Goal: Task Accomplishment & Management: Complete application form

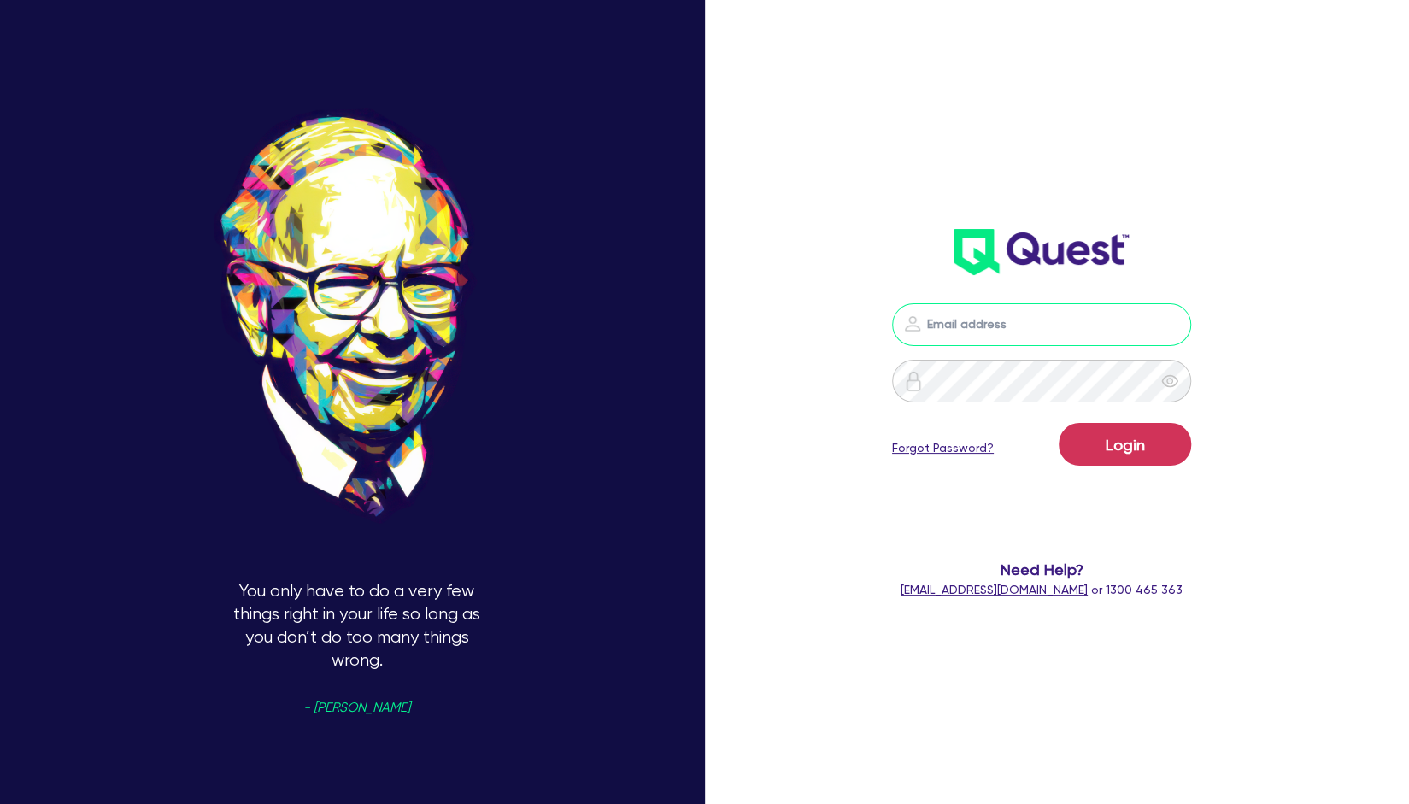
click at [965, 328] on input "email" at bounding box center [1041, 324] width 299 height 43
type input "rob.matheson@quest.finance"
click at [1130, 431] on button "Login" at bounding box center [1125, 444] width 132 height 43
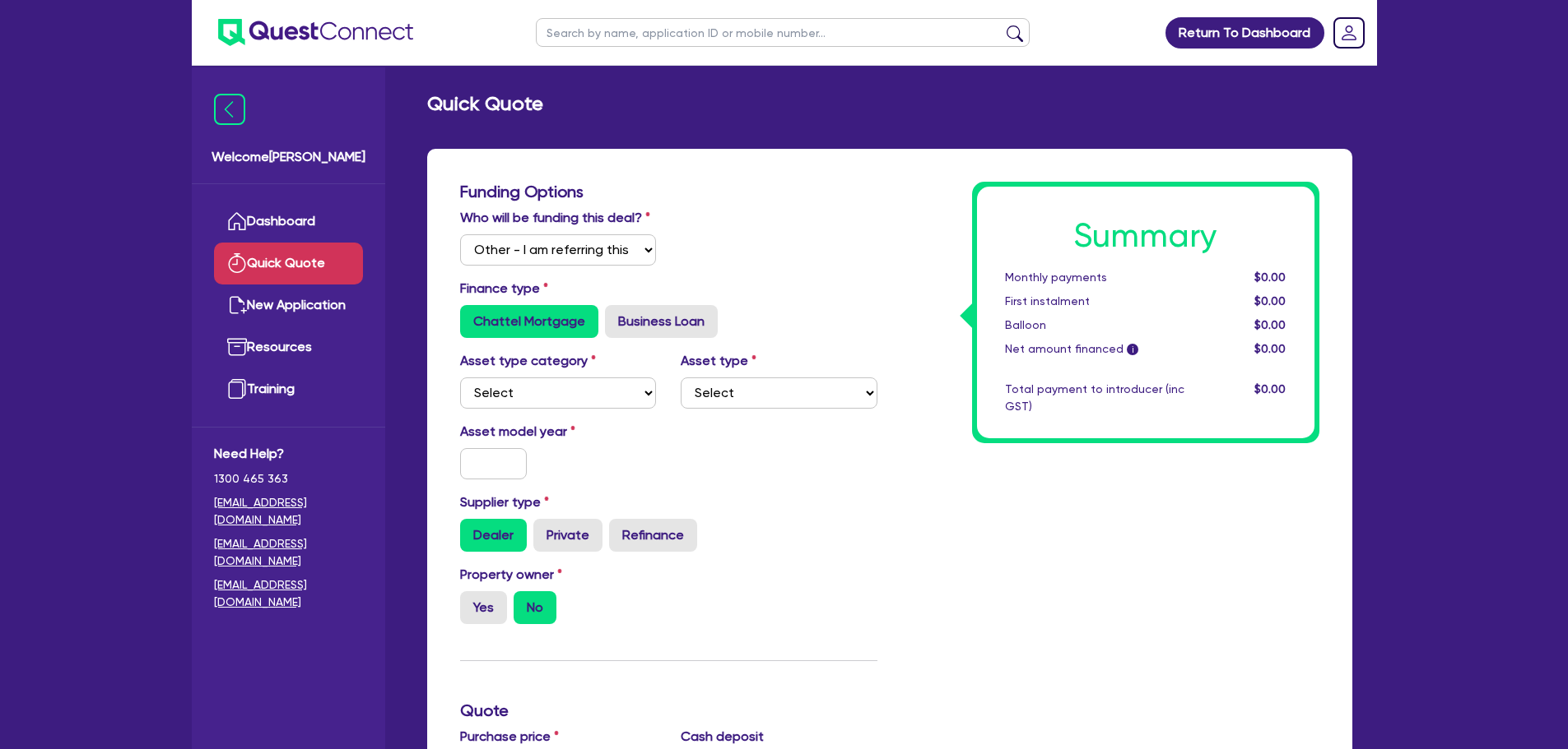
select select "Other"
click at [292, 220] on link "Dashboard" at bounding box center [288, 221] width 149 height 42
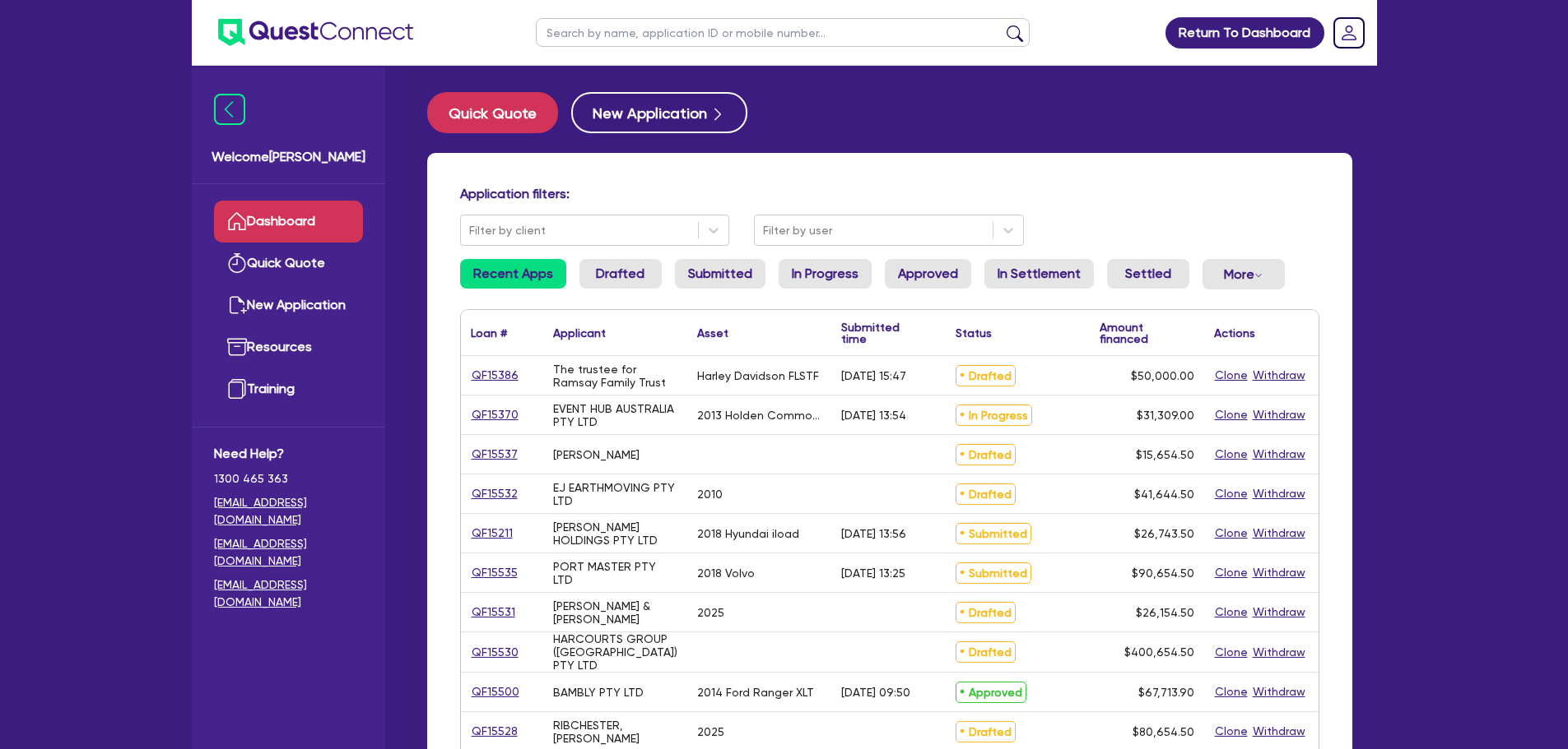
click at [743, 31] on input "text" at bounding box center [782, 33] width 494 height 29
paste input "15386"
type input "15386"
click at [1002, 25] on button "submit" at bounding box center [1014, 37] width 26 height 23
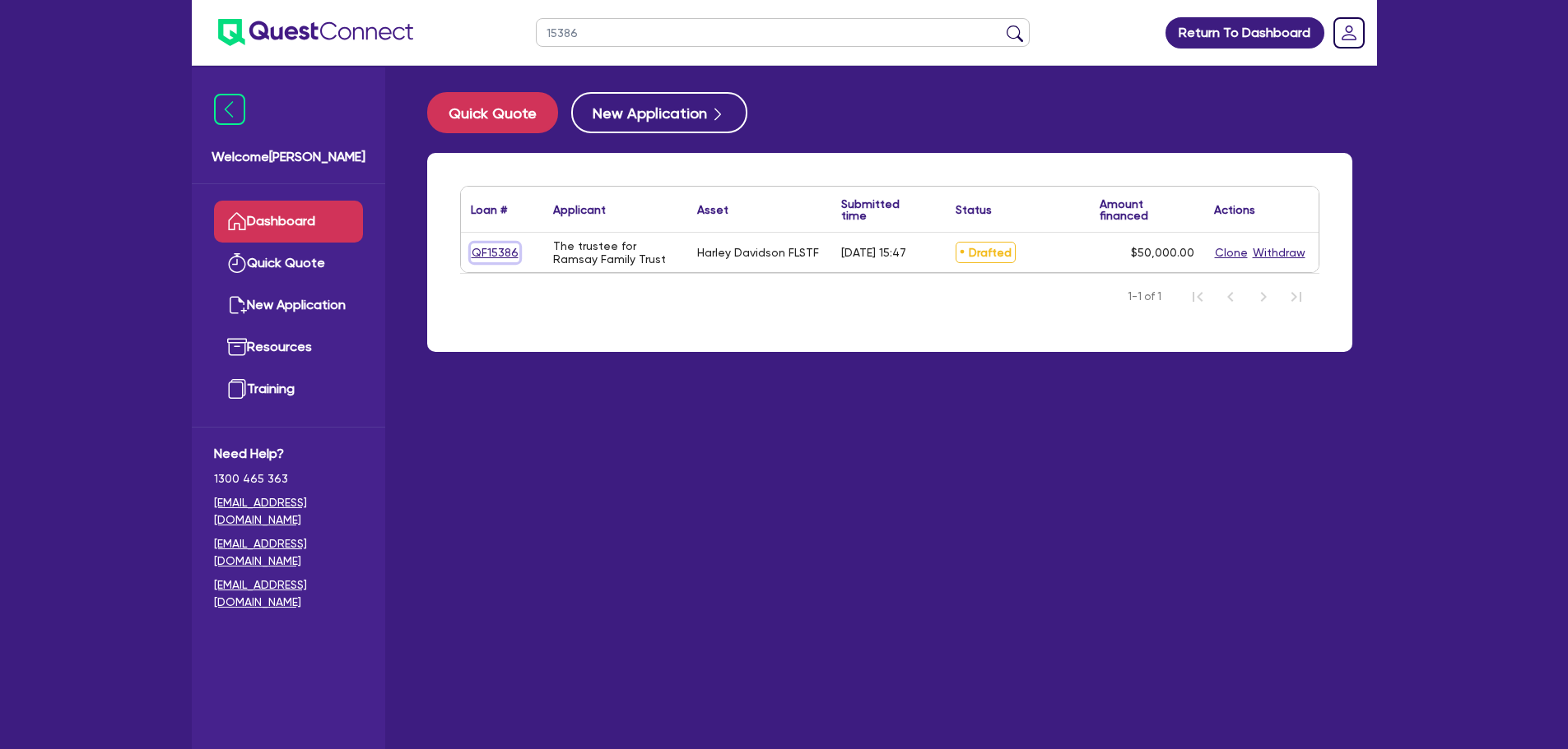
click at [508, 256] on link "QF15386" at bounding box center [495, 253] width 48 height 19
select select "Other"
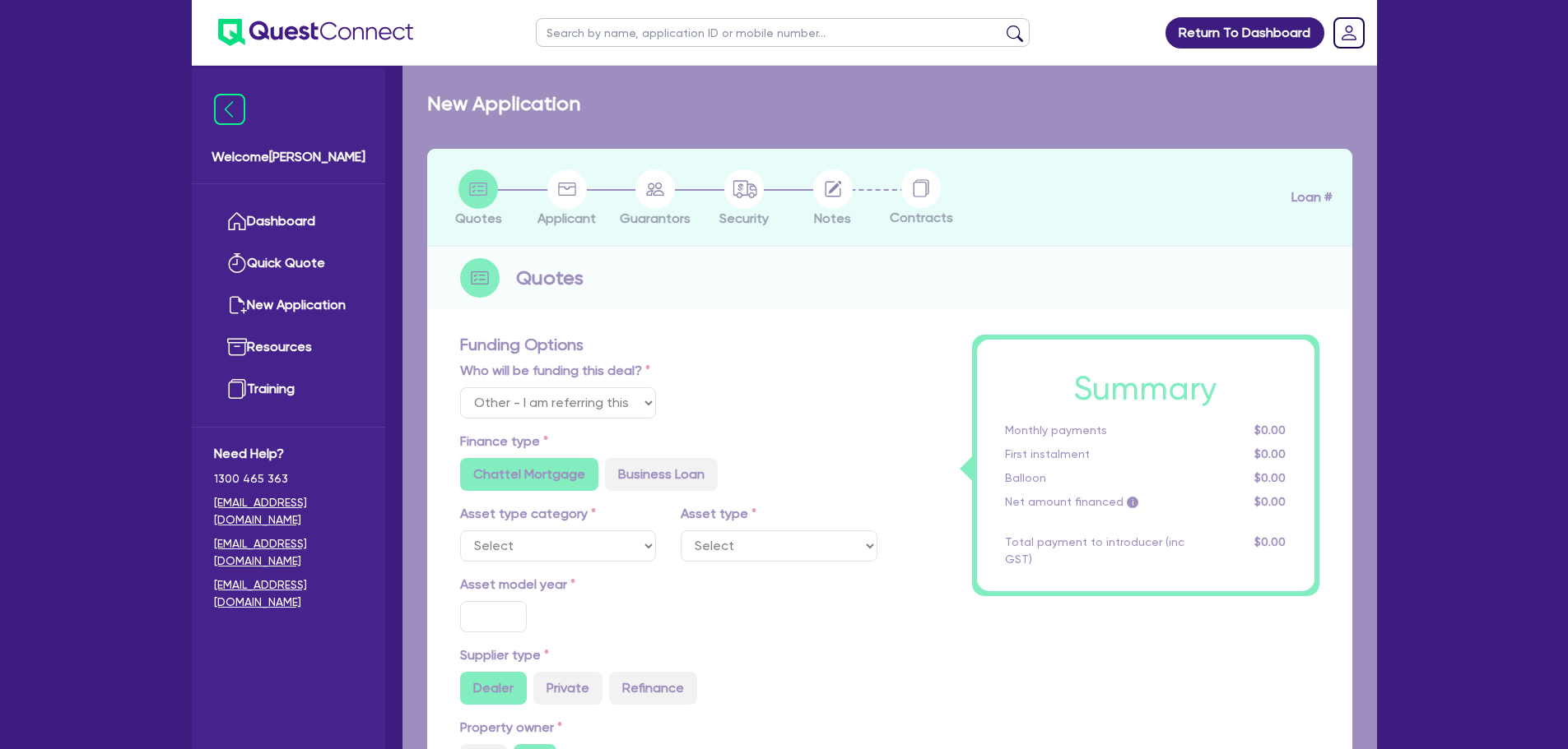
radio input "false"
radio input "true"
type input "50,000"
type input "8"
type input "4,000"
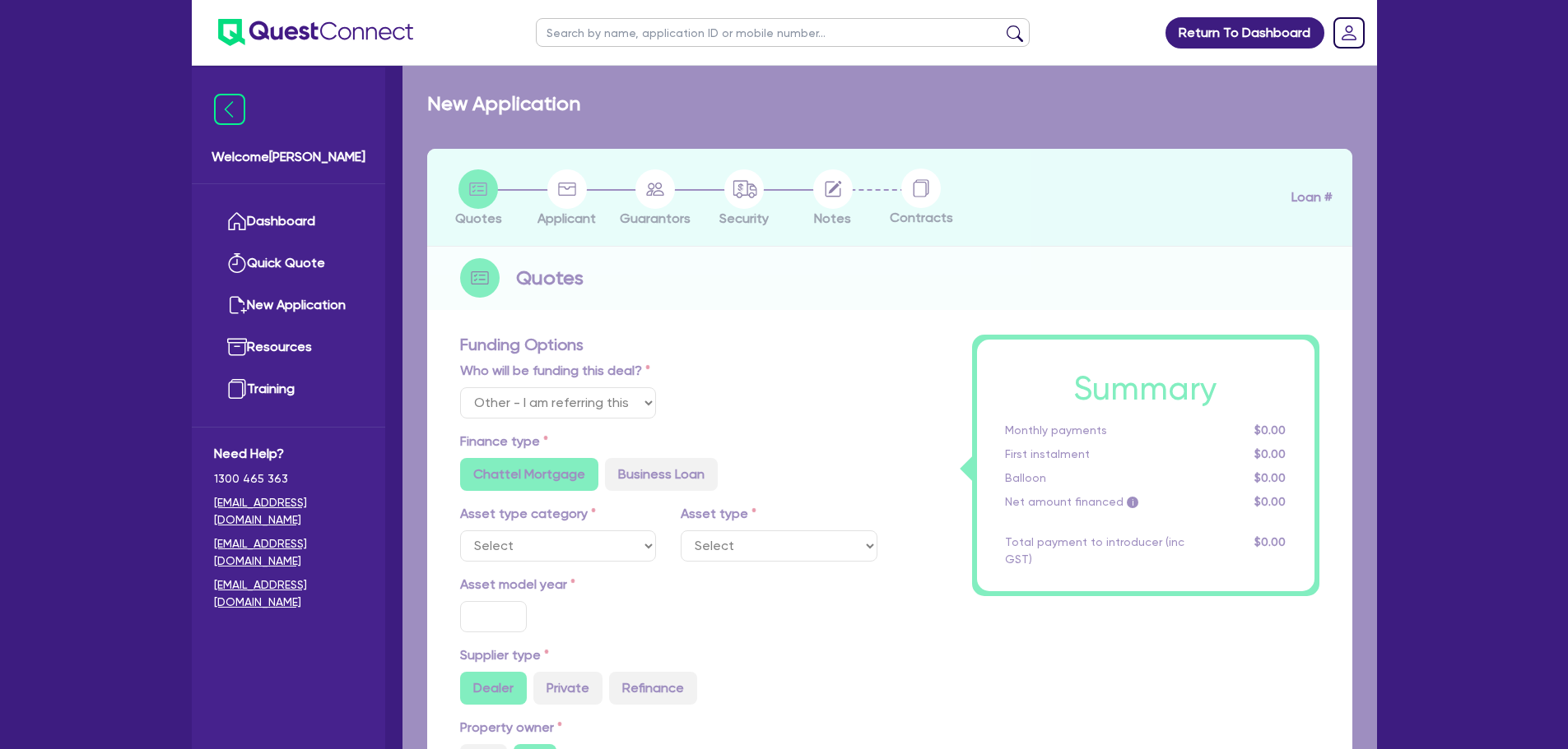
type input "18"
radio input "false"
radio input "true"
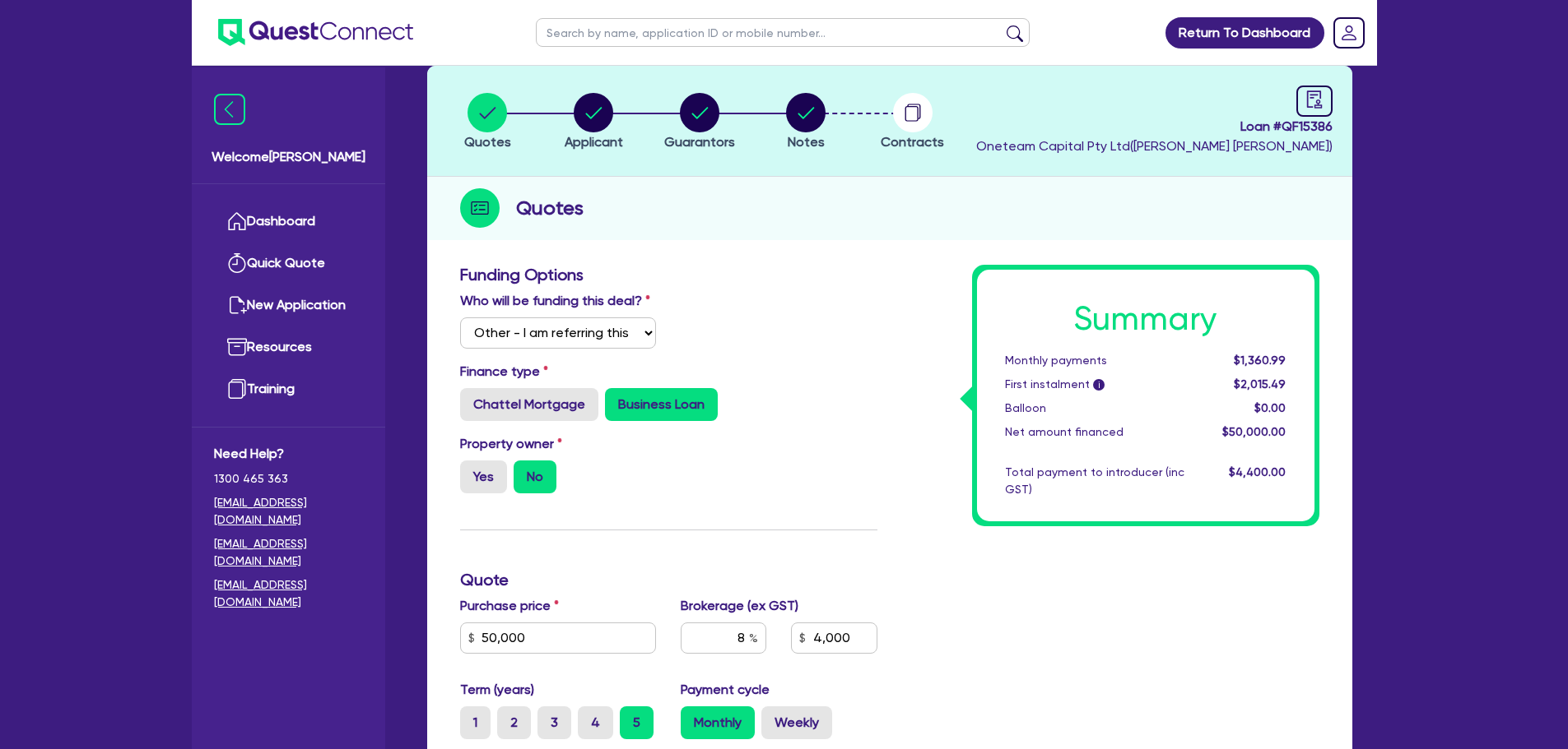
scroll to position [75, 0]
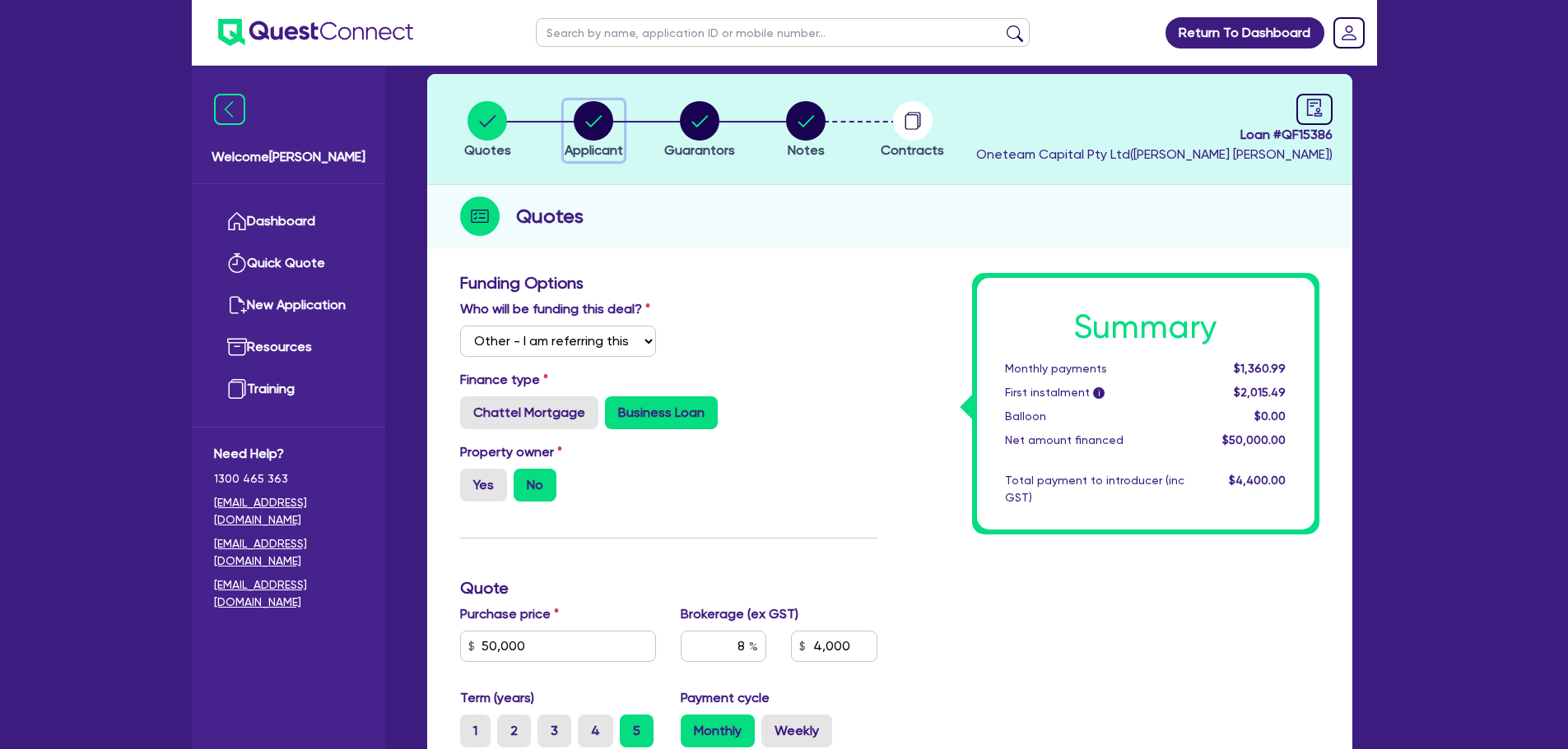
click at [623, 140] on button "Applicant" at bounding box center [593, 130] width 60 height 61
select select "TRUST"
select select "INDIVIDUAL"
select select "TRANSPORT_WAREHOUSING"
select select "PASSENGERS_FREIGHT_TRANSPORT"
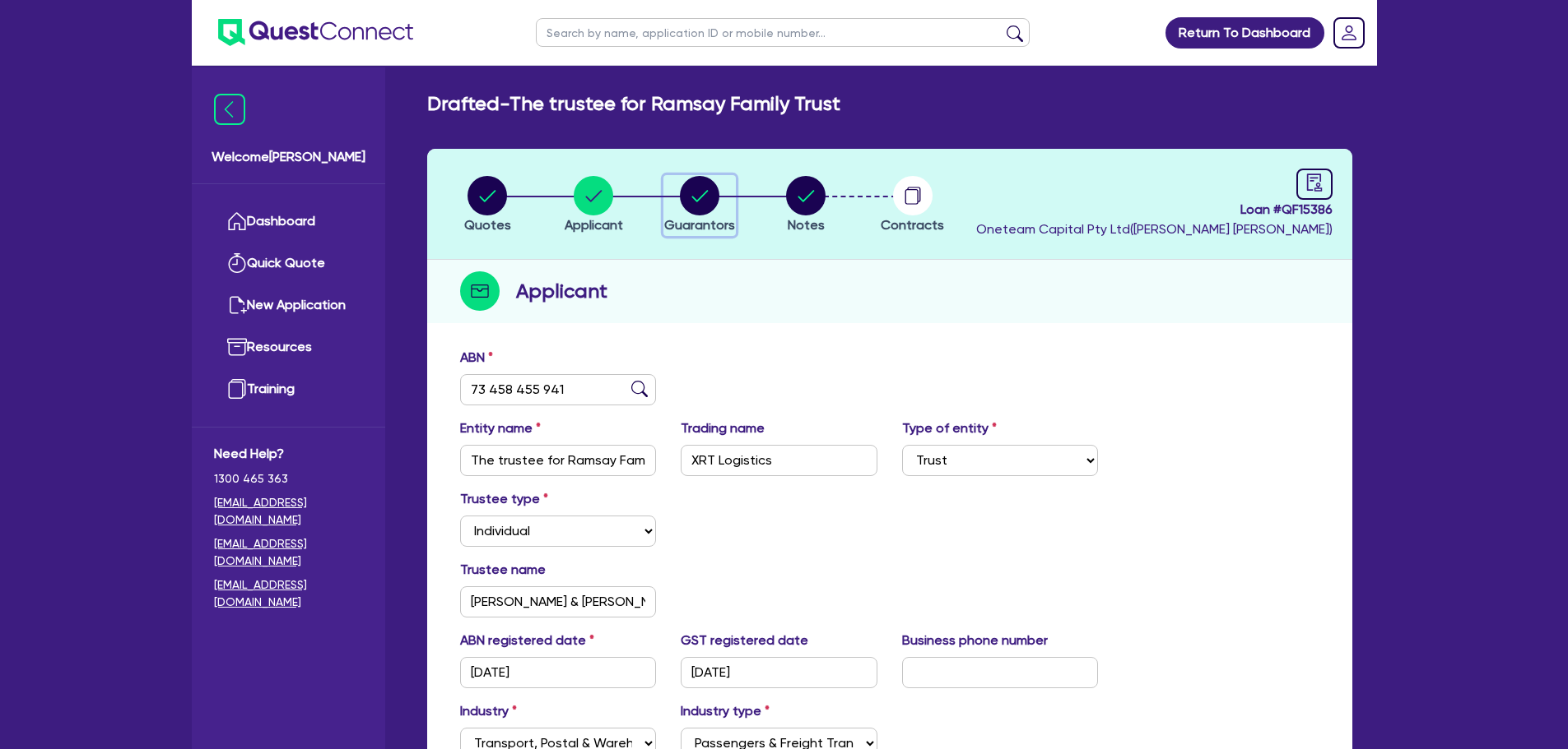
click at [681, 208] on icon "button" at bounding box center [699, 195] width 39 height 39
select select "MR"
select select "QLD"
select select "MARRIED"
select select "CASH"
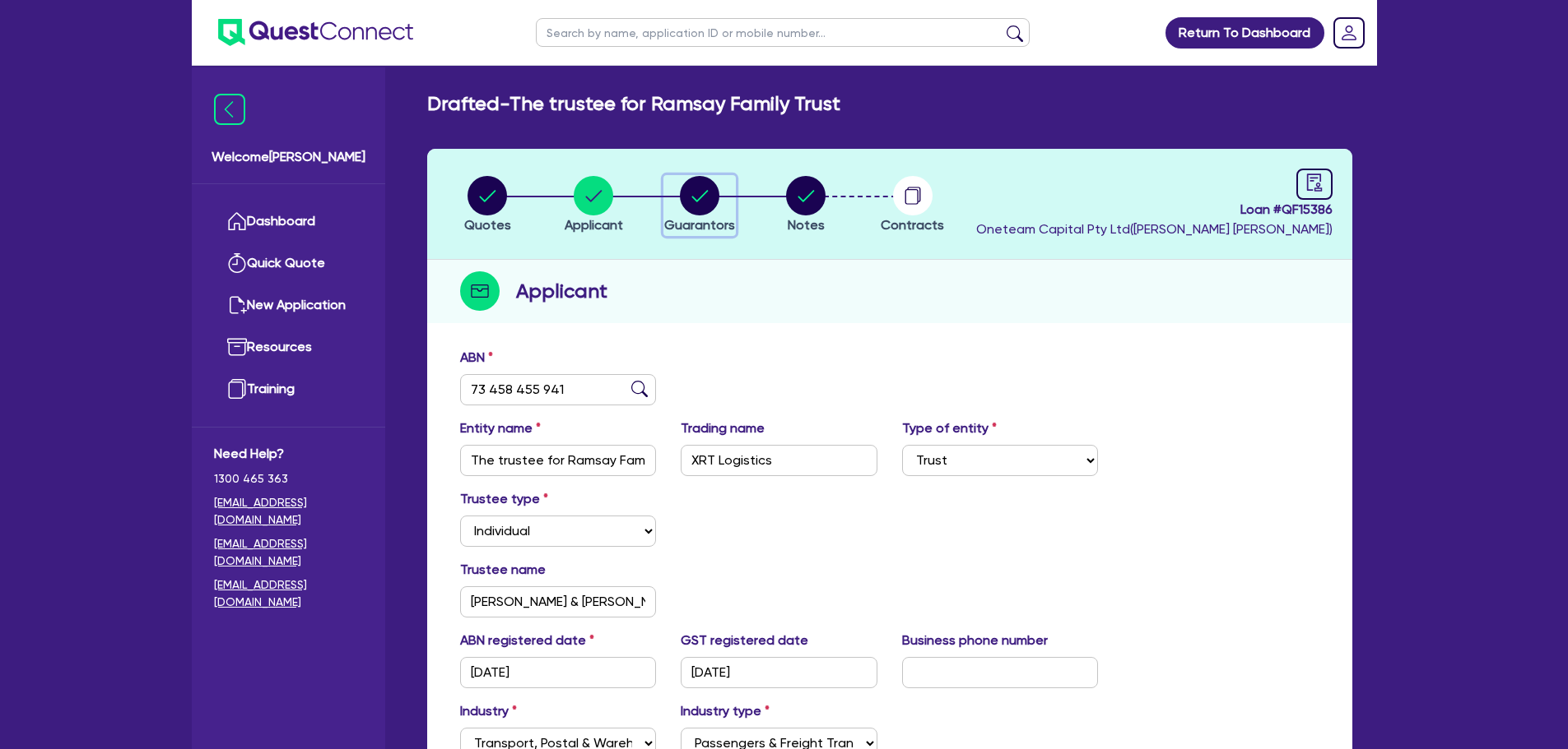
select select "VEHICLE"
select select "HOUSEHOLD_PERSONAL"
select select "EQUIPMENT"
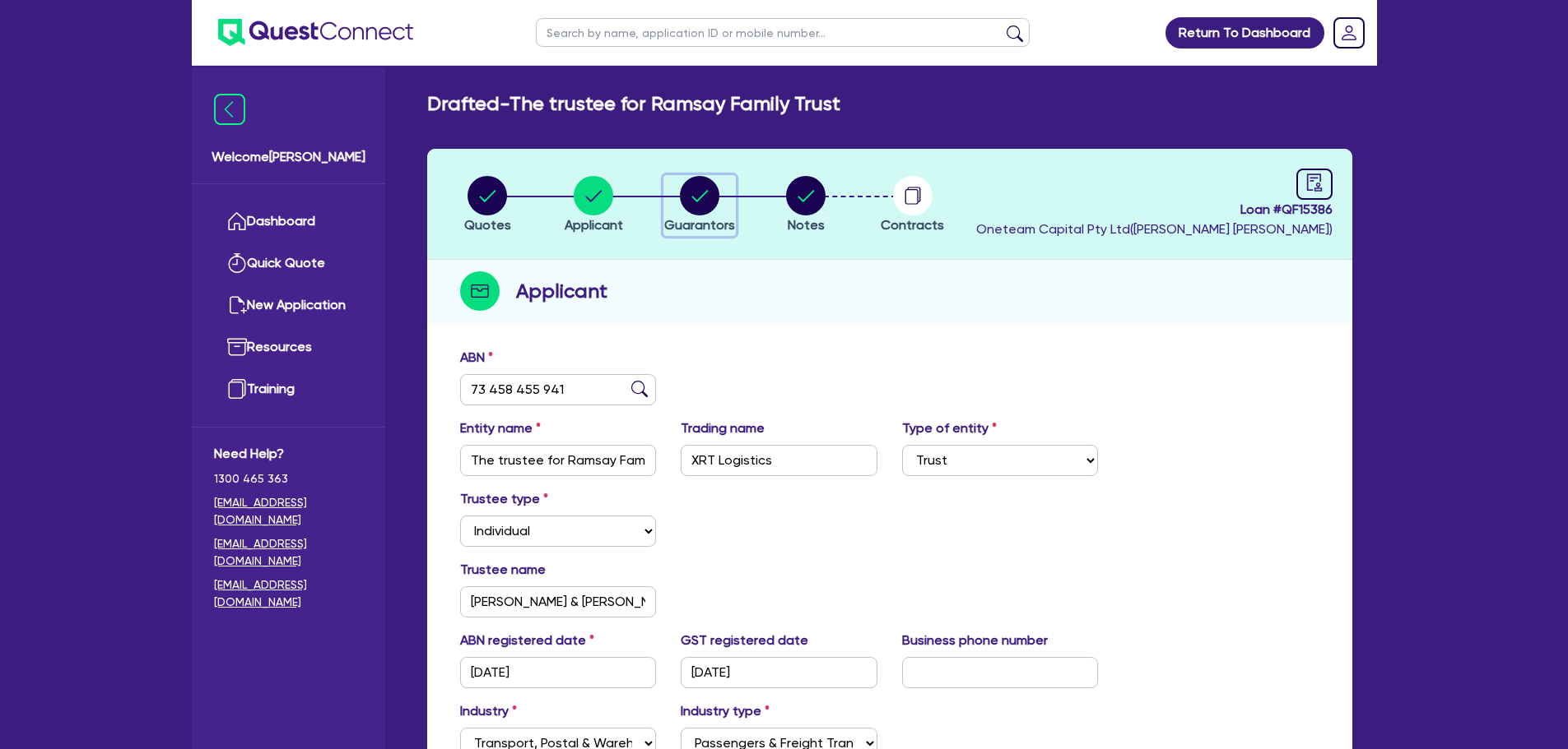
select select "VEHICLE_LOAN"
select select "CREDIT_CARD"
select select "MRS"
select select "QLD"
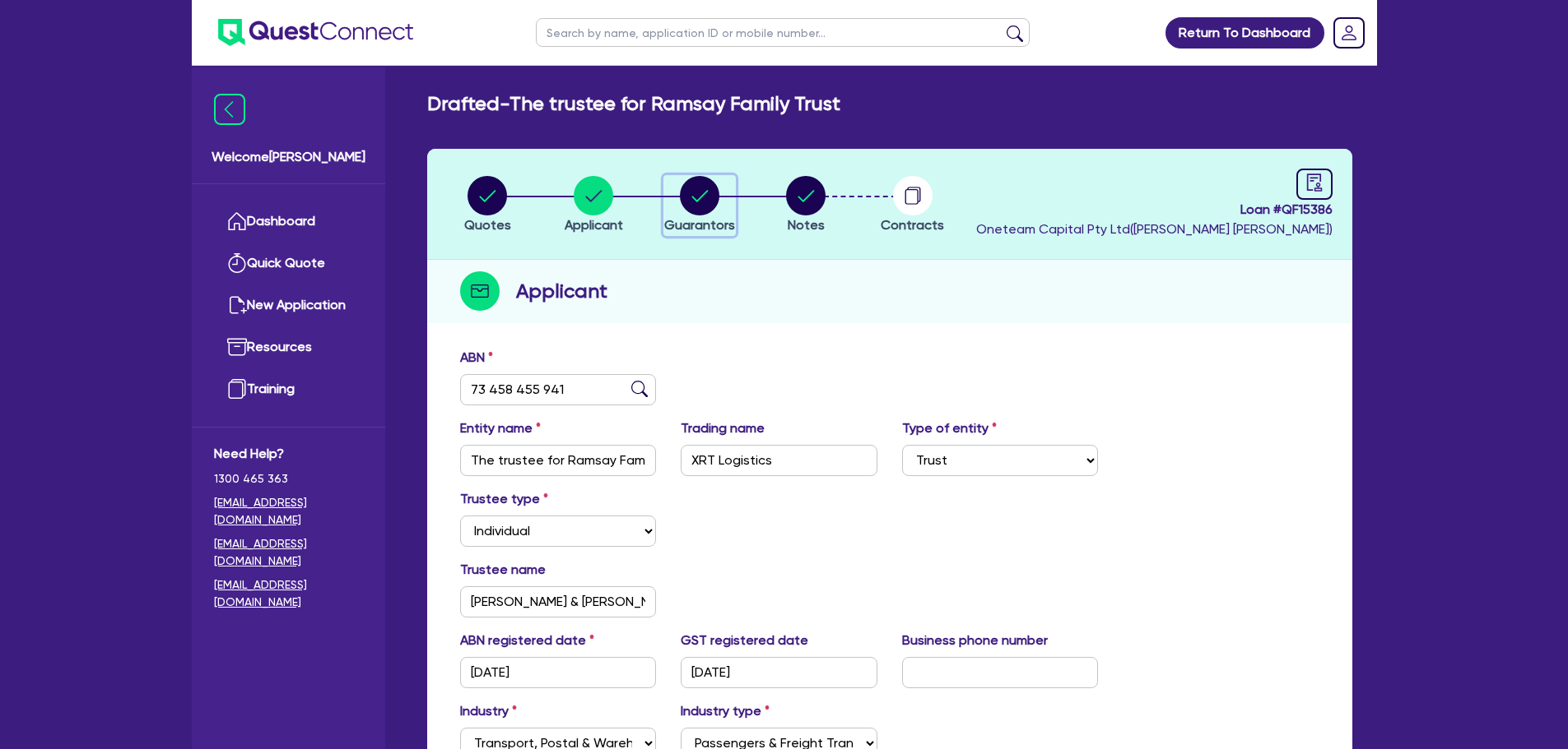
select select "MARRIED"
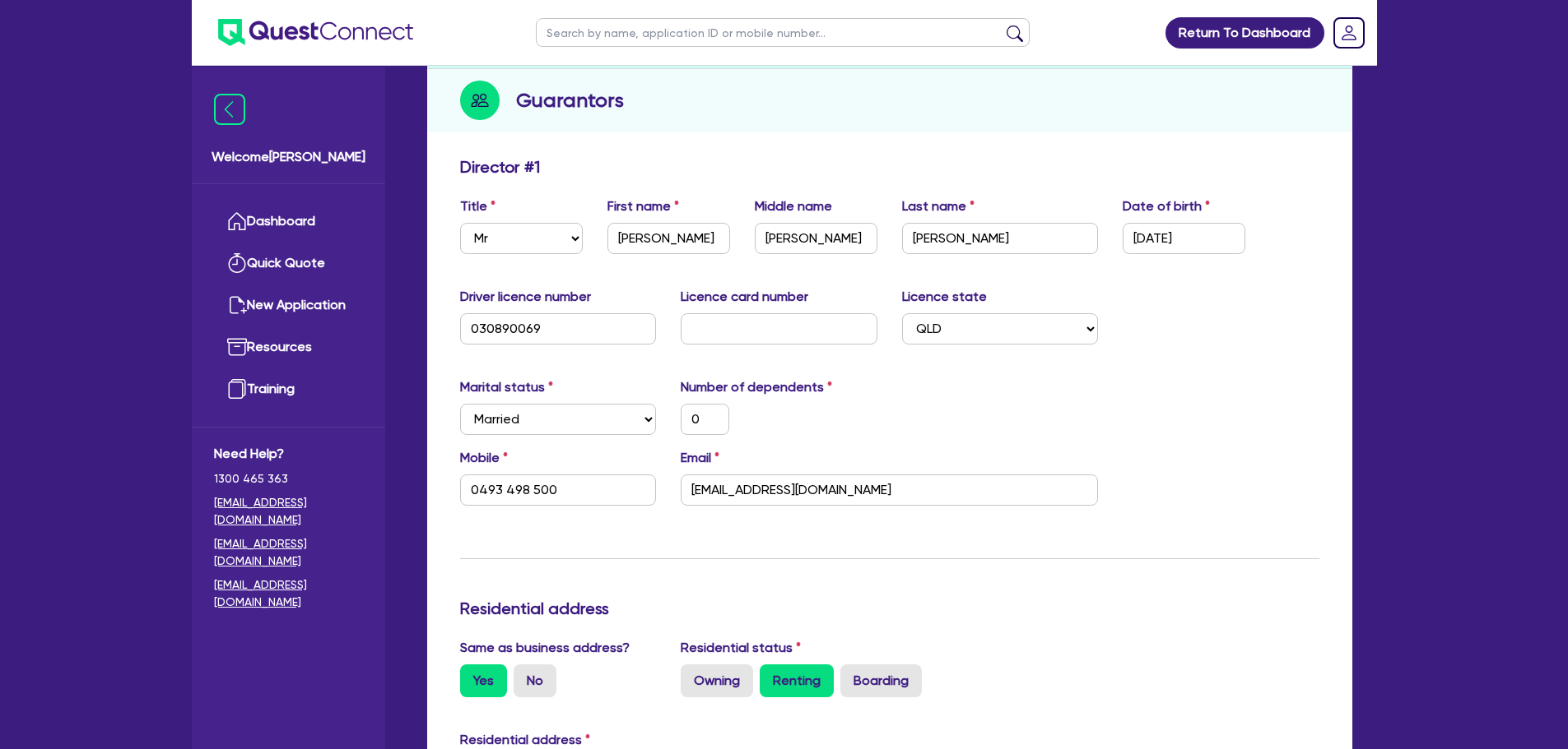
scroll to position [82, 0]
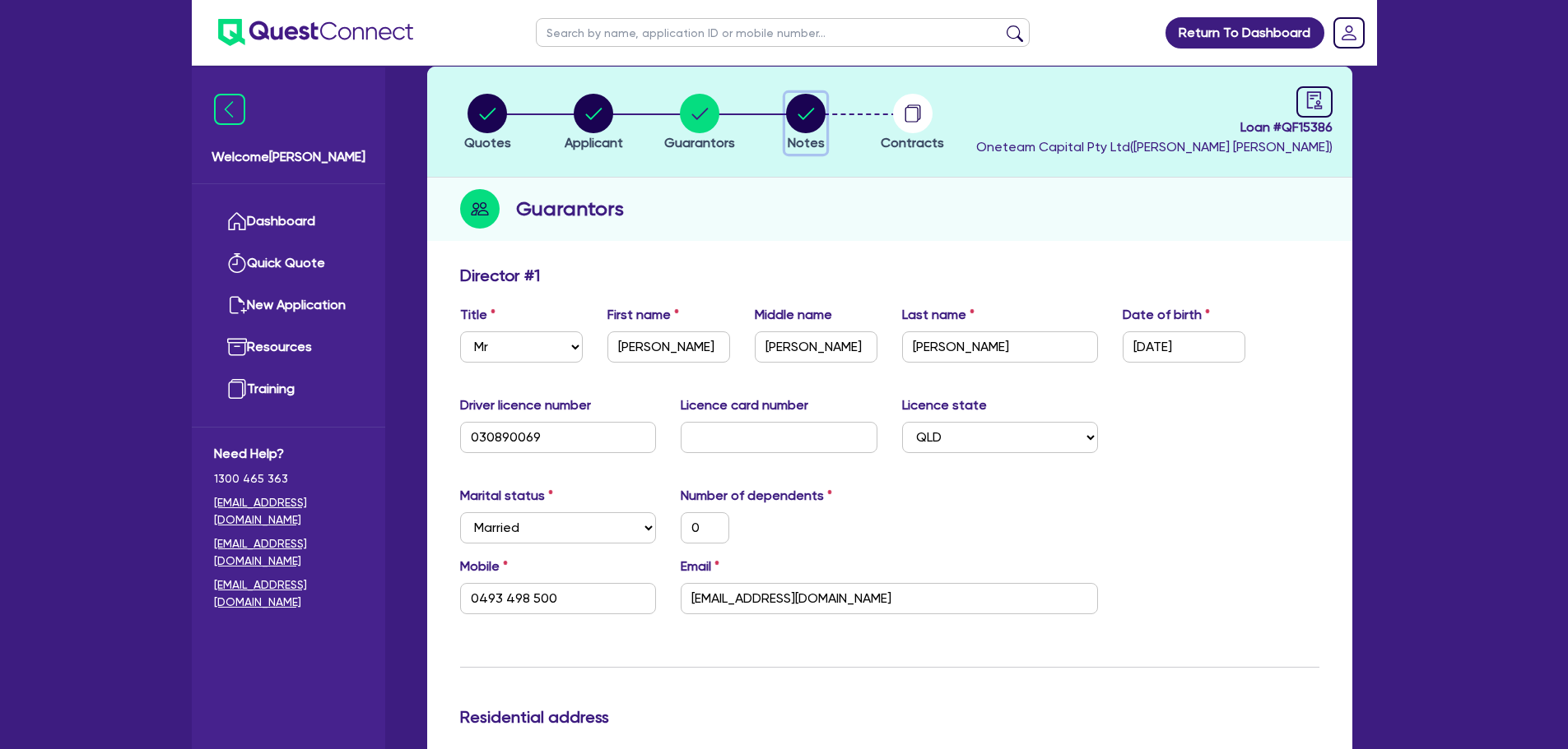
click at [814, 122] on circle "button" at bounding box center [805, 113] width 39 height 39
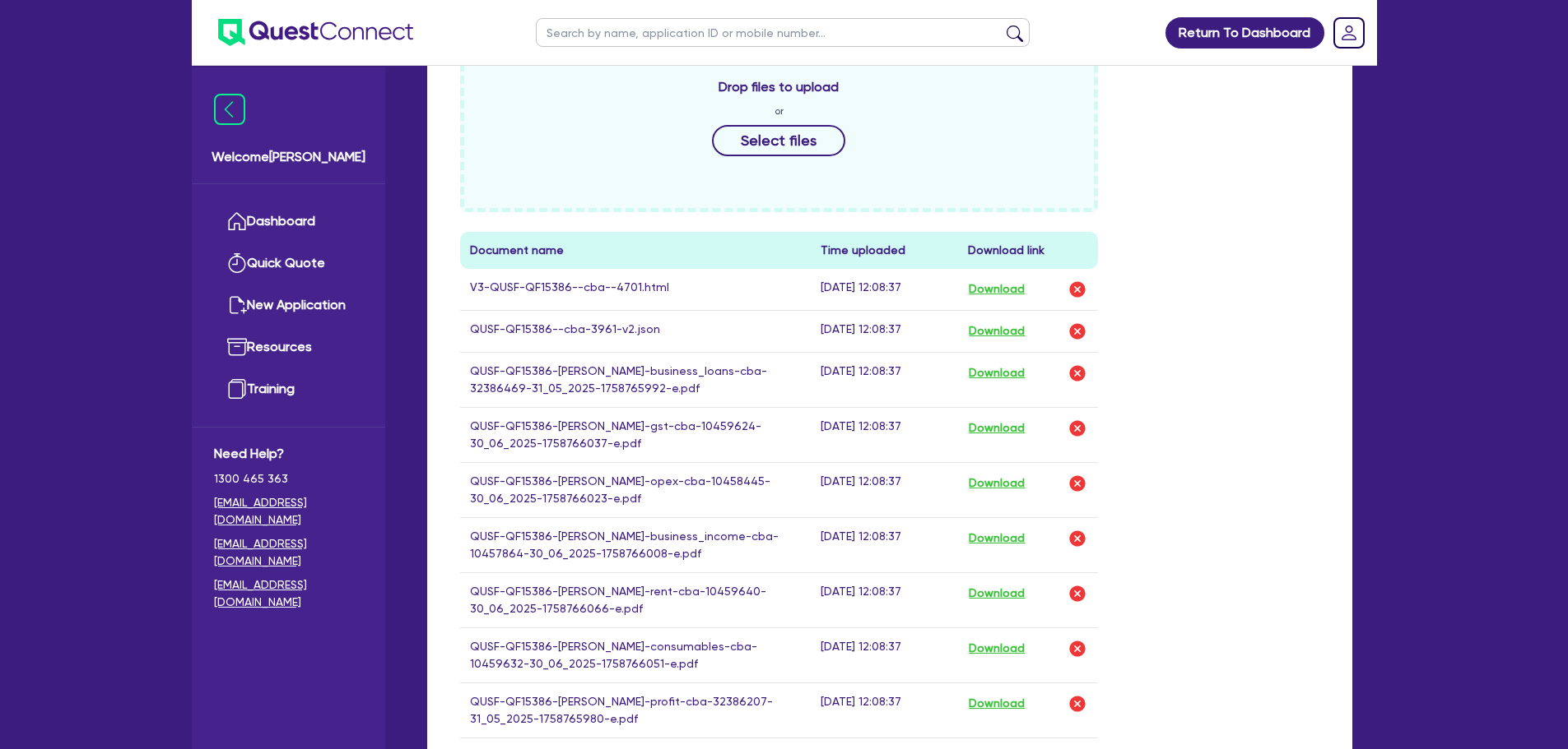
scroll to position [740, 0]
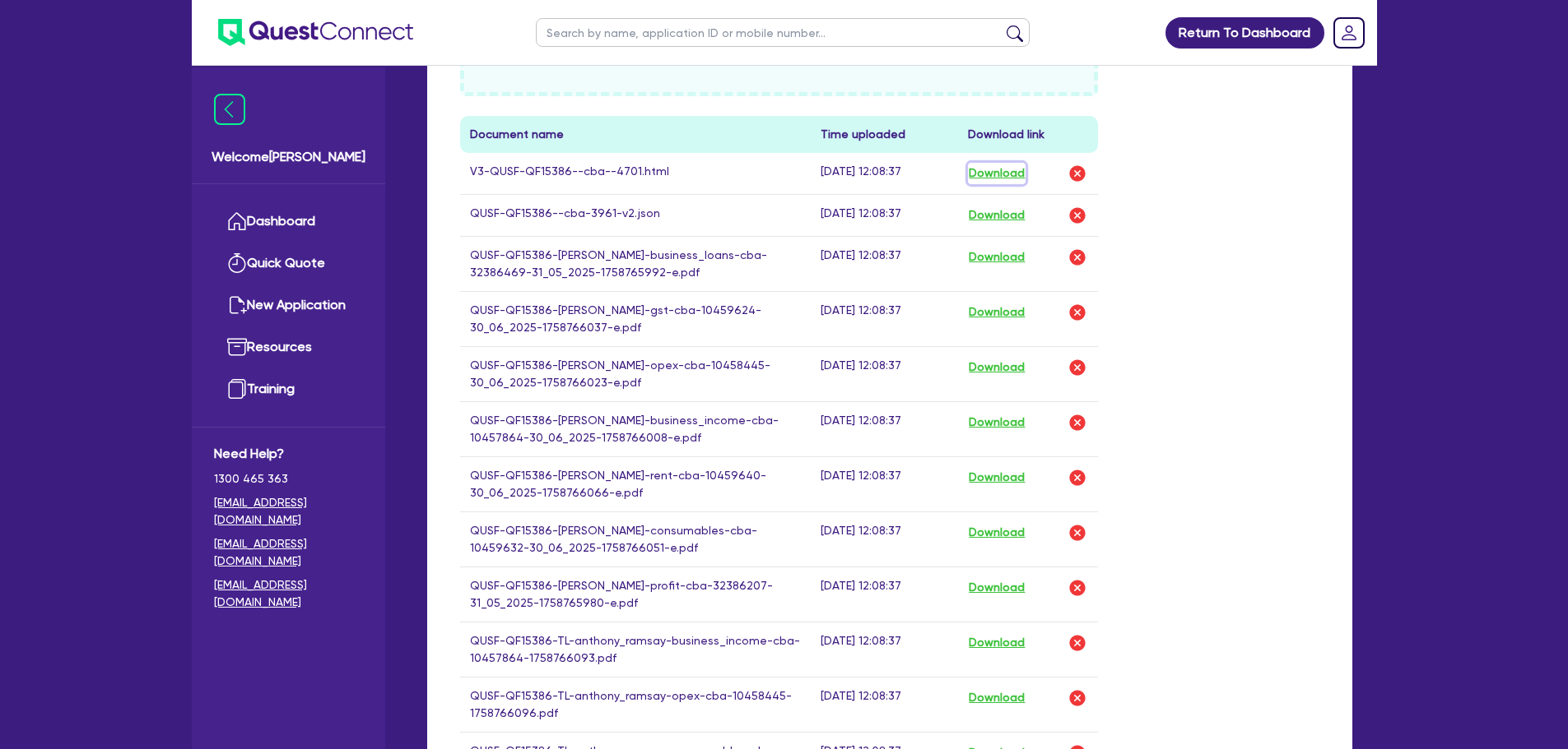
click at [993, 176] on button "Download" at bounding box center [997, 173] width 58 height 21
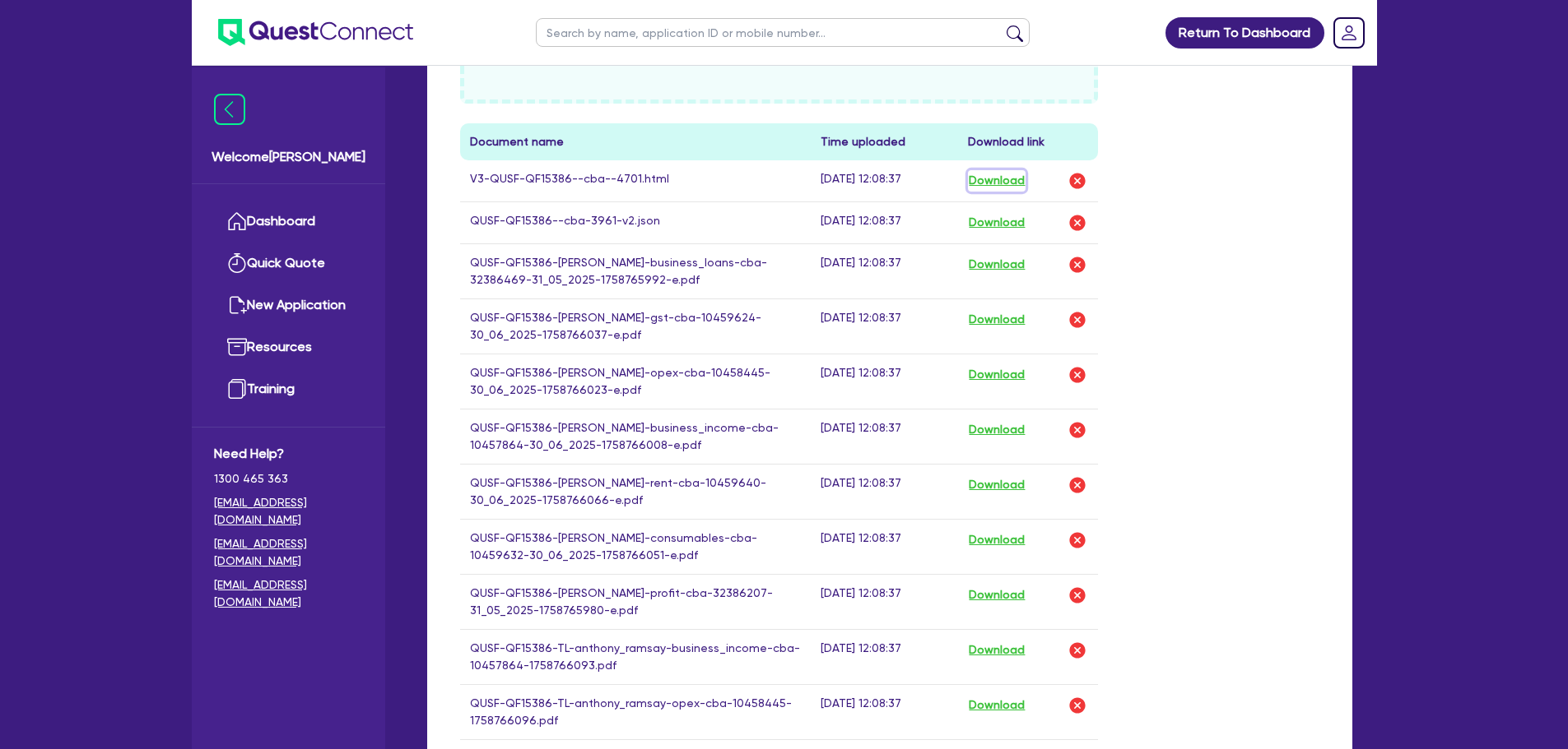
scroll to position [246, 0]
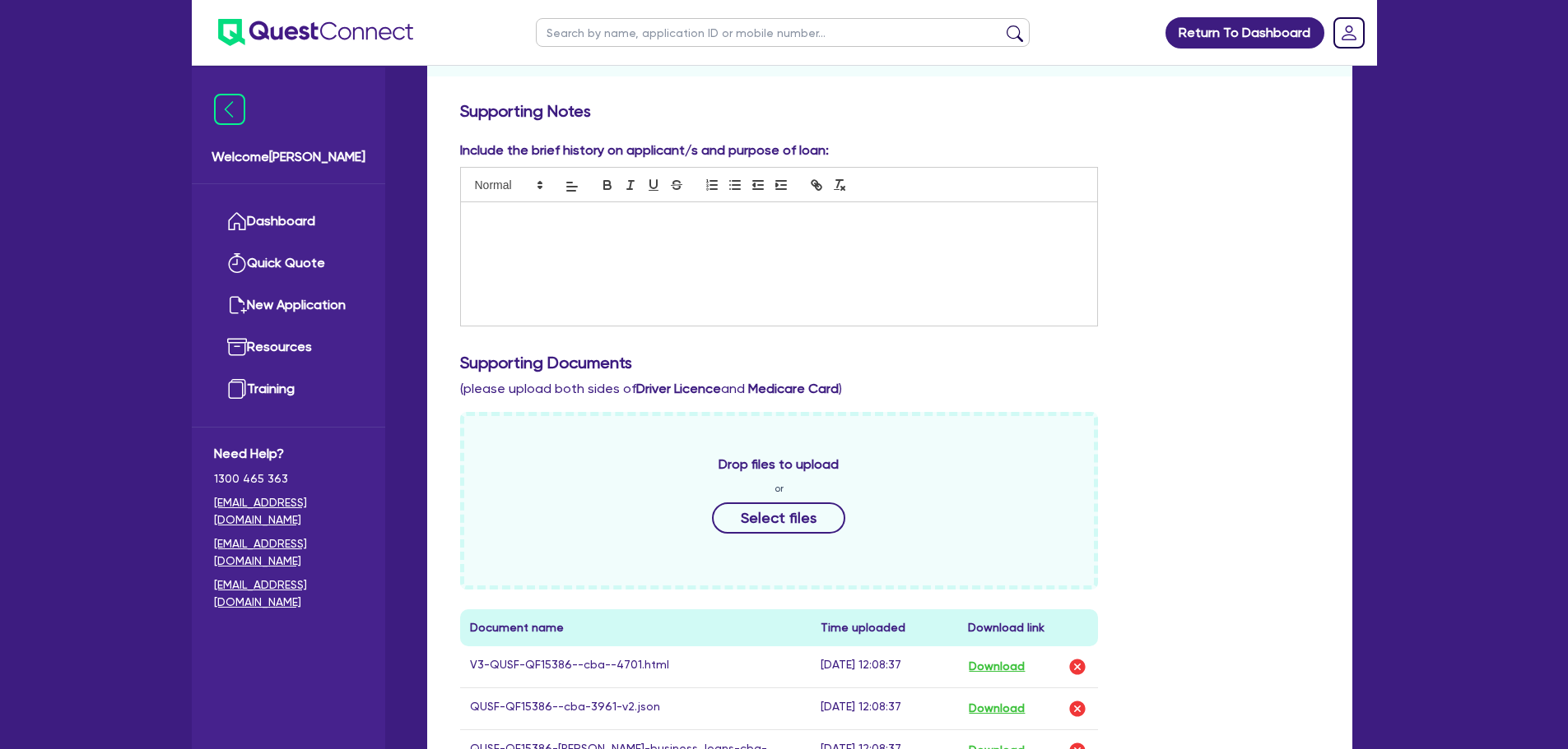
click at [652, 37] on input "text" at bounding box center [782, 33] width 494 height 29
click at [284, 230] on link "Dashboard" at bounding box center [288, 221] width 149 height 42
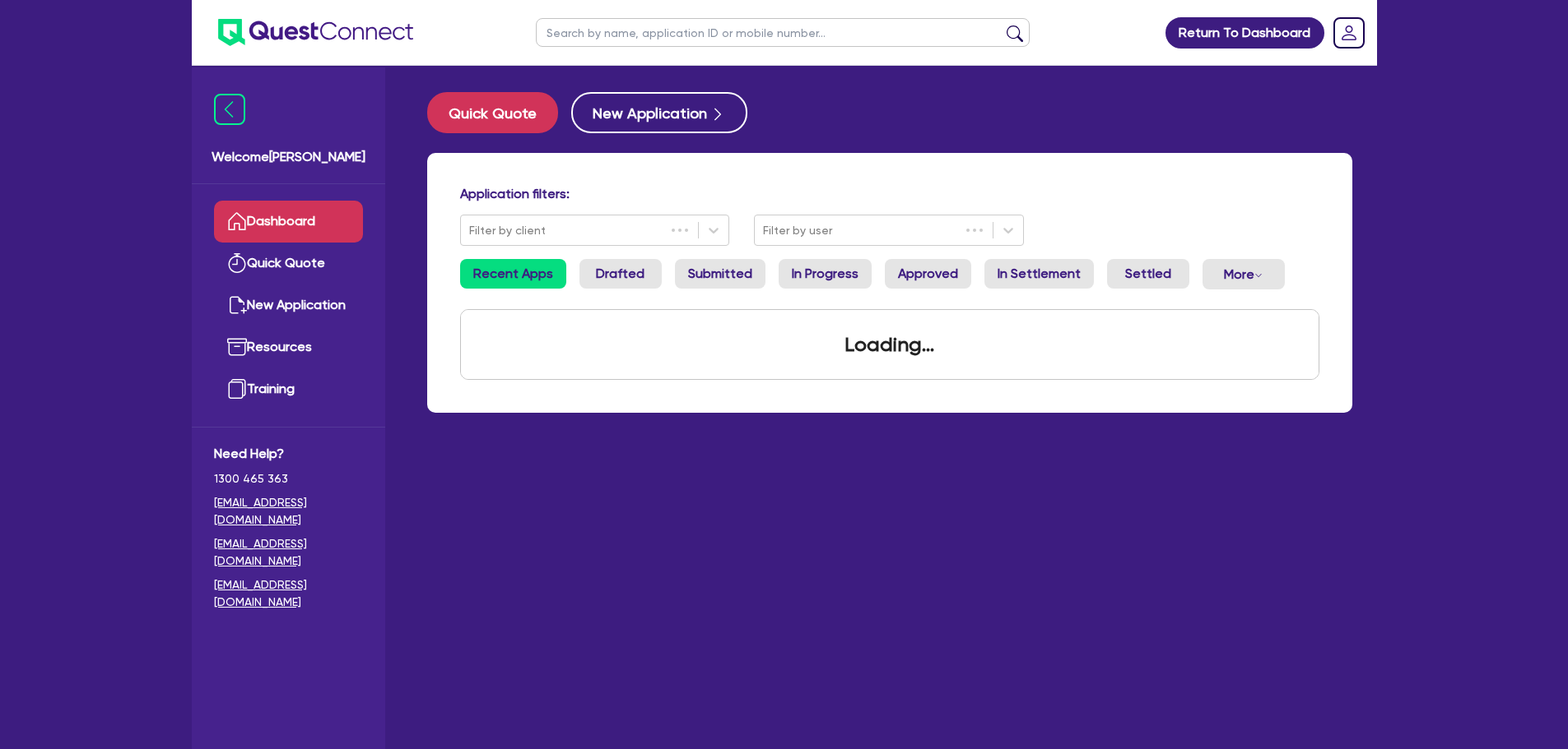
click at [600, 35] on input "text" at bounding box center [782, 33] width 494 height 29
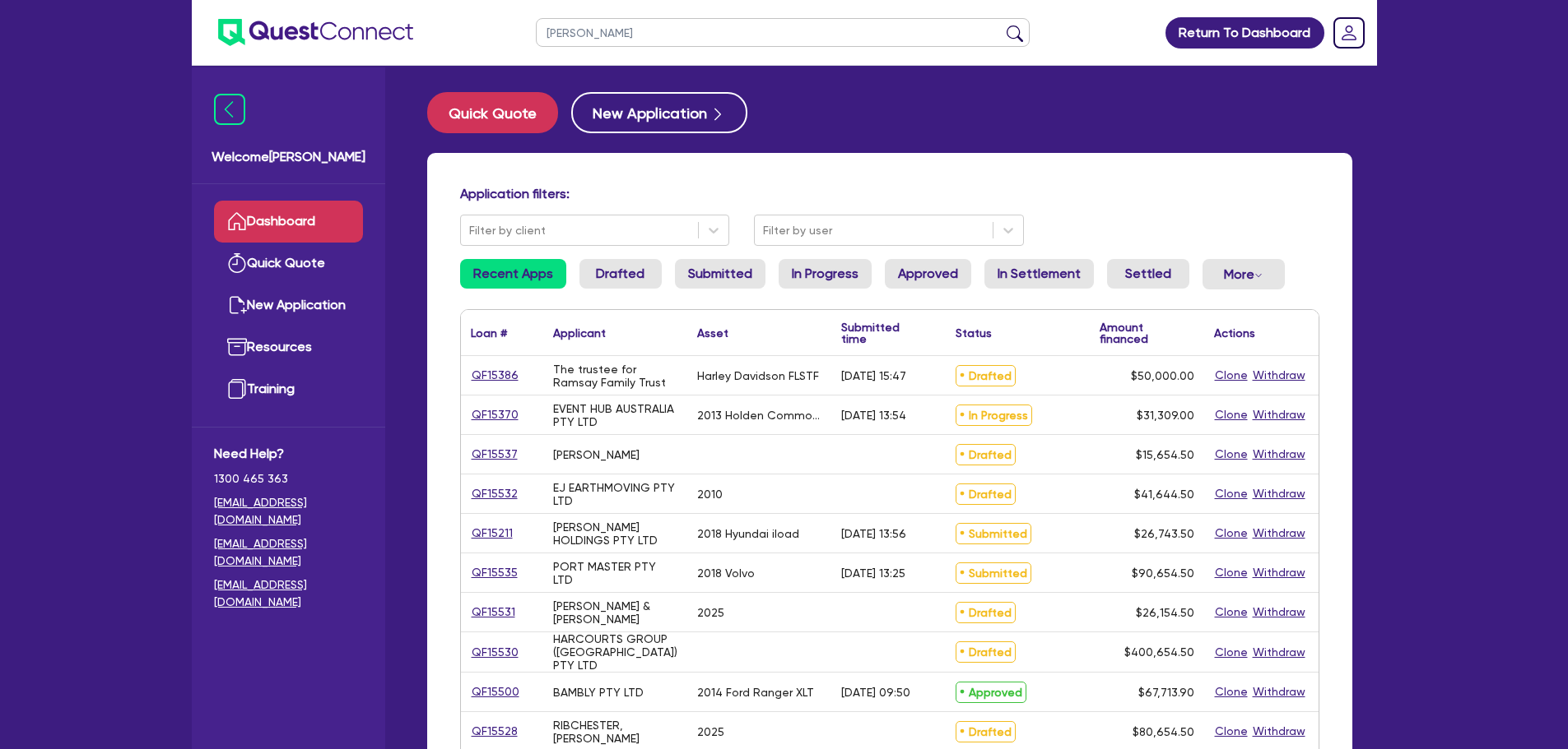
type input "eliel"
click at [1002, 25] on button "submit" at bounding box center [1014, 37] width 26 height 23
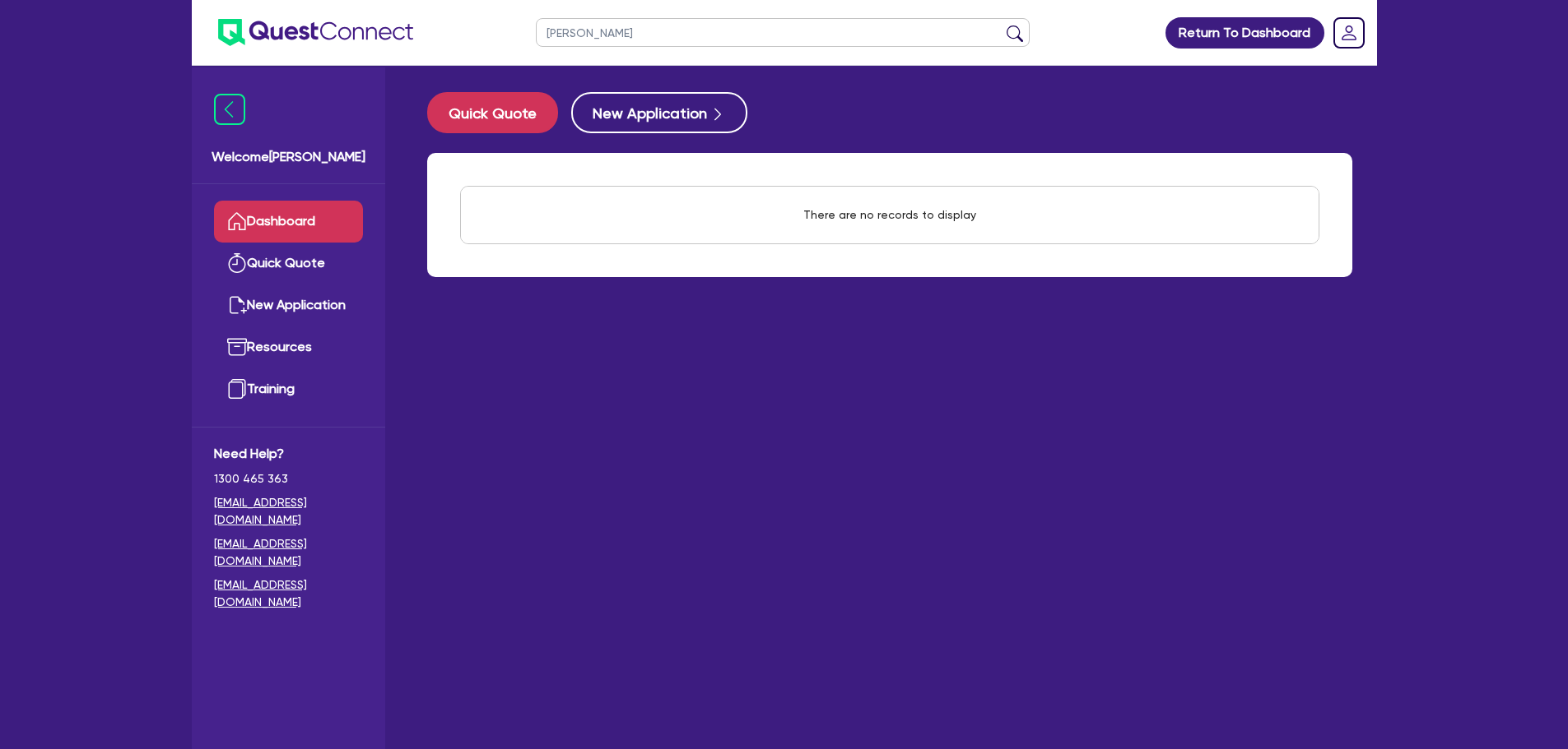
click at [336, 218] on link "Dashboard" at bounding box center [288, 221] width 149 height 42
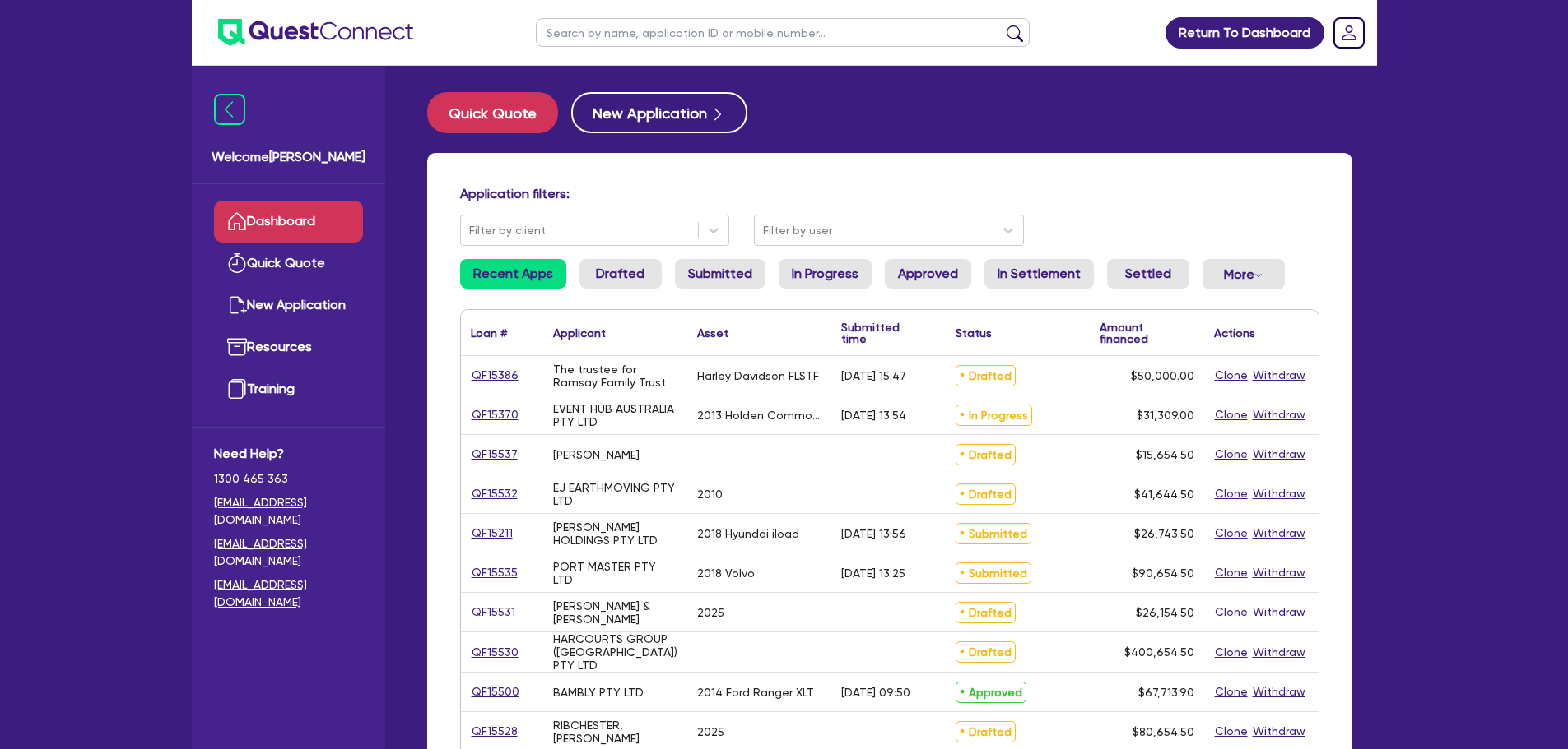
click at [680, 29] on input "text" at bounding box center [782, 33] width 494 height 29
type input "cool"
click at [1002, 25] on button "submit" at bounding box center [1014, 37] width 26 height 23
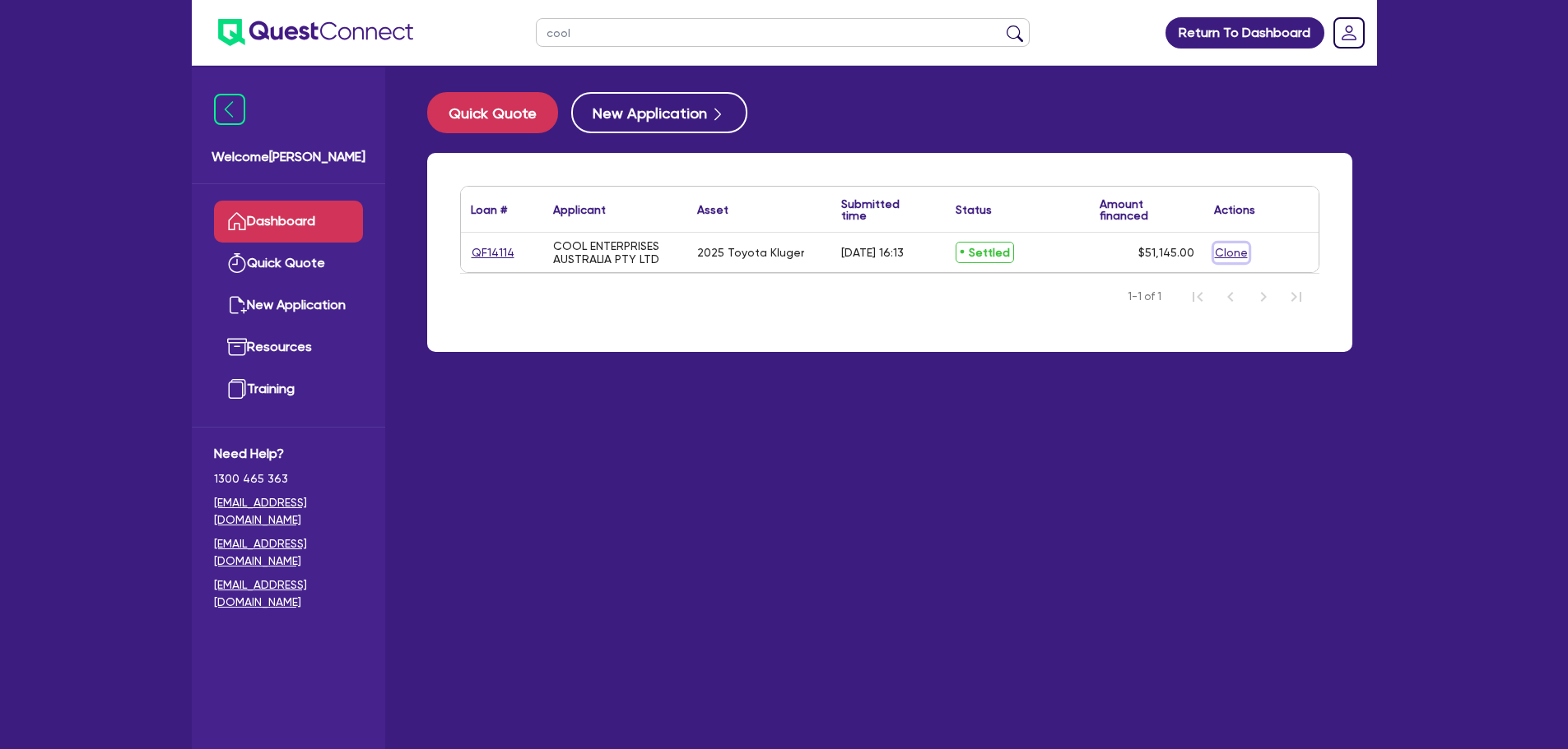
click at [1238, 254] on button "Clone" at bounding box center [1231, 253] width 35 height 19
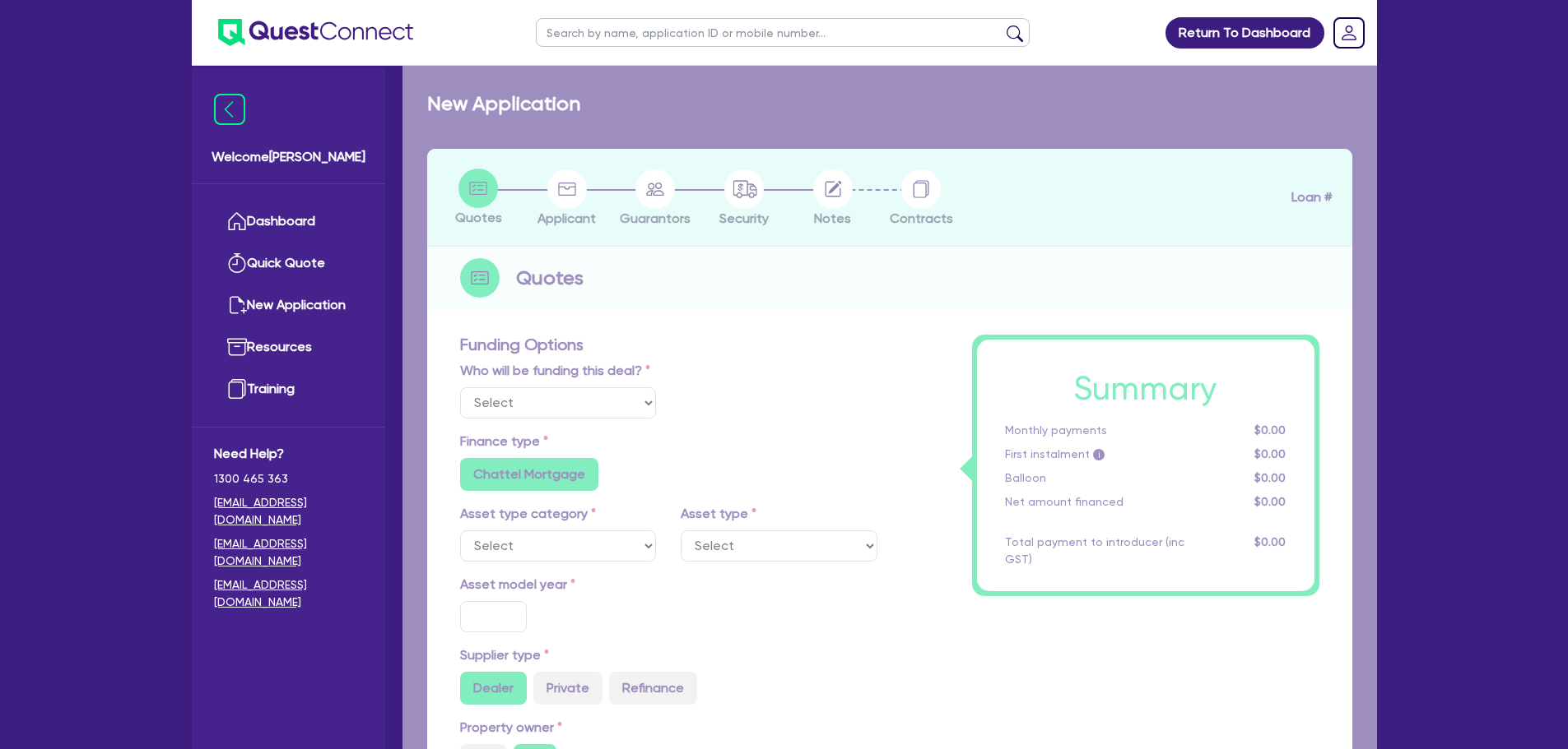
select select "Other"
radio input "true"
radio input "false"
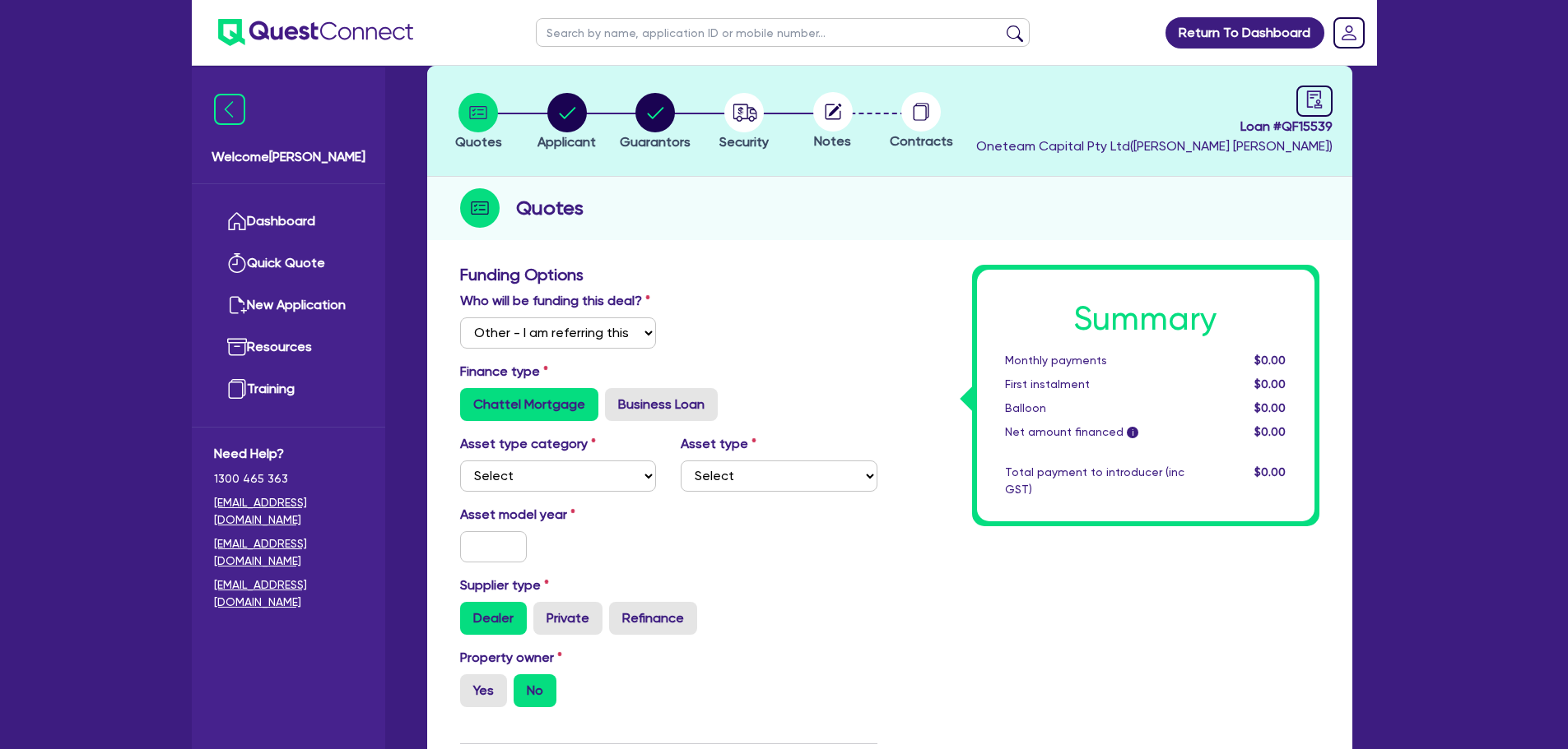
scroll to position [411, 0]
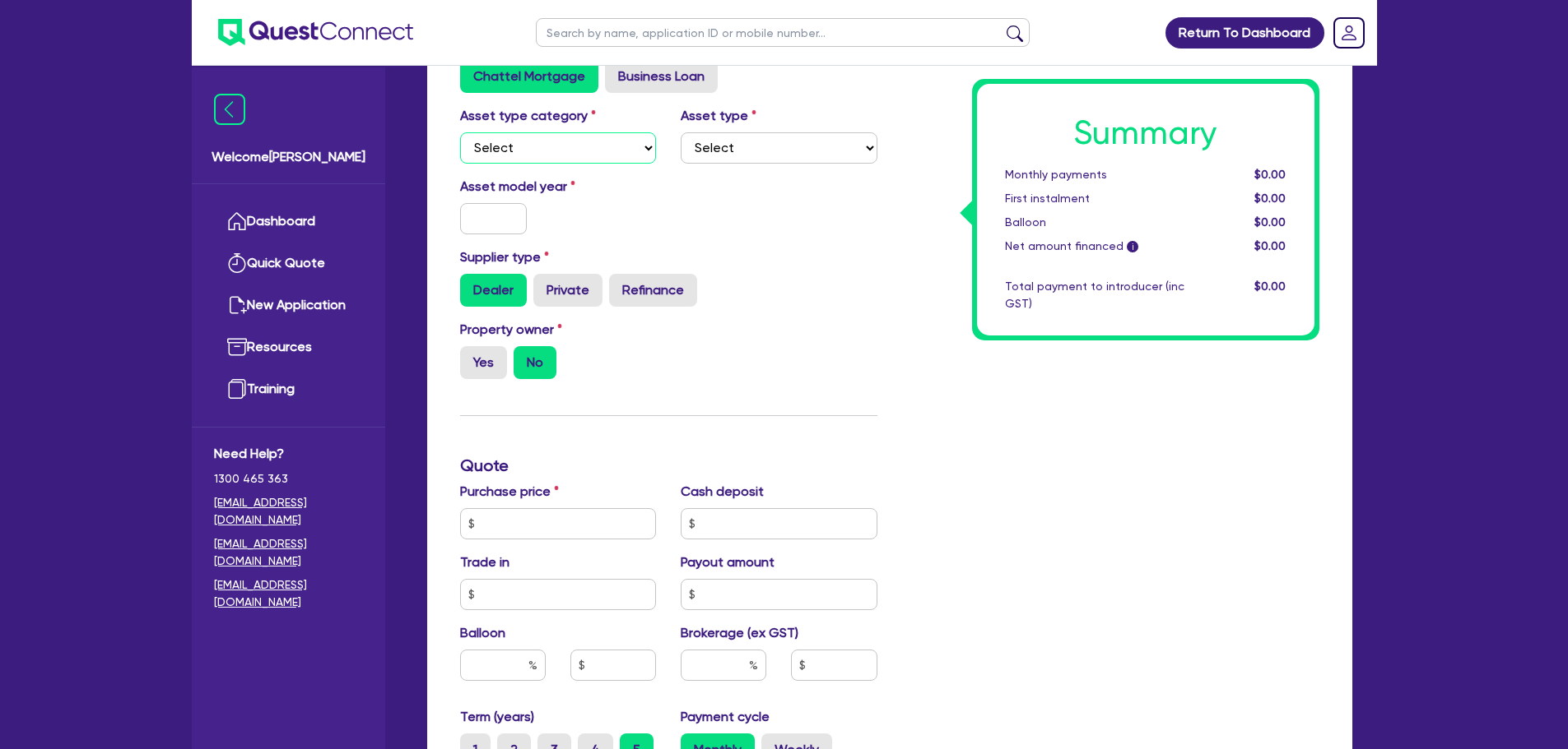
drag, startPoint x: 564, startPoint y: 143, endPoint x: 562, endPoint y: 153, distance: 10.2
click at [564, 142] on select "Select Cars and light trucks Primary assets Secondary assets Tertiary assets" at bounding box center [559, 148] width 196 height 31
select select "CARS_AND_LIGHT_TRUCKS"
click at [460, 133] on select "Select Cars and light trucks Primary assets Secondary assets Tertiary assets" at bounding box center [559, 148] width 196 height 31
click at [718, 146] on select "Select Passenger vehicles Vans and utes Light trucks up to 4.5 tonne" at bounding box center [779, 148] width 196 height 31
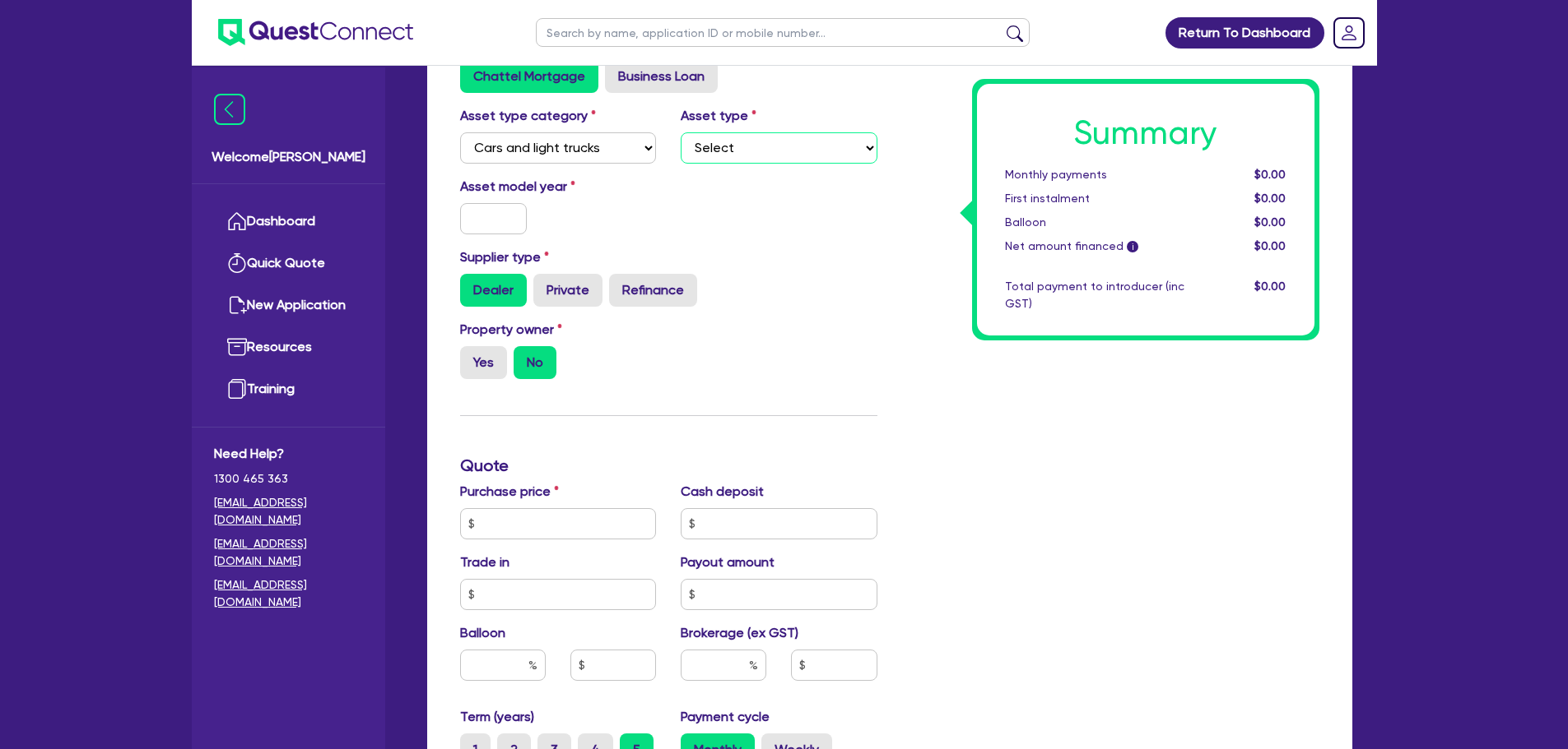
select select "PASSENGER_VEHICLES"
click at [681, 133] on select "Select Passenger vehicles Vans and utes Light trucks up to 4.5 tonne" at bounding box center [779, 148] width 196 height 31
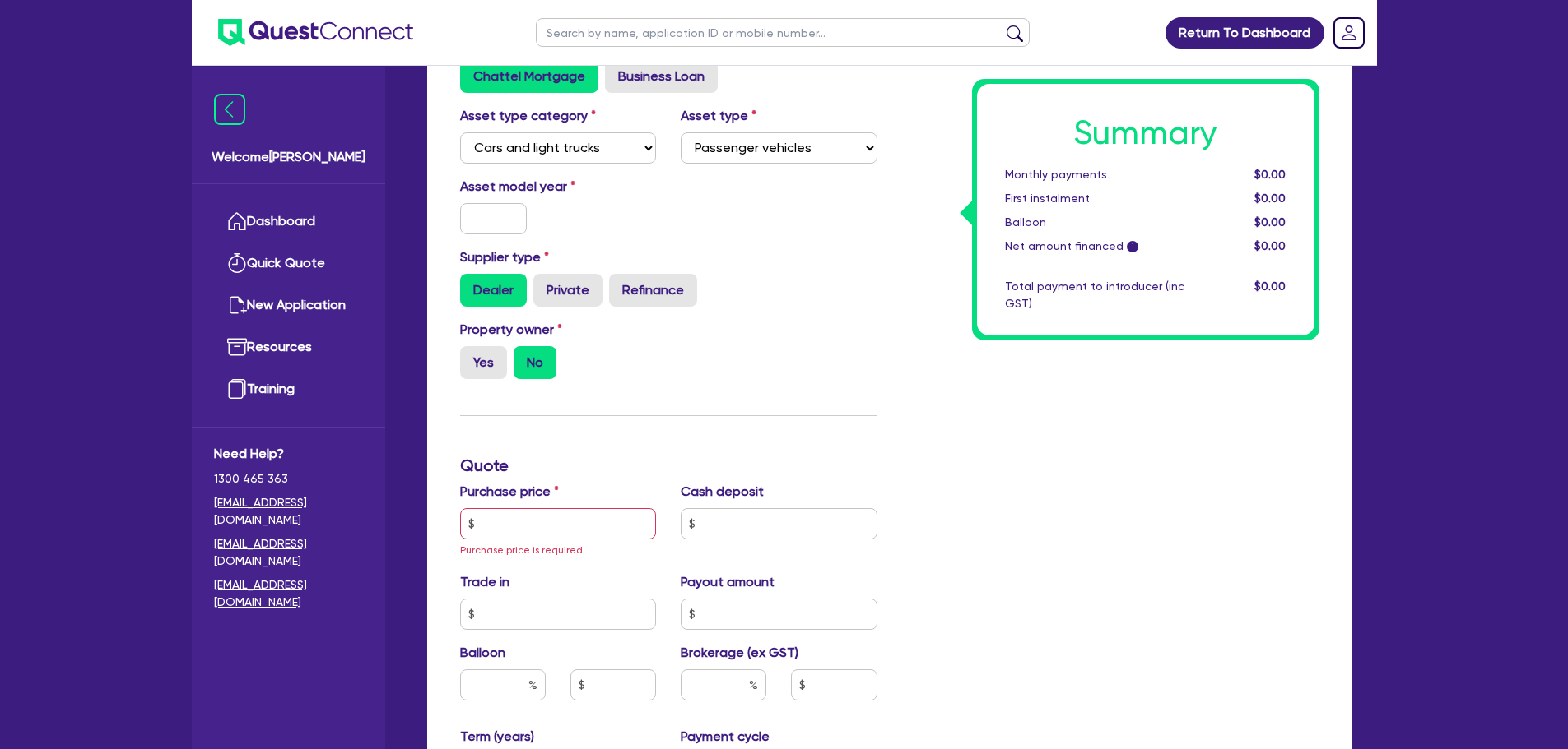
click at [471, 237] on div "Asset model year" at bounding box center [668, 212] width 442 height 70
click at [477, 220] on input "text" at bounding box center [494, 219] width 67 height 31
type input "2025"
click at [575, 523] on input "text" at bounding box center [559, 524] width 196 height 31
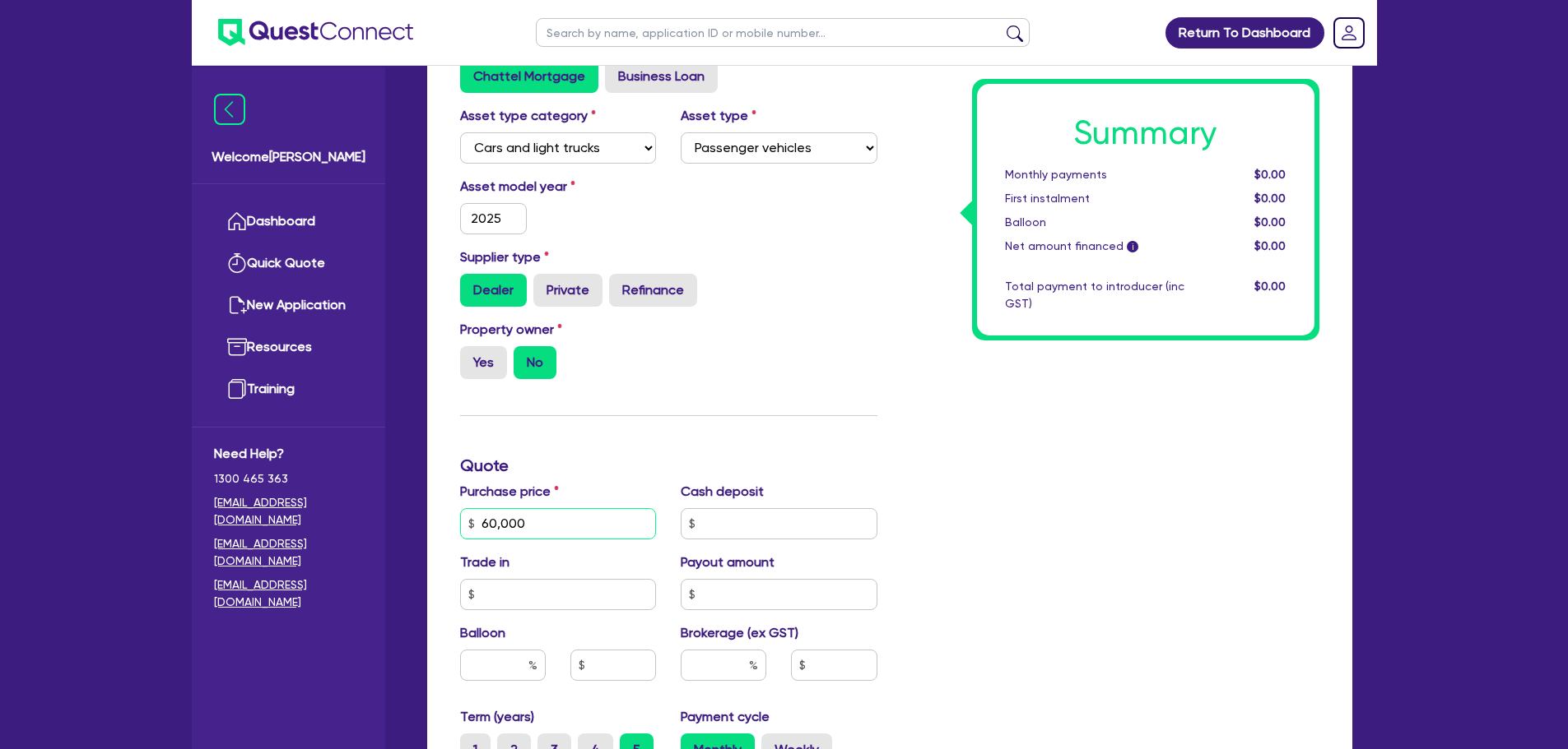
type input "60,000"
click at [1079, 517] on div "Summary Monthly payments $0.00 First instalment $0.00 Balloon $0.00 Net amount …" at bounding box center [1111, 475] width 442 height 1076
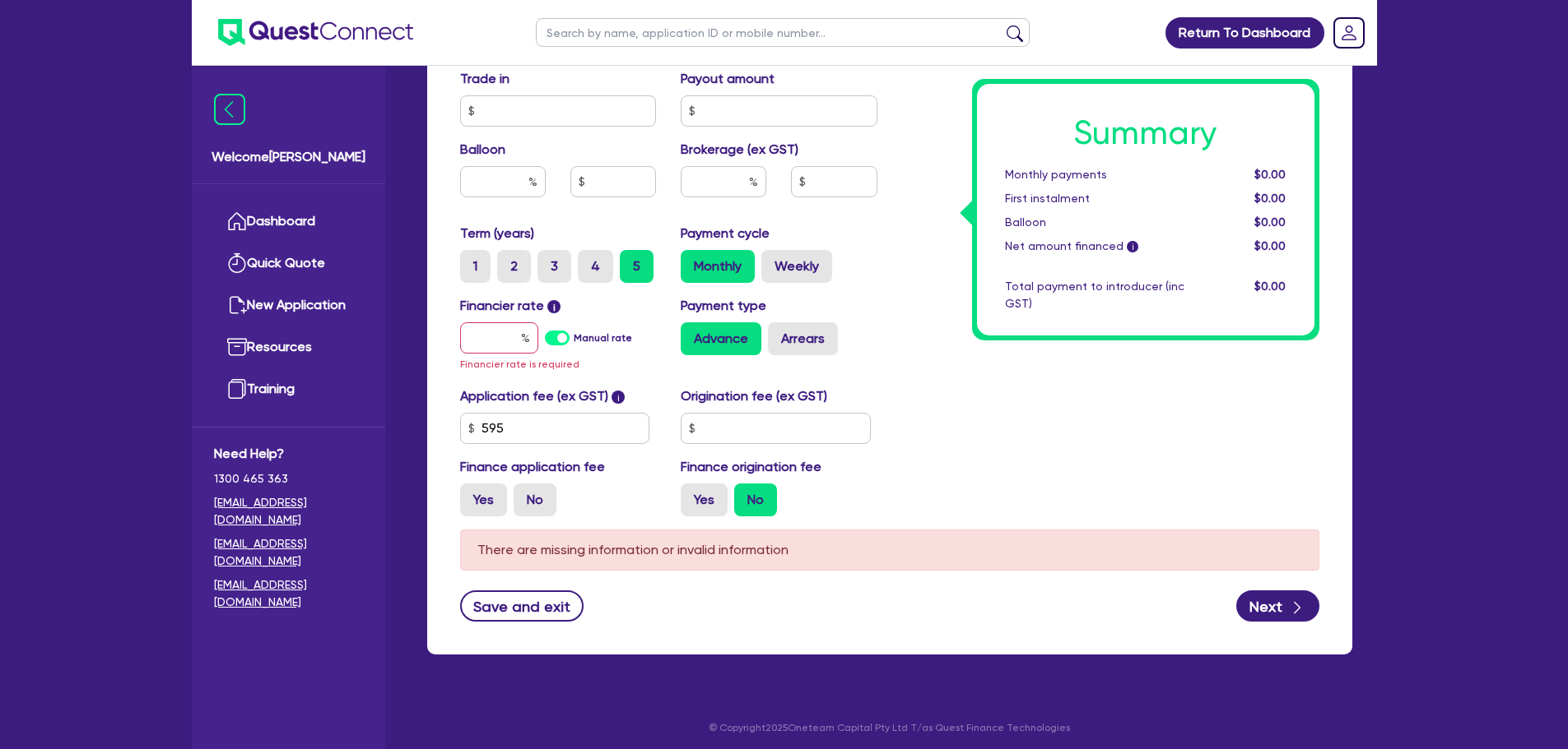
scroll to position [901, 0]
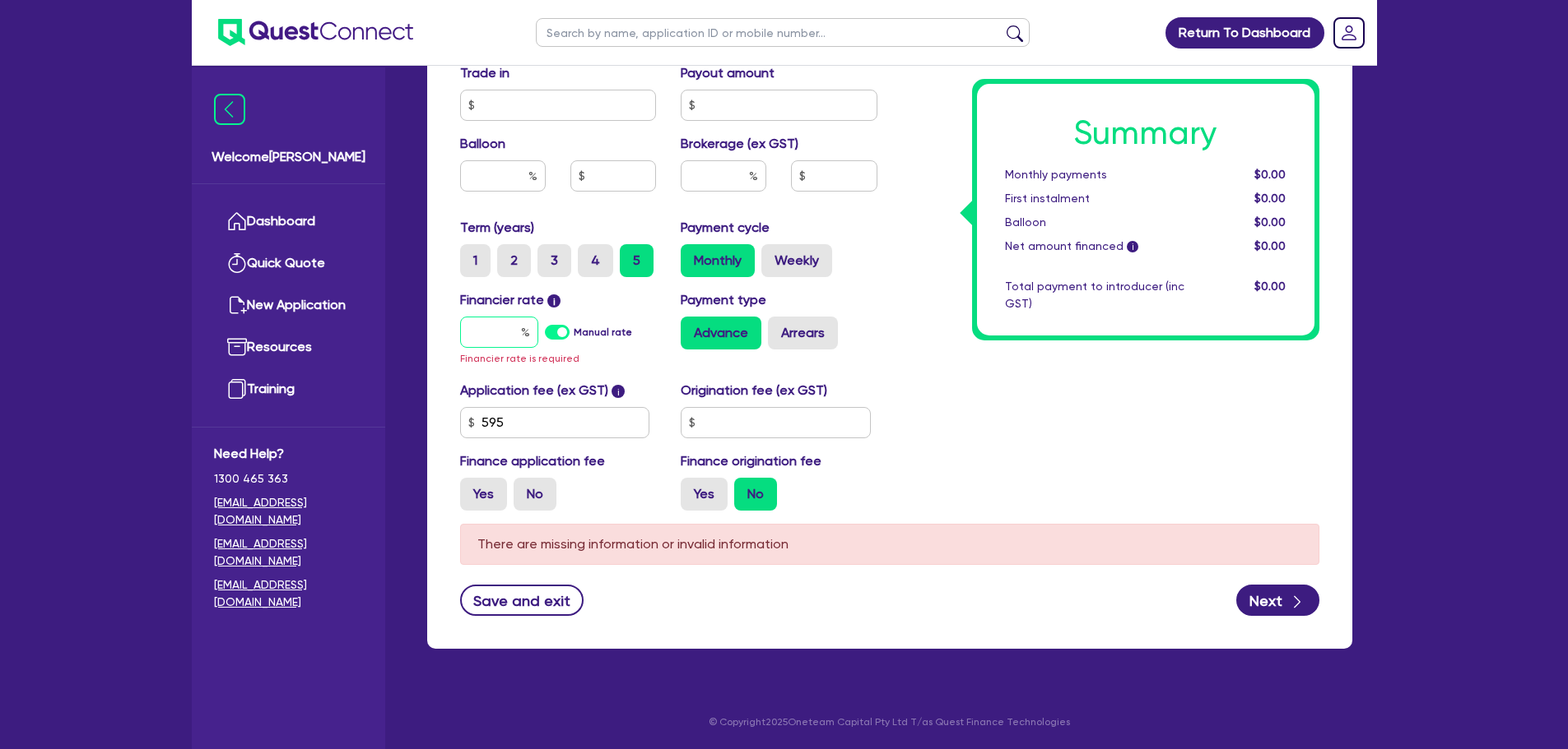
click at [496, 330] on input "text" at bounding box center [499, 332] width 78 height 31
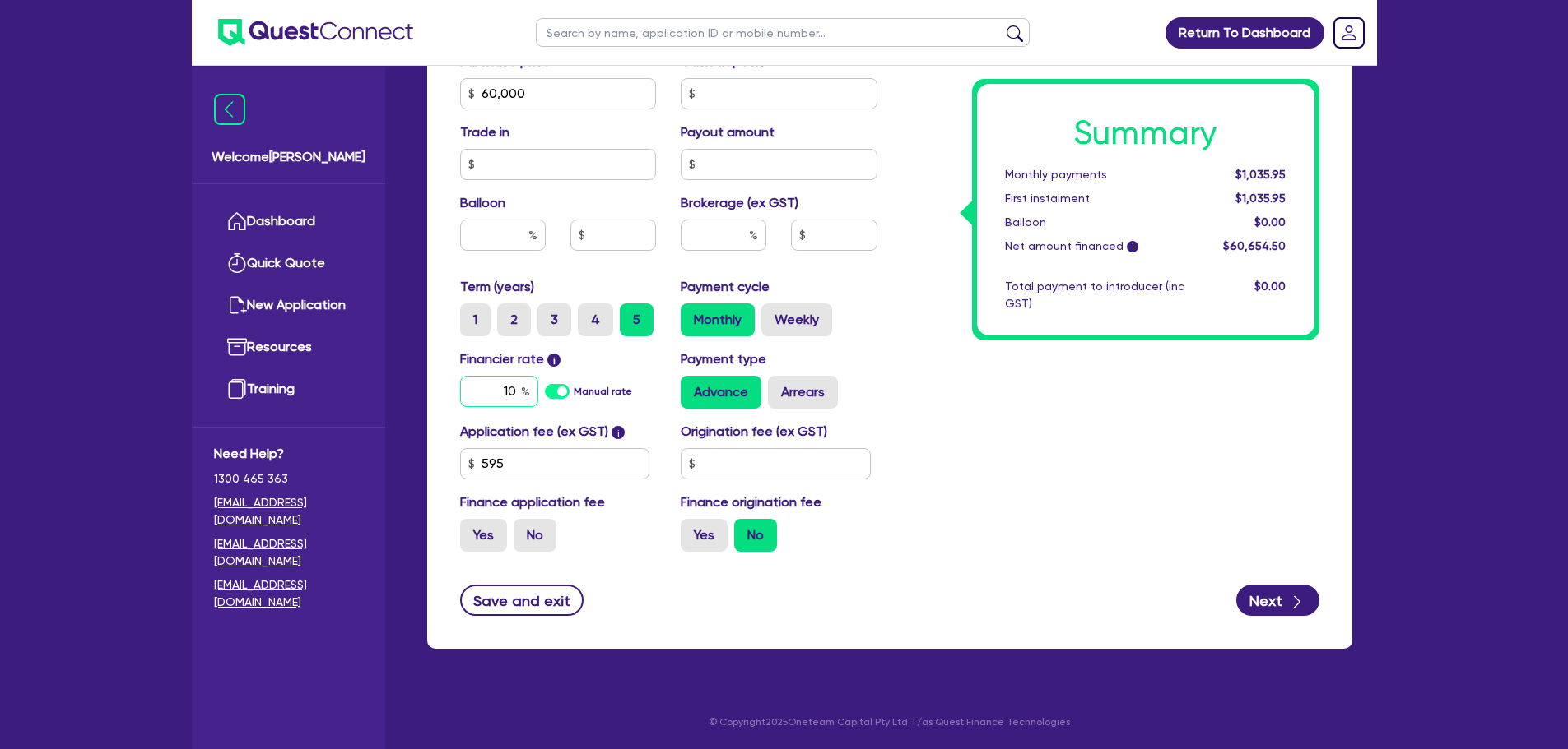
type input "10"
click at [1315, 509] on div "Summary Monthly payments $1,278.08 First instalment $1,278.08 Balloon $0.00 Net…" at bounding box center [1111, 36] width 442 height 1059
click at [1266, 619] on div "Funding Options Who will be funding this deal? Select I will fund 100% I will c…" at bounding box center [889, 73] width 925 height 1150
click at [1267, 600] on button "Next" at bounding box center [1277, 600] width 83 height 31
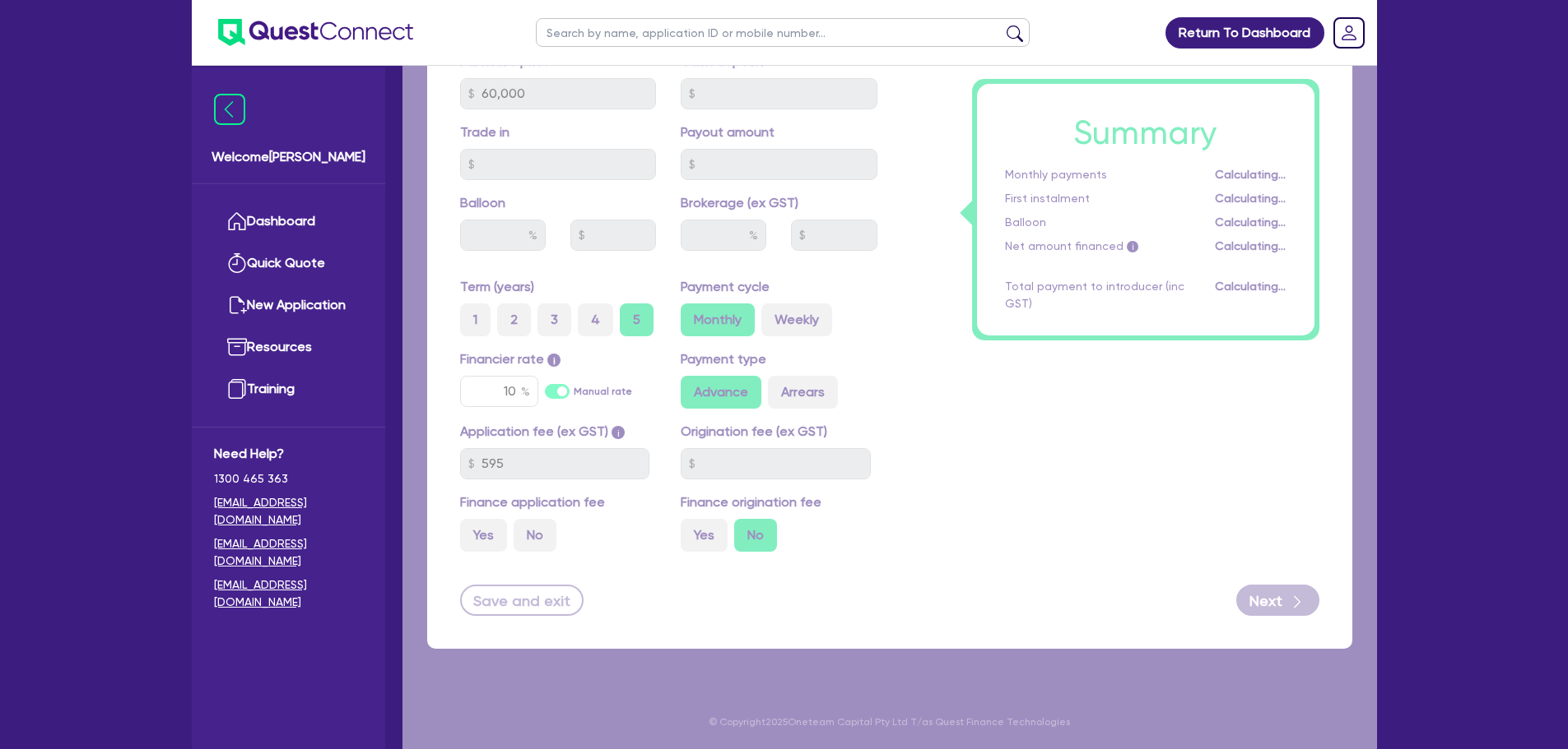
select select "COMPANY"
select select "BUILDING_CONSTRUCTION"
select select "TRADES_SERVICES_CONSUMERS"
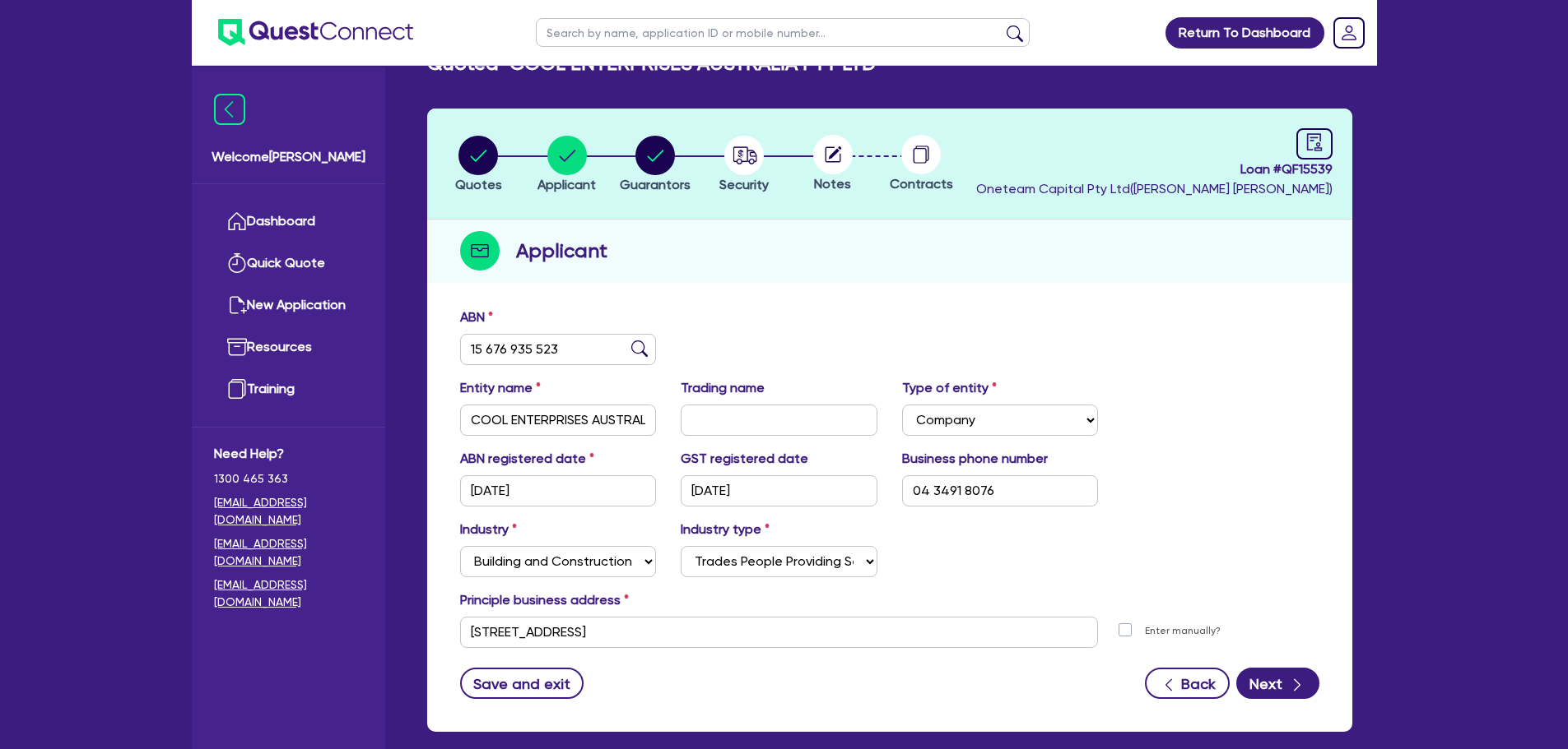
scroll to position [123, 0]
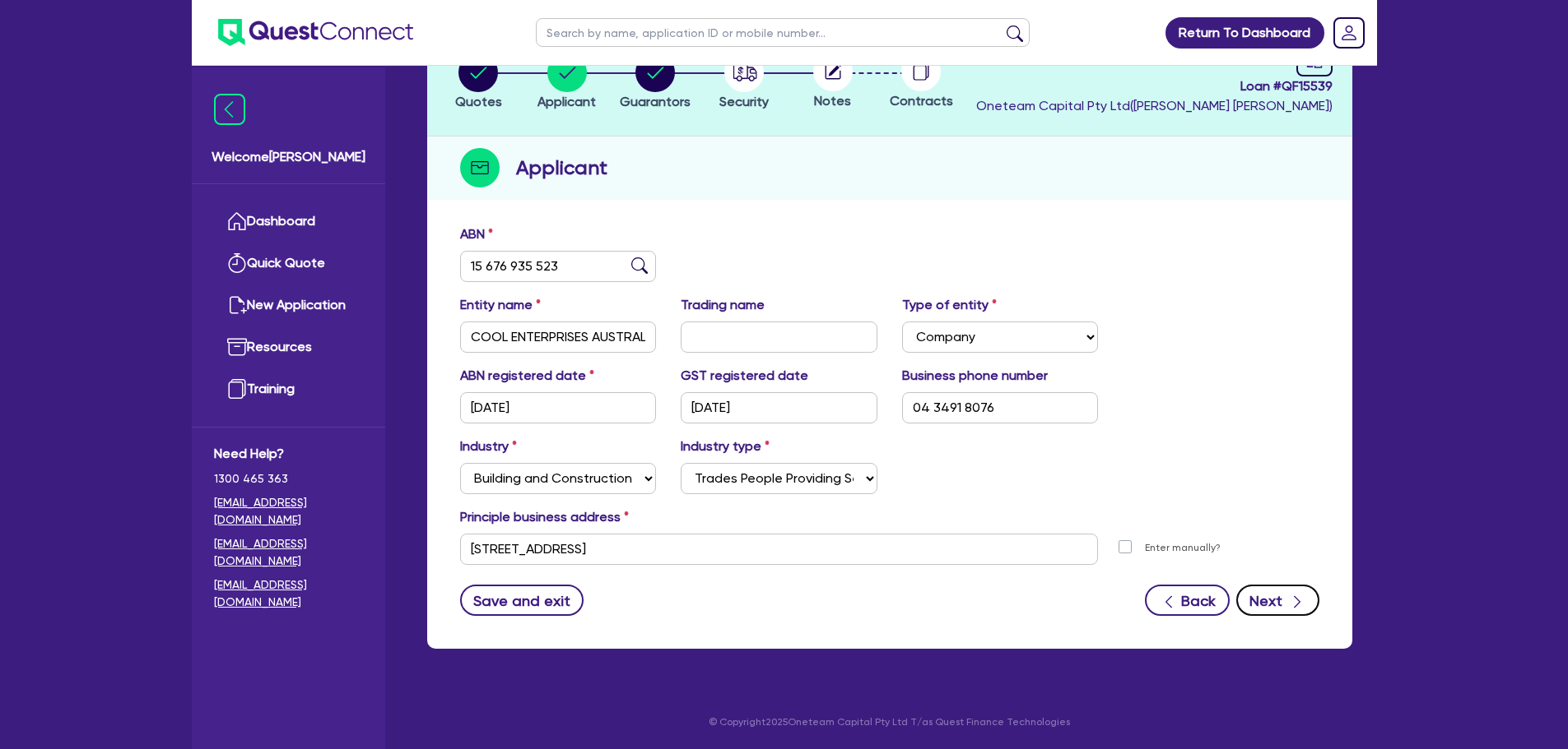
click at [1275, 590] on button "Next" at bounding box center [1277, 600] width 83 height 31
select select "MR"
select select "NSW"
select select "SINGLE"
select select "VEHICLE"
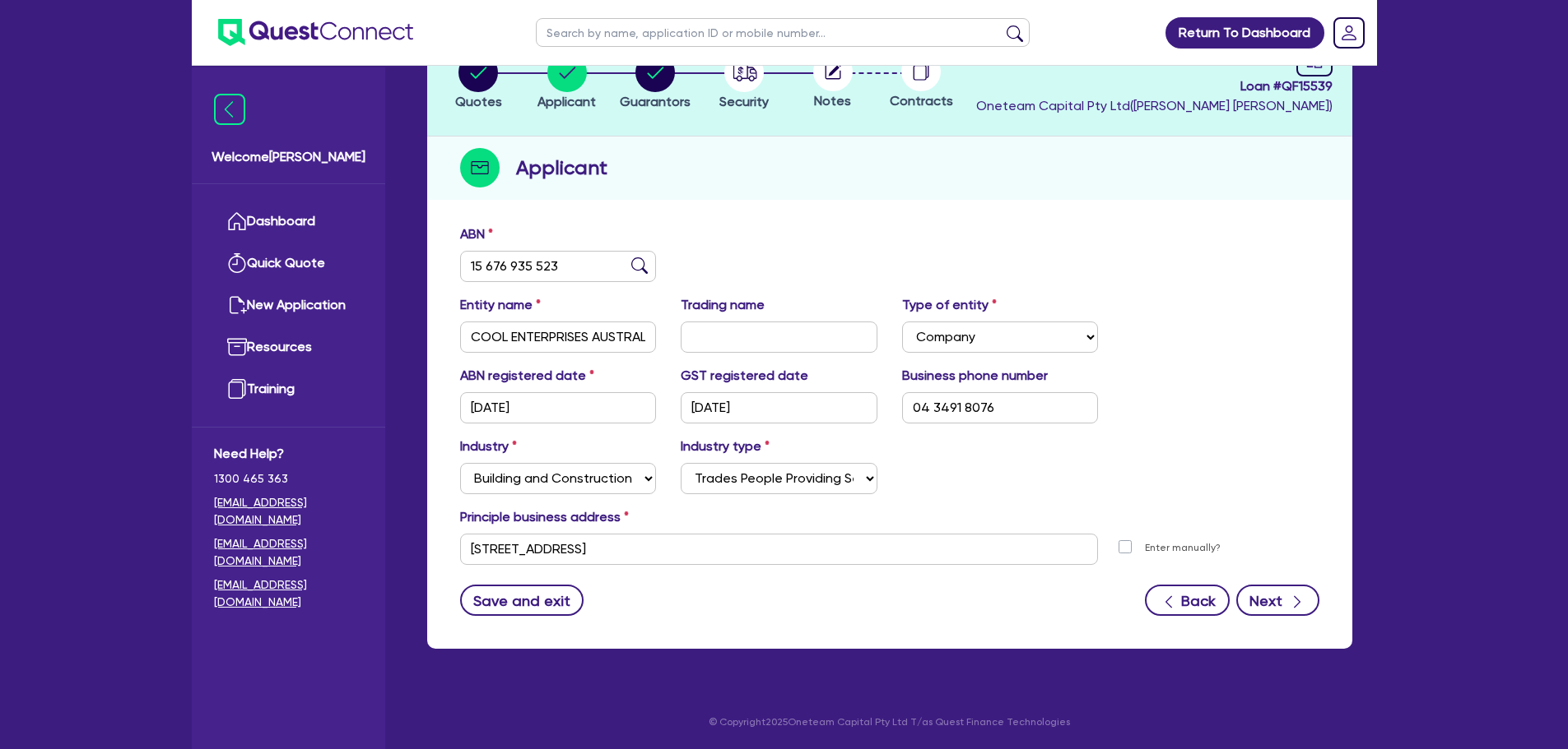
select select "VEHICLE"
select select "CASH"
select select "HOUSEHOLD_PERSONAL"
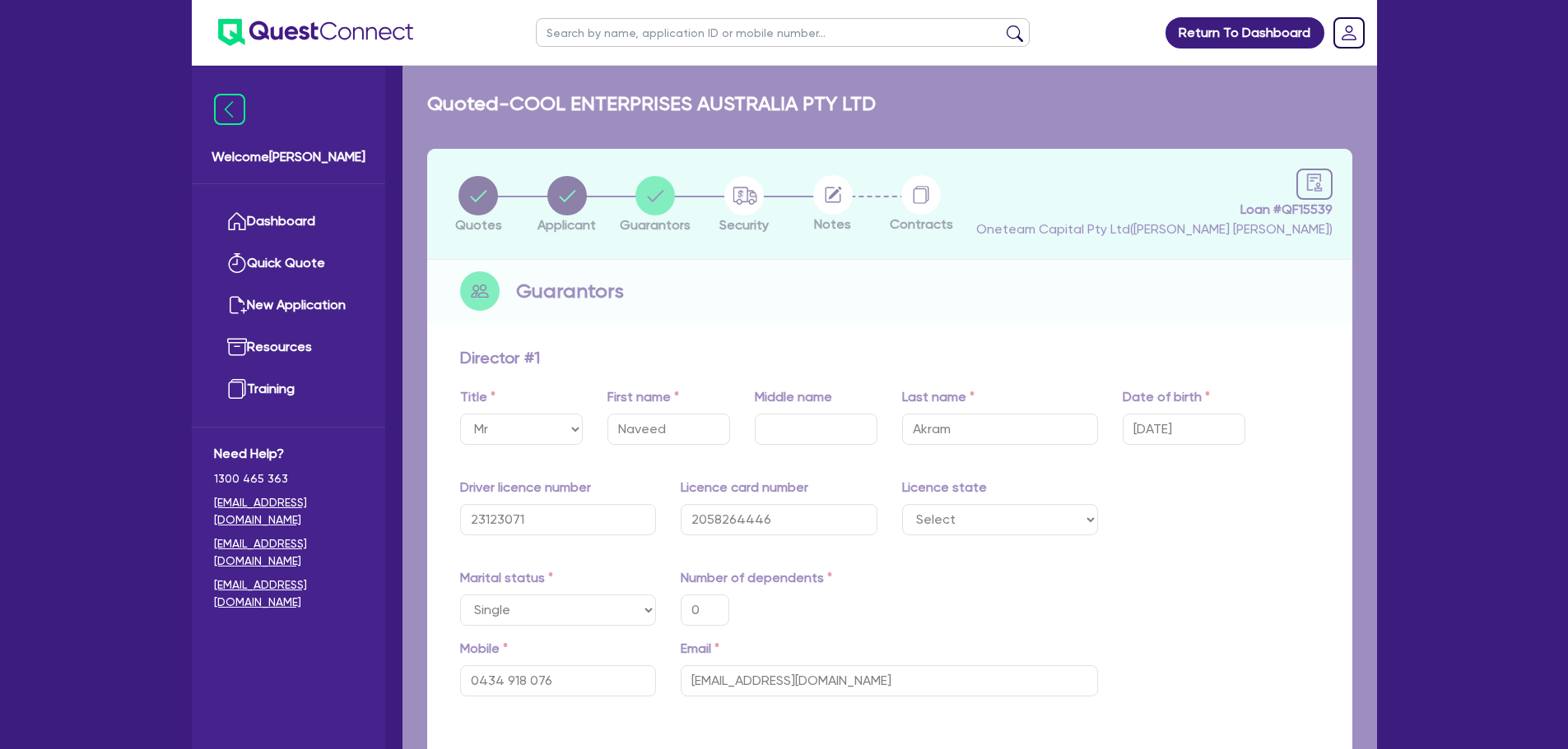
type input "0"
type input "0434 918 076"
type input "30,000"
type input "35,000"
type input "10,000"
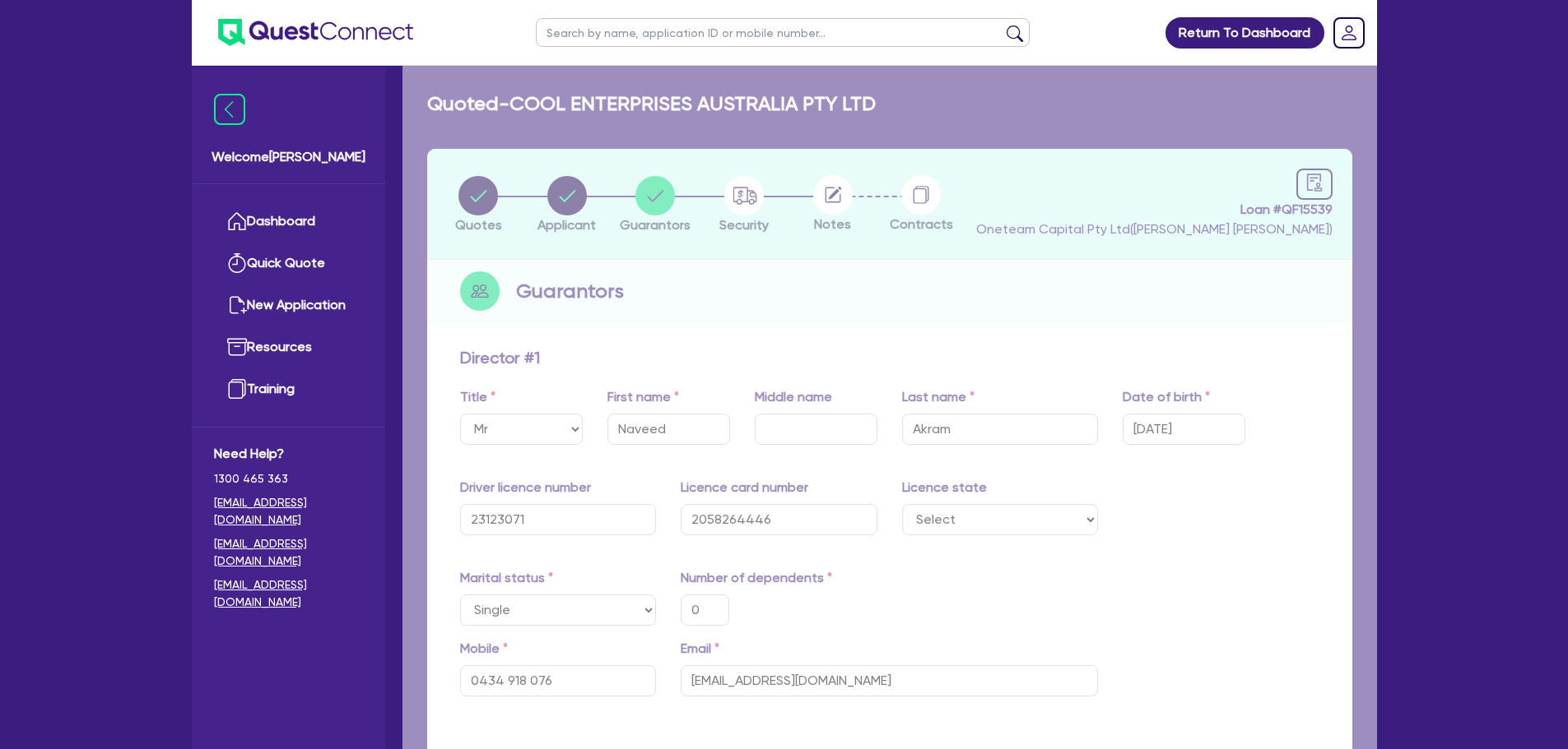
type input "20,000"
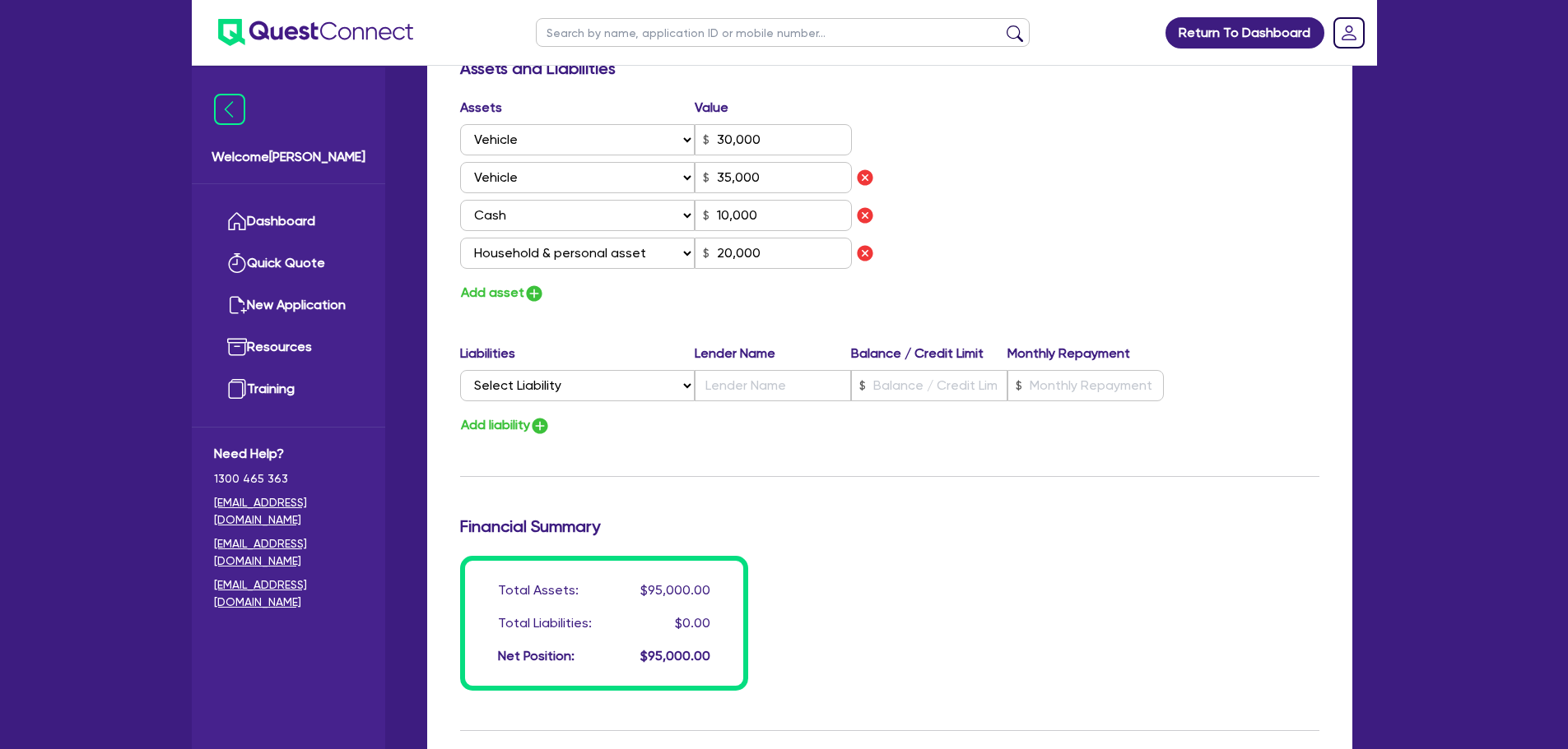
scroll to position [1284, 0]
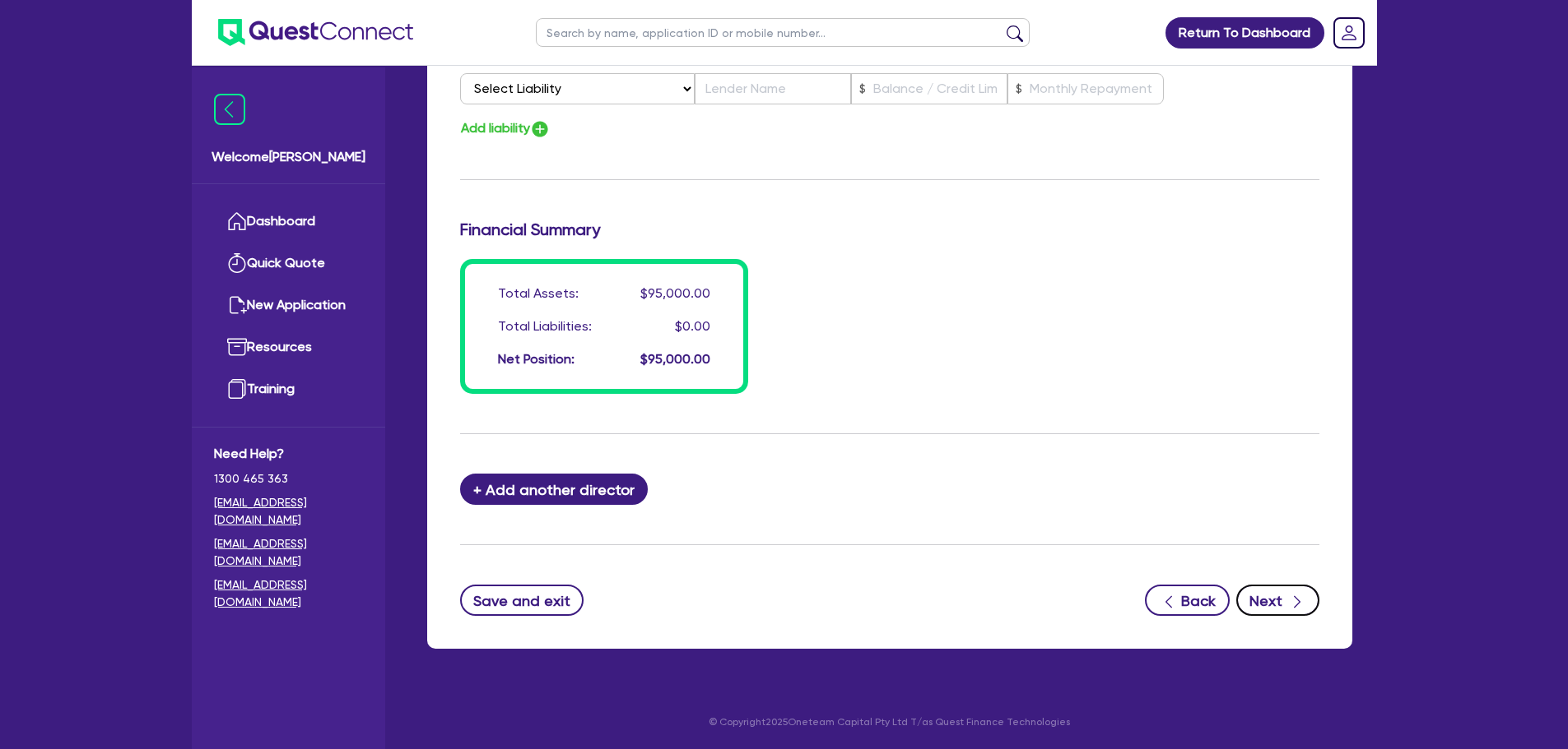
click at [1267, 601] on button "Next" at bounding box center [1277, 600] width 83 height 31
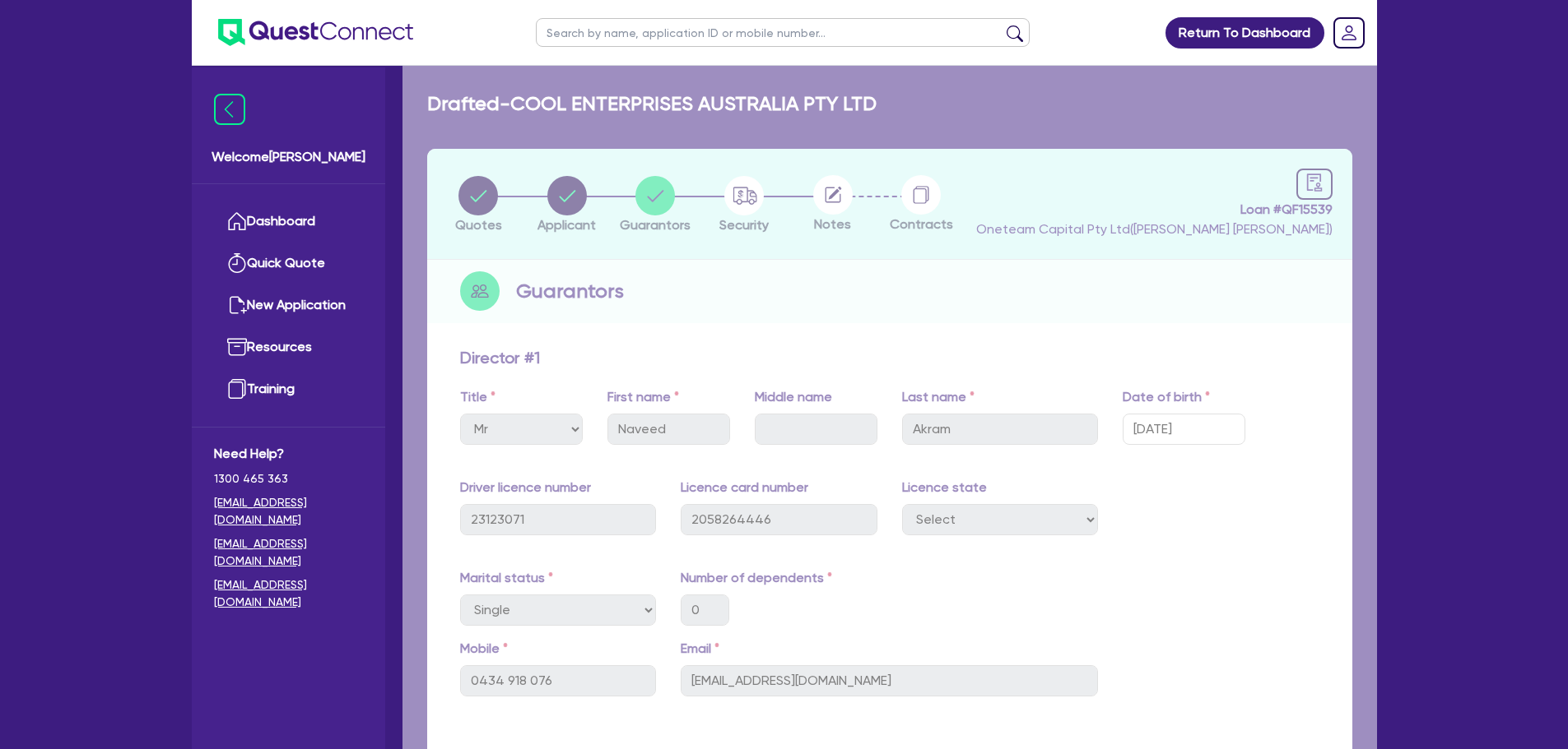
select select "CARS_AND_LIGHT_TRUCKS"
select select "PASSENGER_VEHICLES"
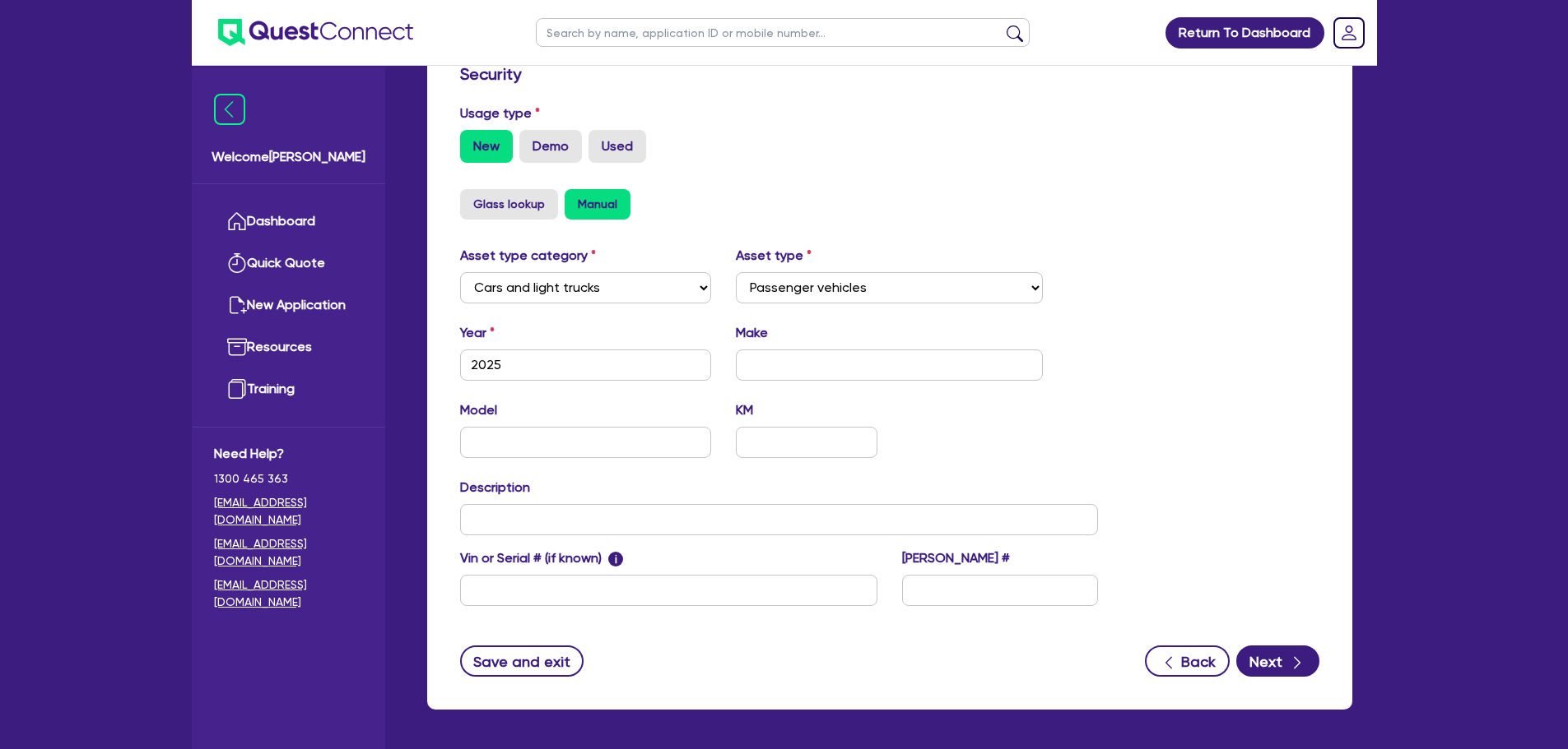
scroll to position [517, 0]
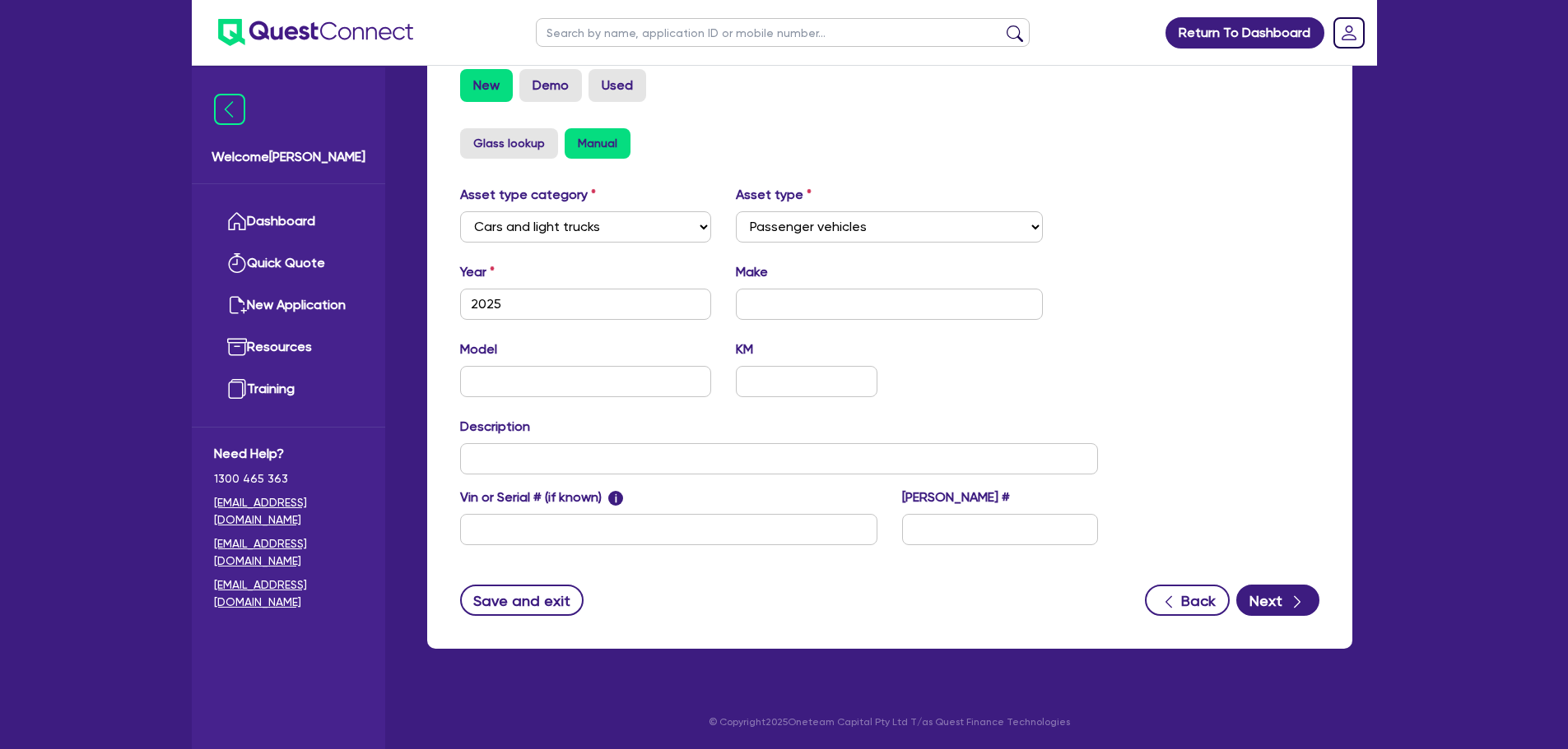
click at [1292, 618] on div "Supplier Supplier type Dealer Private Refinance Supplier name Security Usage ty…" at bounding box center [889, 236] width 925 height 826
click at [1288, 605] on div "button" at bounding box center [1296, 600] width 18 height 20
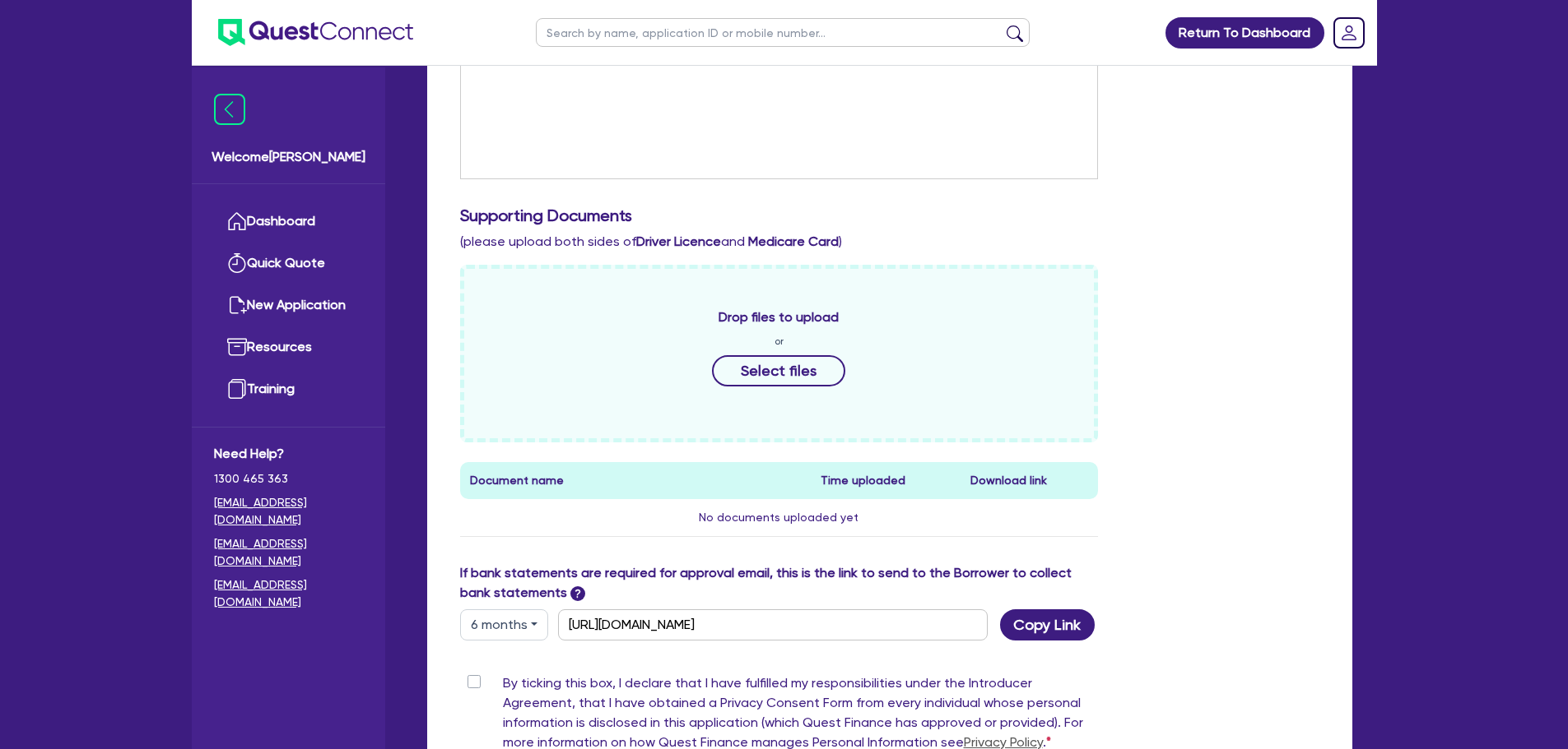
scroll to position [608, 0]
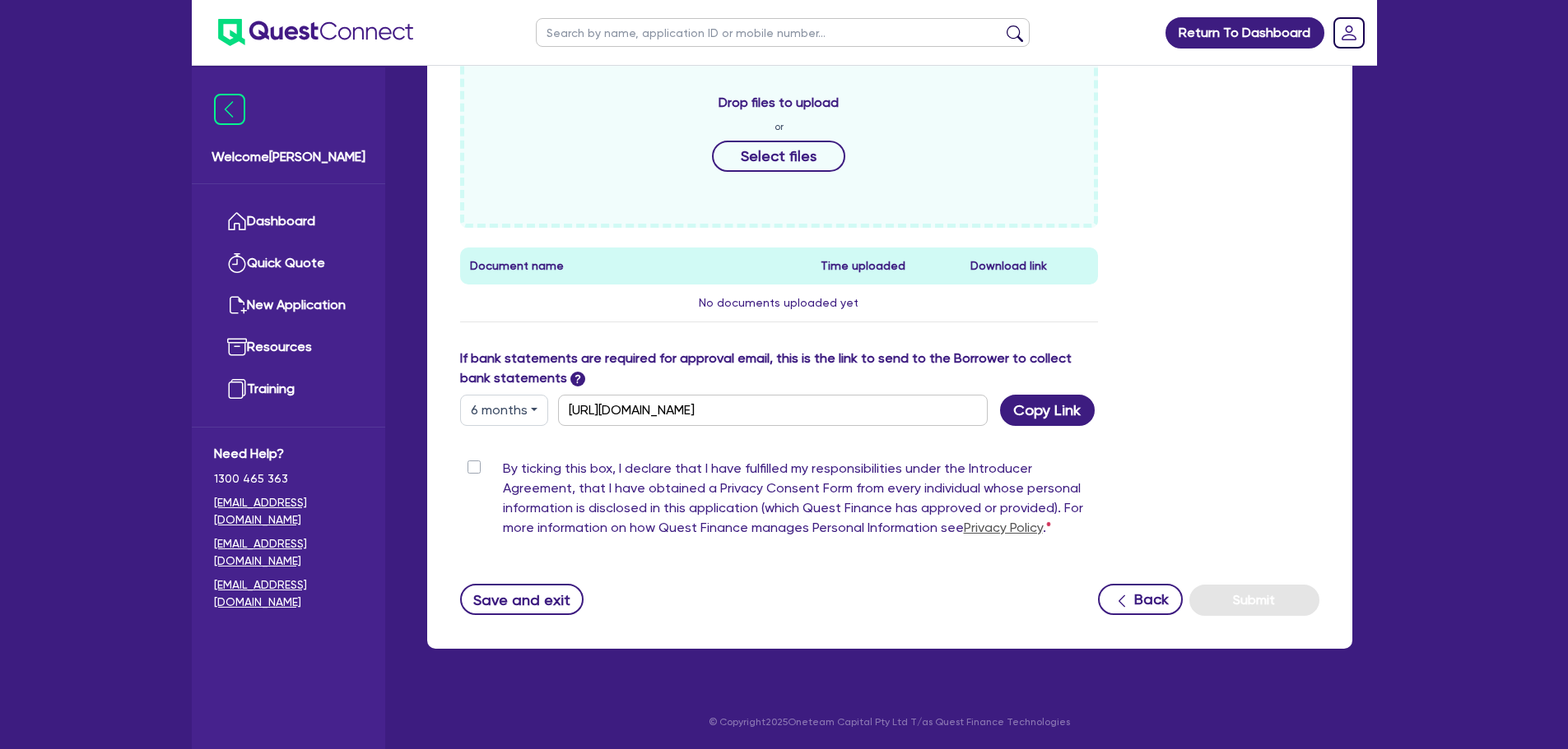
click at [503, 466] on label "By ticking this box, I declare that I have fulfilled my responsibilities under …" at bounding box center [800, 502] width 596 height 86
click at [473, 466] on input "By ticking this box, I declare that I have fulfilled my responsibilities under …" at bounding box center [467, 467] width 13 height 15
click at [469, 459] on div "By ticking this box, I declare that I have fulfilled my responsibilities under …" at bounding box center [779, 502] width 639 height 86
click at [503, 468] on label "By ticking this box, I declare that I have fulfilled my responsibilities under …" at bounding box center [800, 502] width 596 height 86
click at [472, 468] on input "By ticking this box, I declare that I have fulfilled my responsibilities under …" at bounding box center [467, 467] width 13 height 15
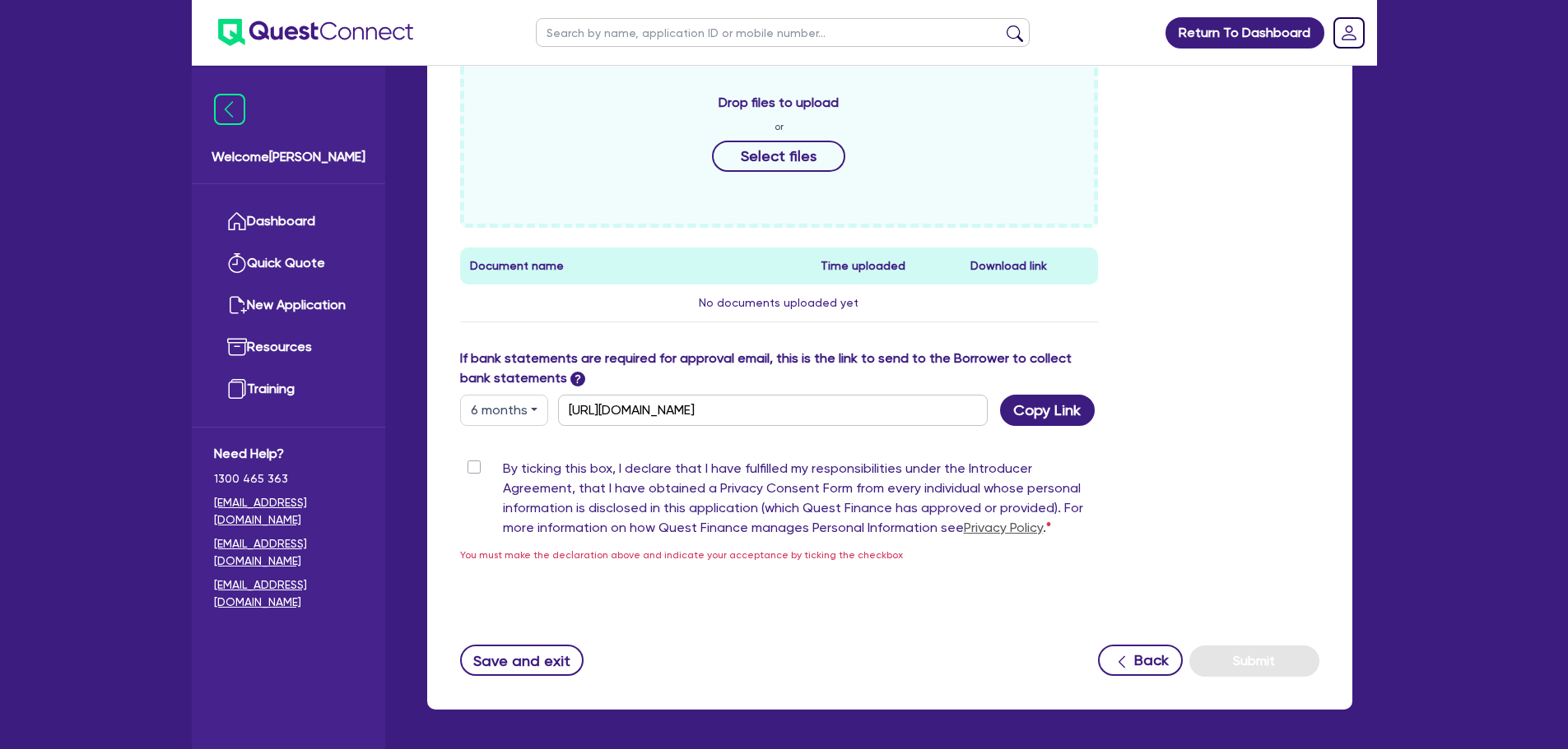
click at [503, 469] on label "By ticking this box, I declare that I have fulfilled my responsibilities under …" at bounding box center [800, 502] width 596 height 86
click at [473, 469] on input "By ticking this box, I declare that I have fulfilled my responsibilities under …" at bounding box center [467, 467] width 13 height 15
checkbox input "true"
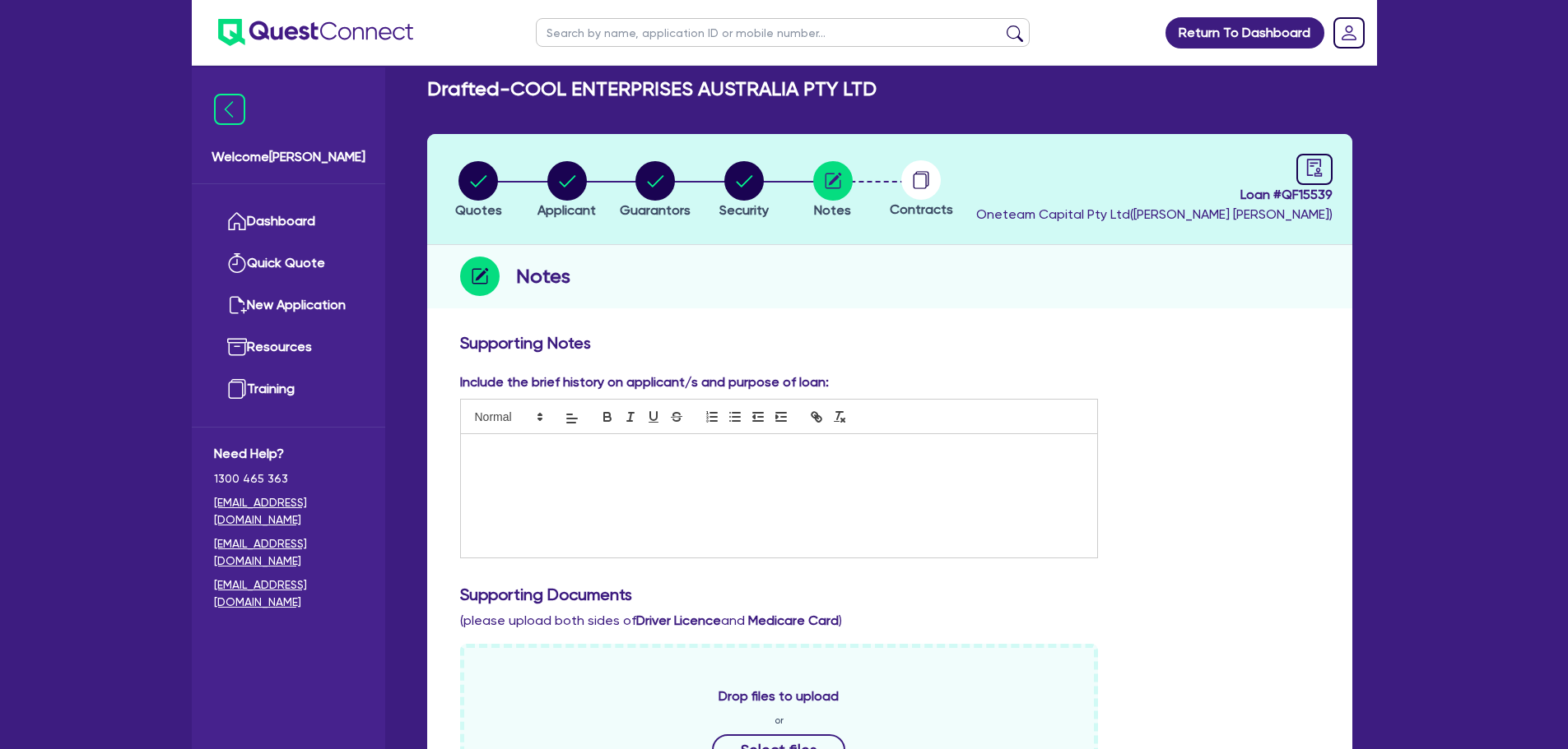
scroll to position [0, 0]
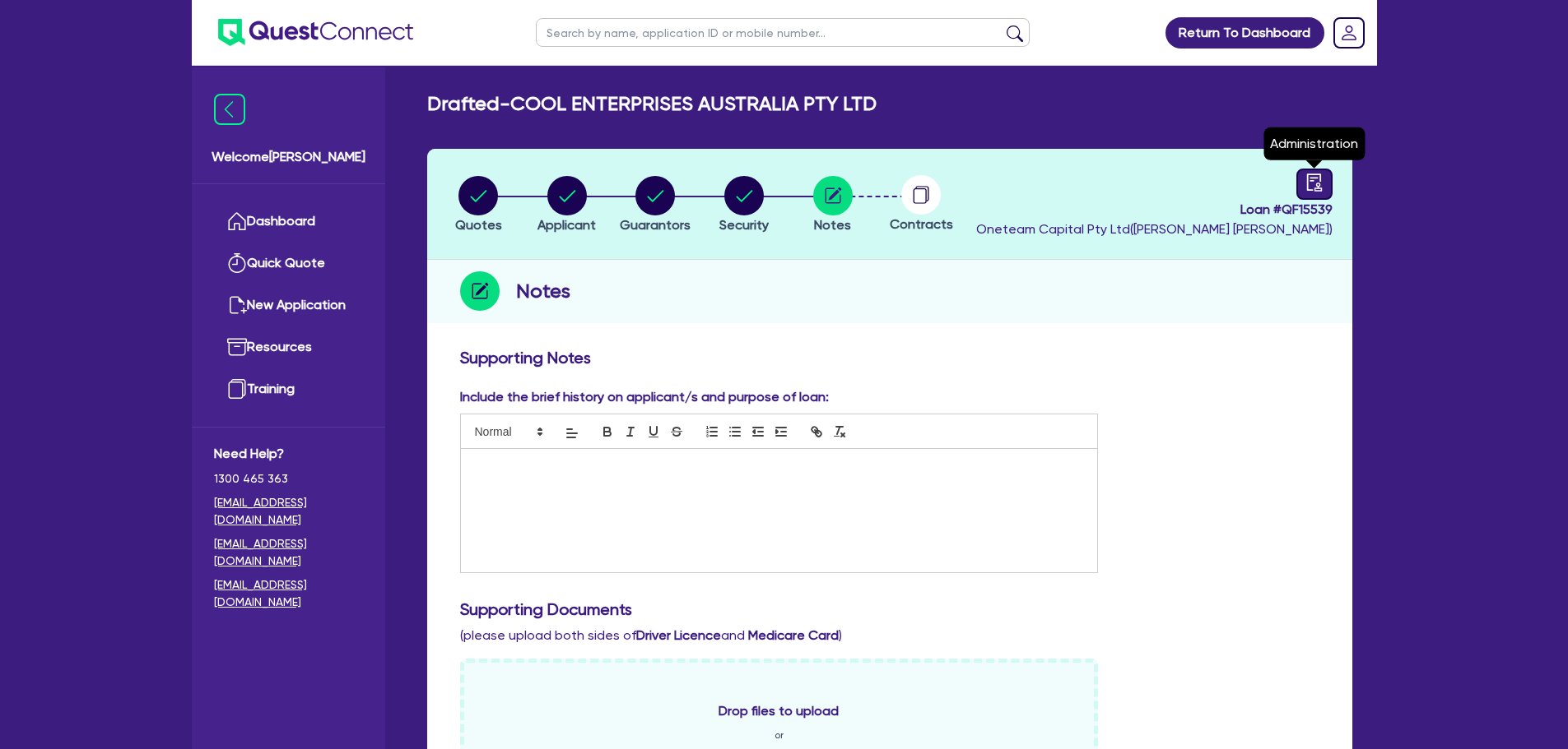
click at [1310, 174] on icon "audit" at bounding box center [1313, 182] width 14 height 17
select select "DRAFTED_NEW"
select select "Other"
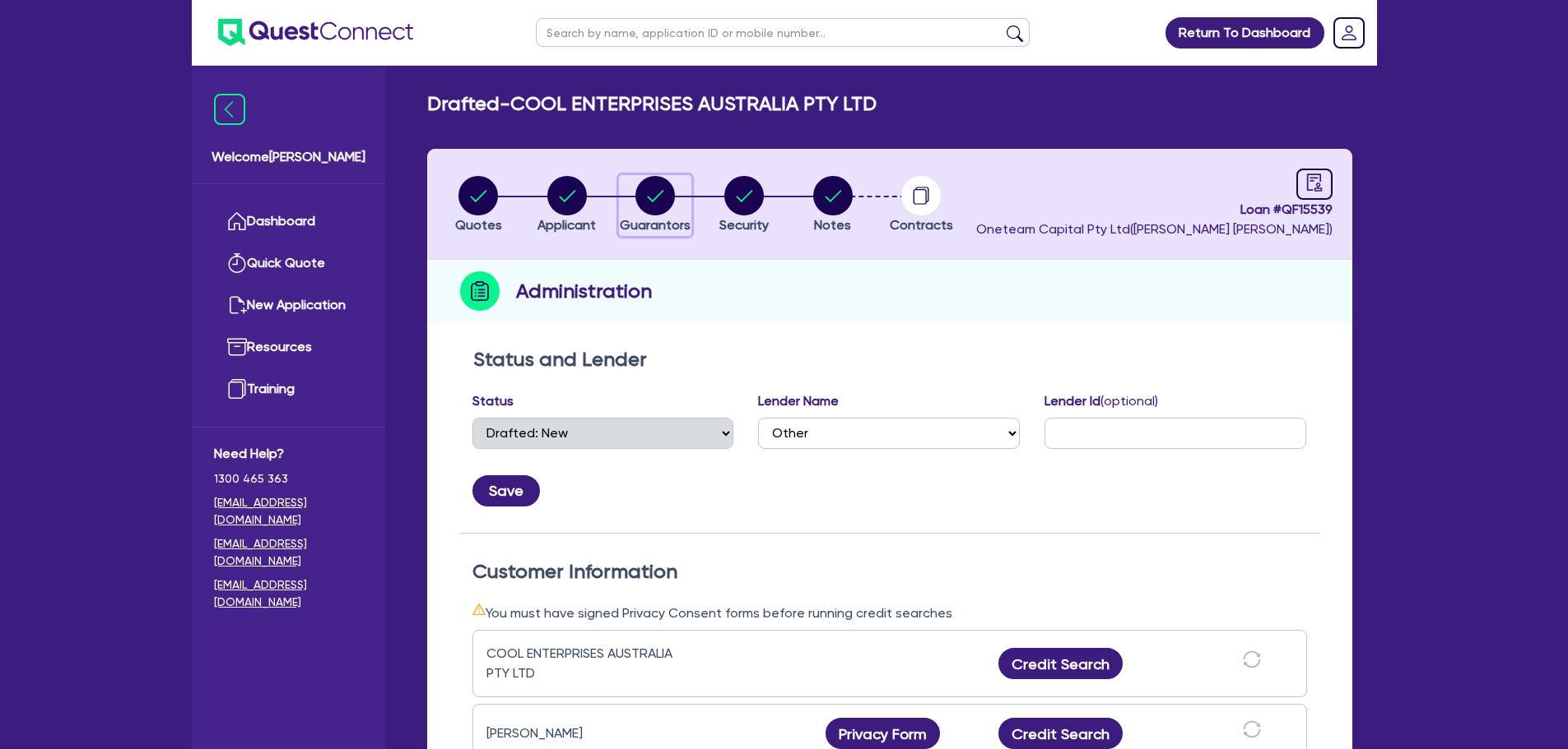
click at [651, 184] on circle "button" at bounding box center [655, 195] width 39 height 39
select select "MR"
select select "NSW"
select select "SINGLE"
select select "VEHICLE"
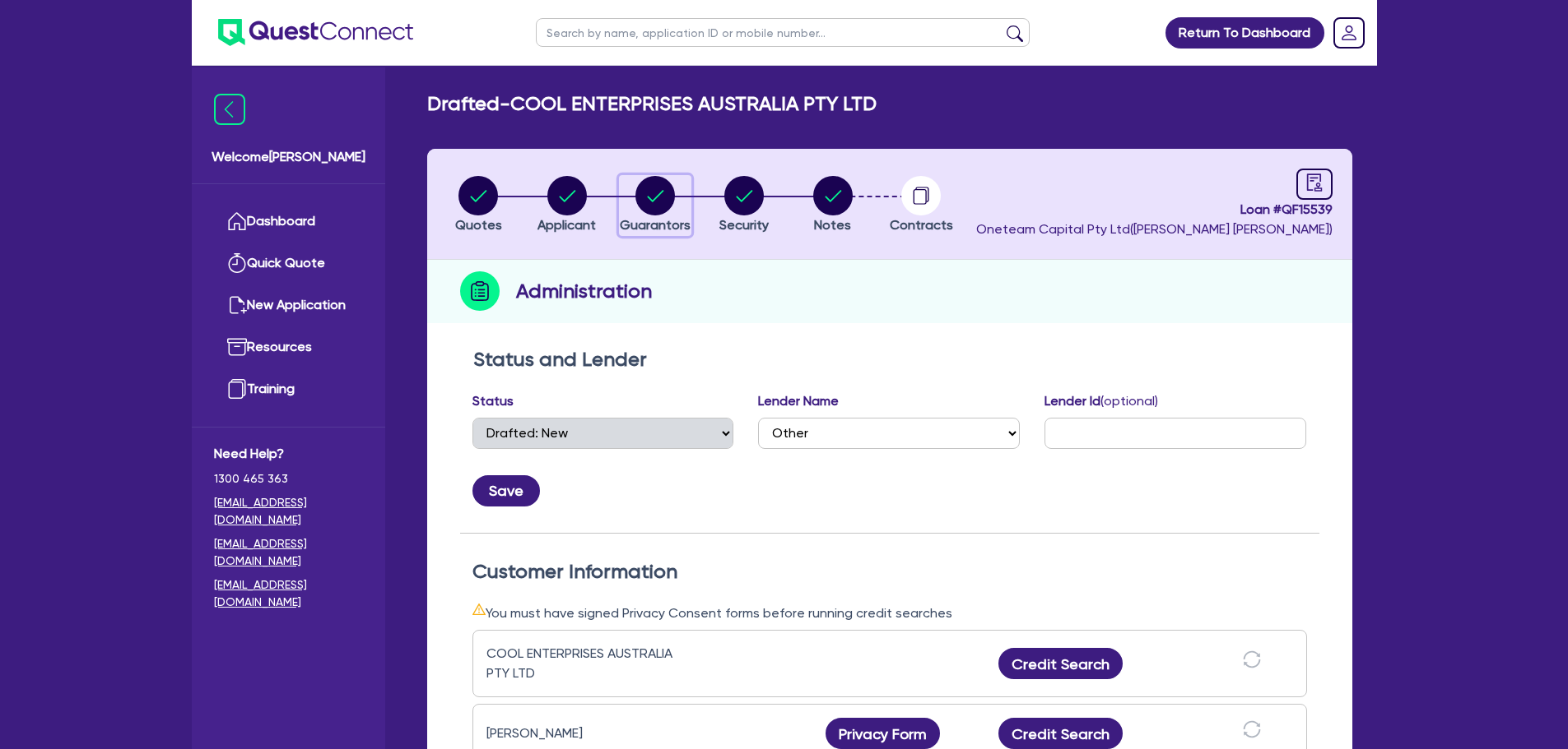
select select "VEHICLE"
select select "CASH"
select select "HOUSEHOLD_PERSONAL"
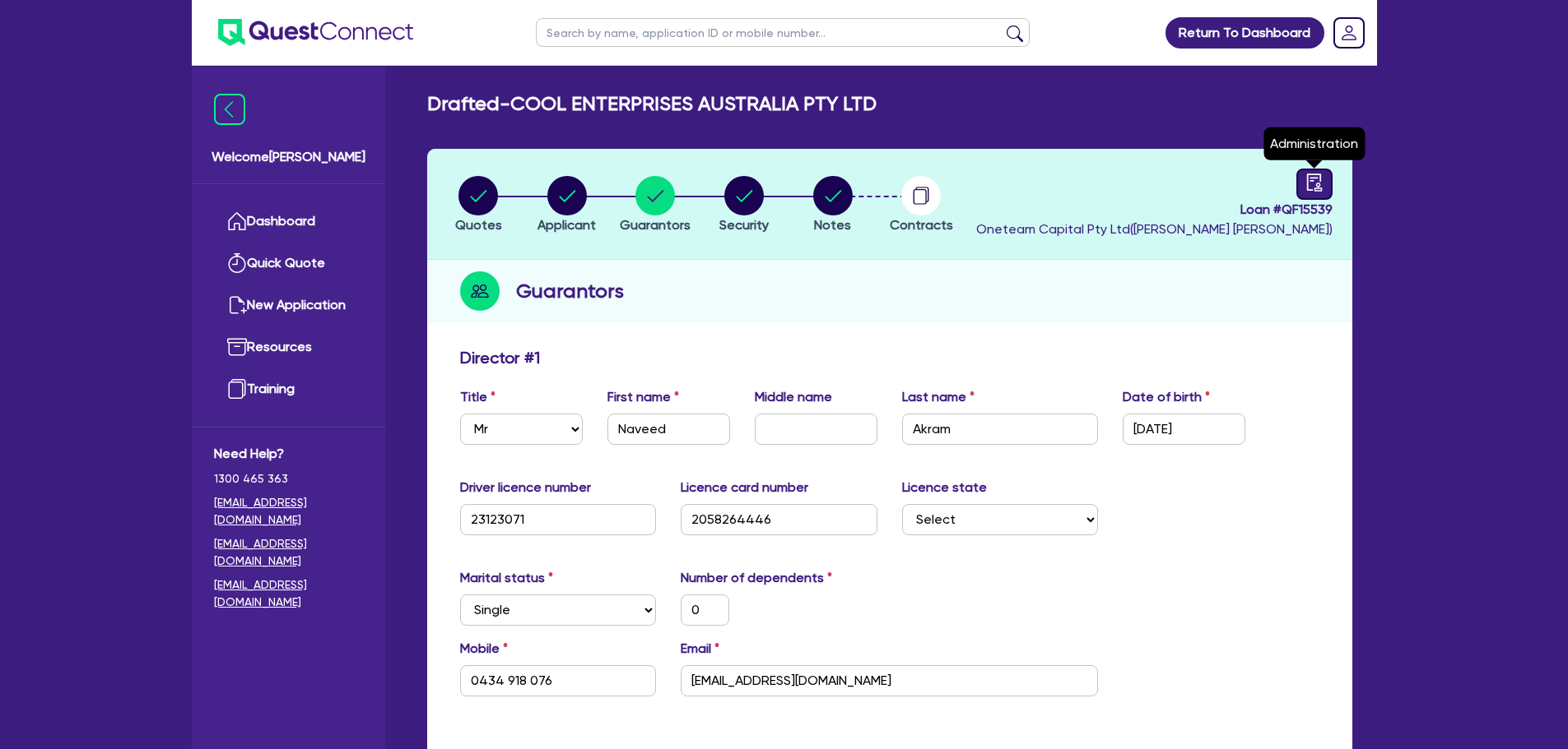
click at [1322, 180] on icon "audit" at bounding box center [1314, 182] width 18 height 18
select select "DRAFTED_NEW"
select select "Other"
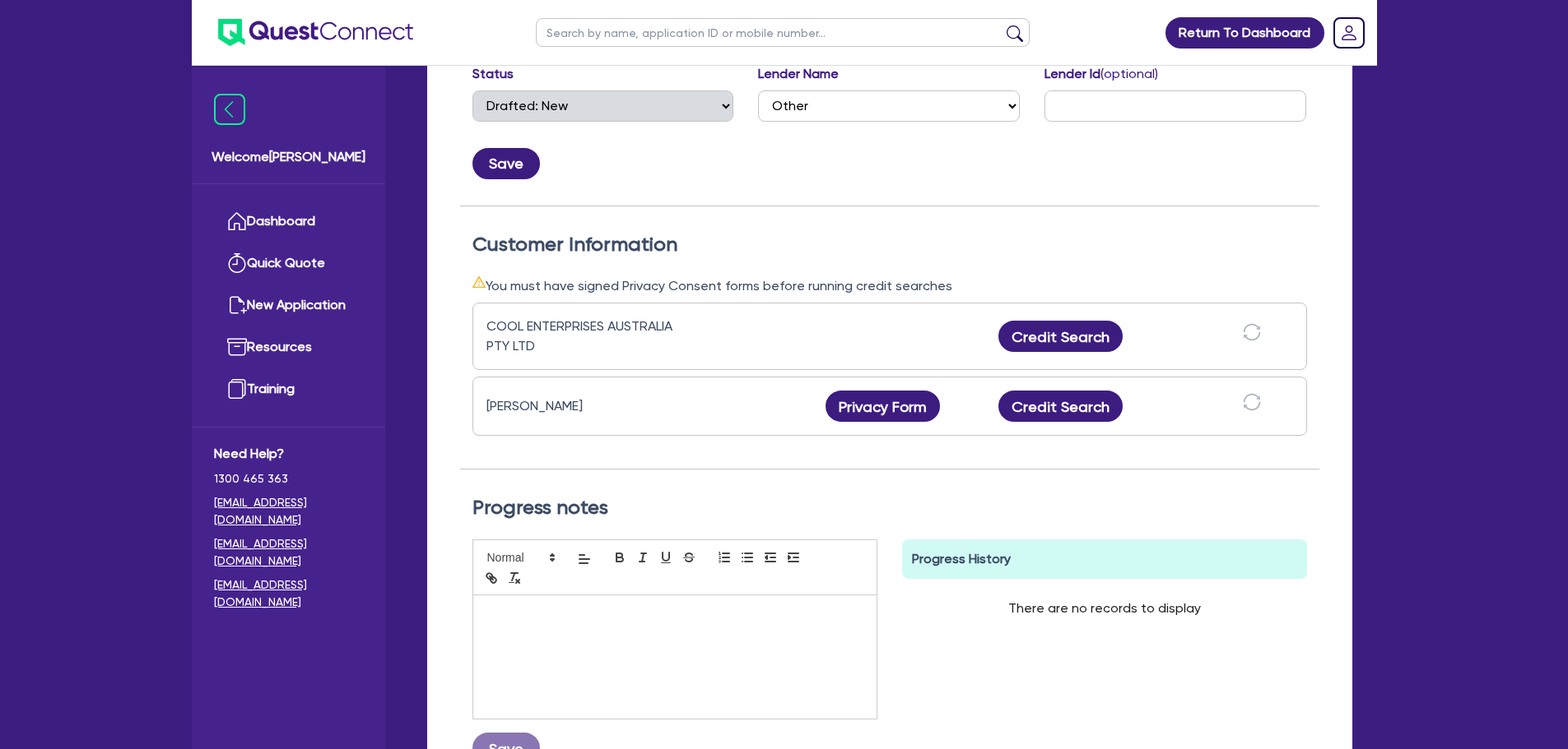
scroll to position [329, 0]
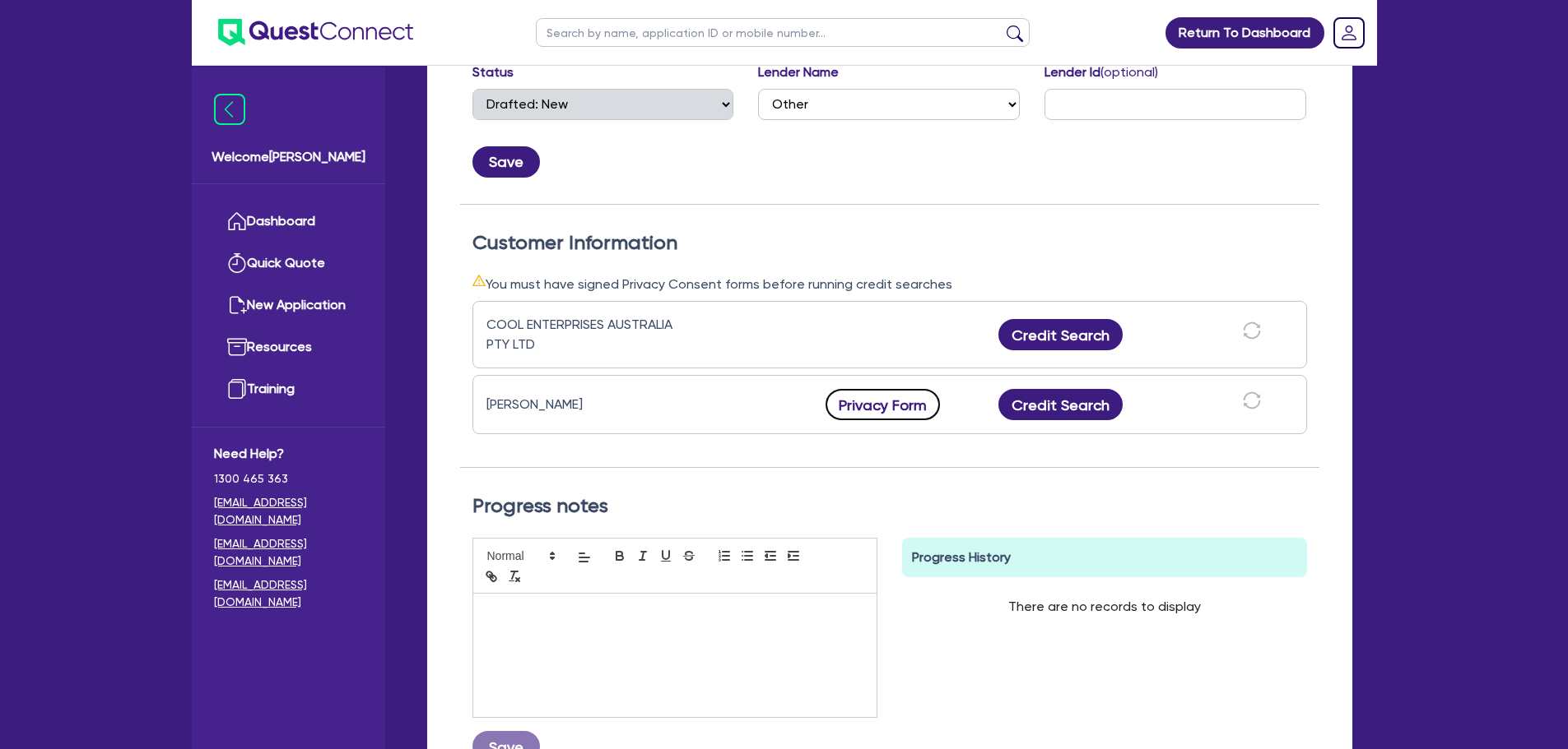
click at [863, 404] on button "Privacy Form" at bounding box center [883, 404] width 116 height 31
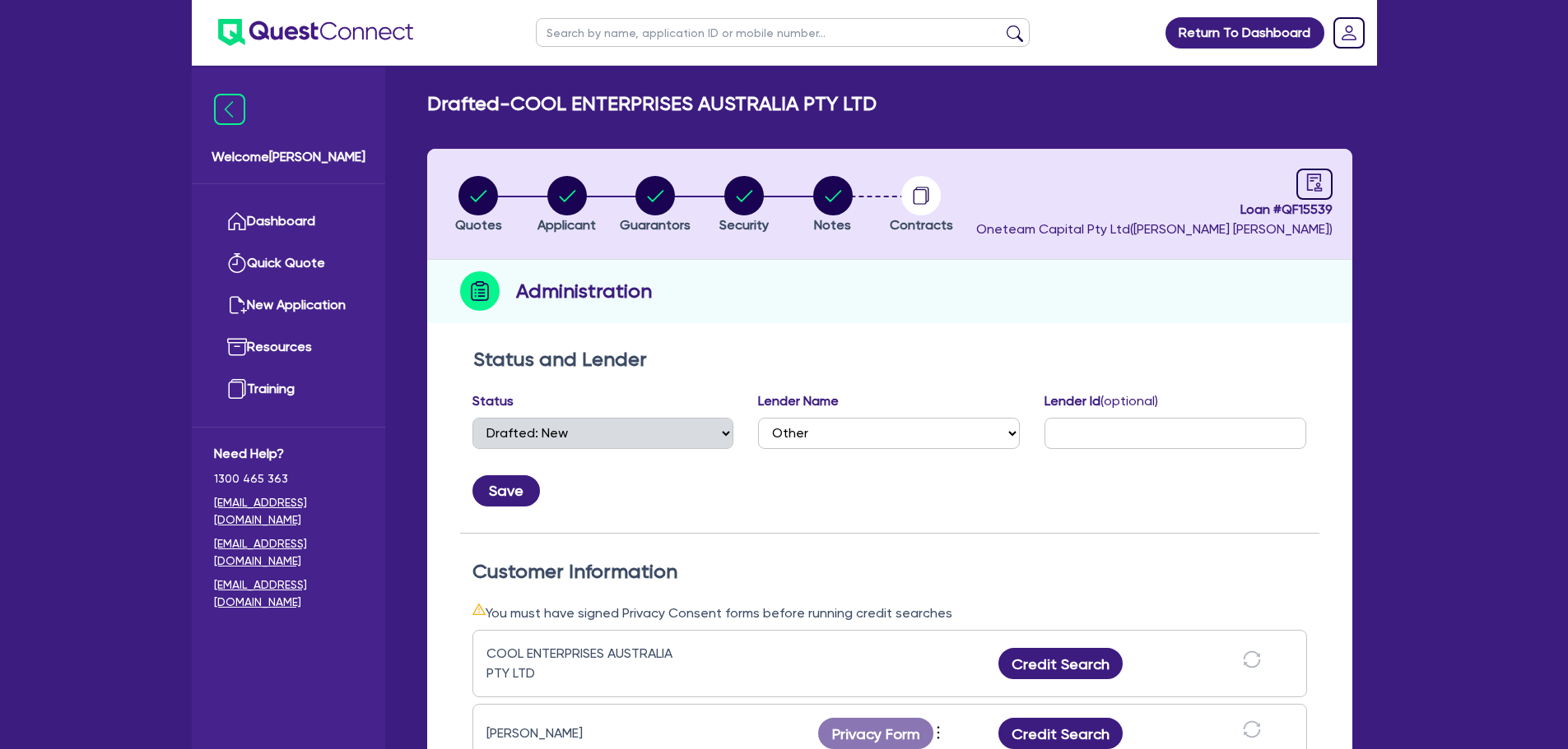
select select "DRAFTED_NEW"
select select "Other"
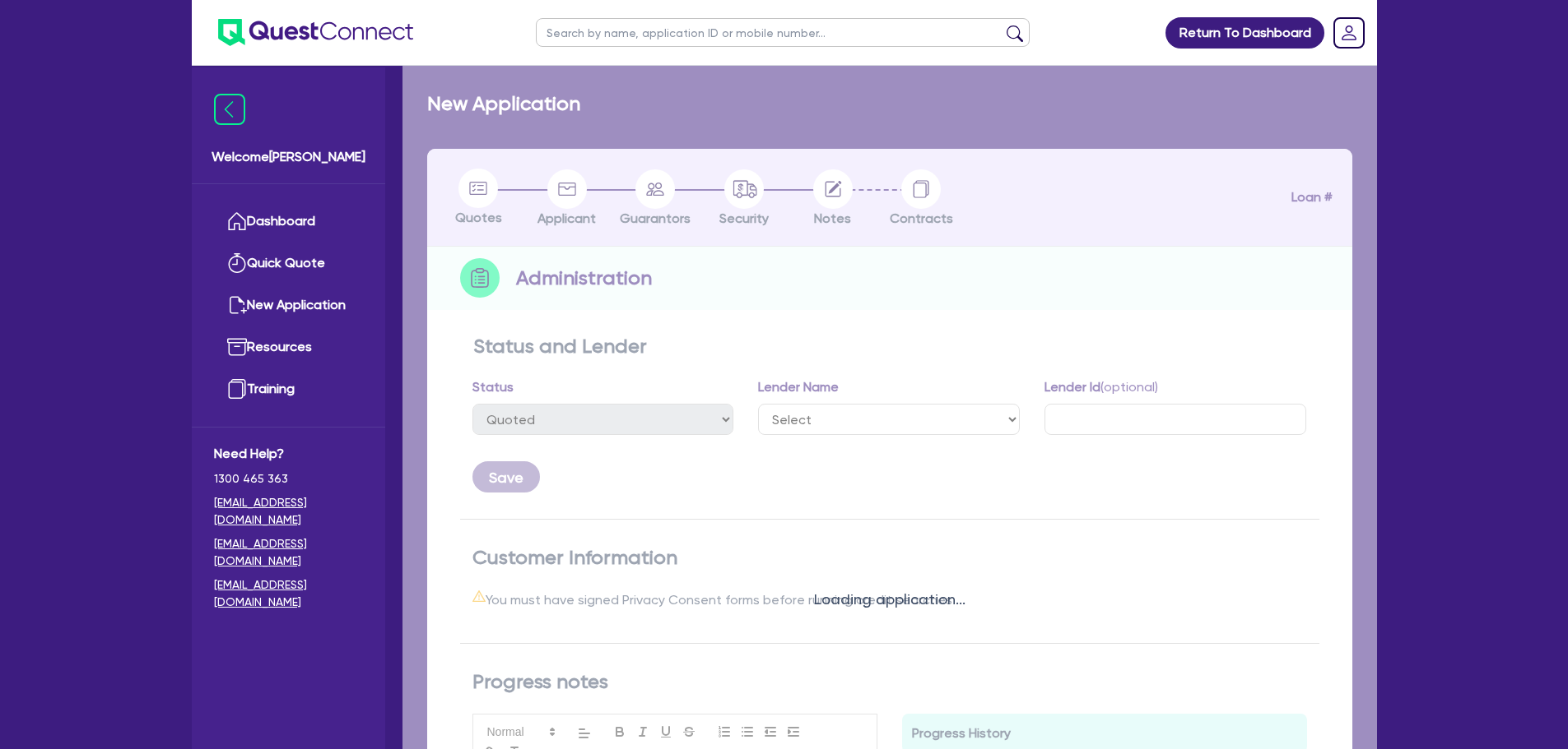
select select "DRAFTED_NEW"
select select "Other"
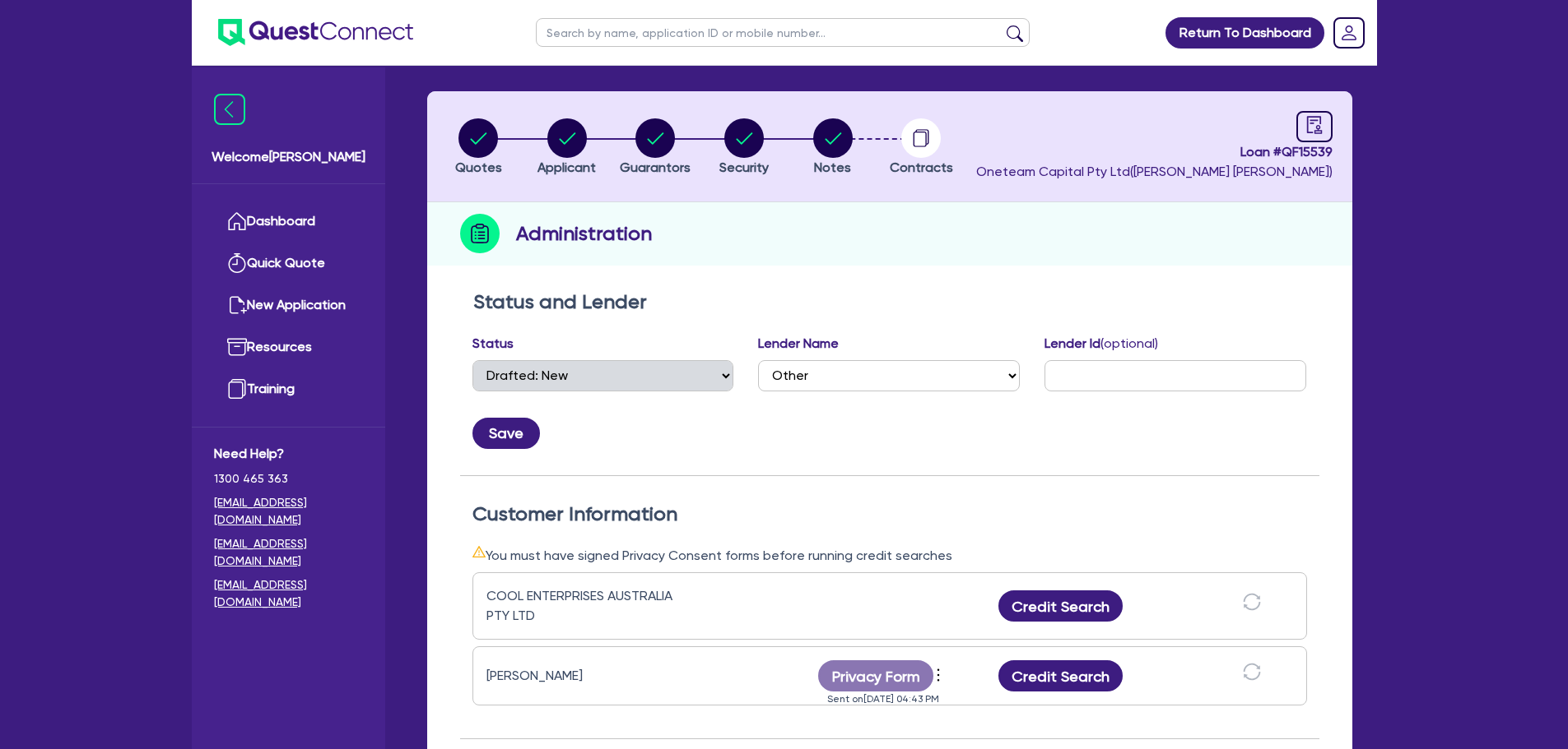
scroll to position [165, 0]
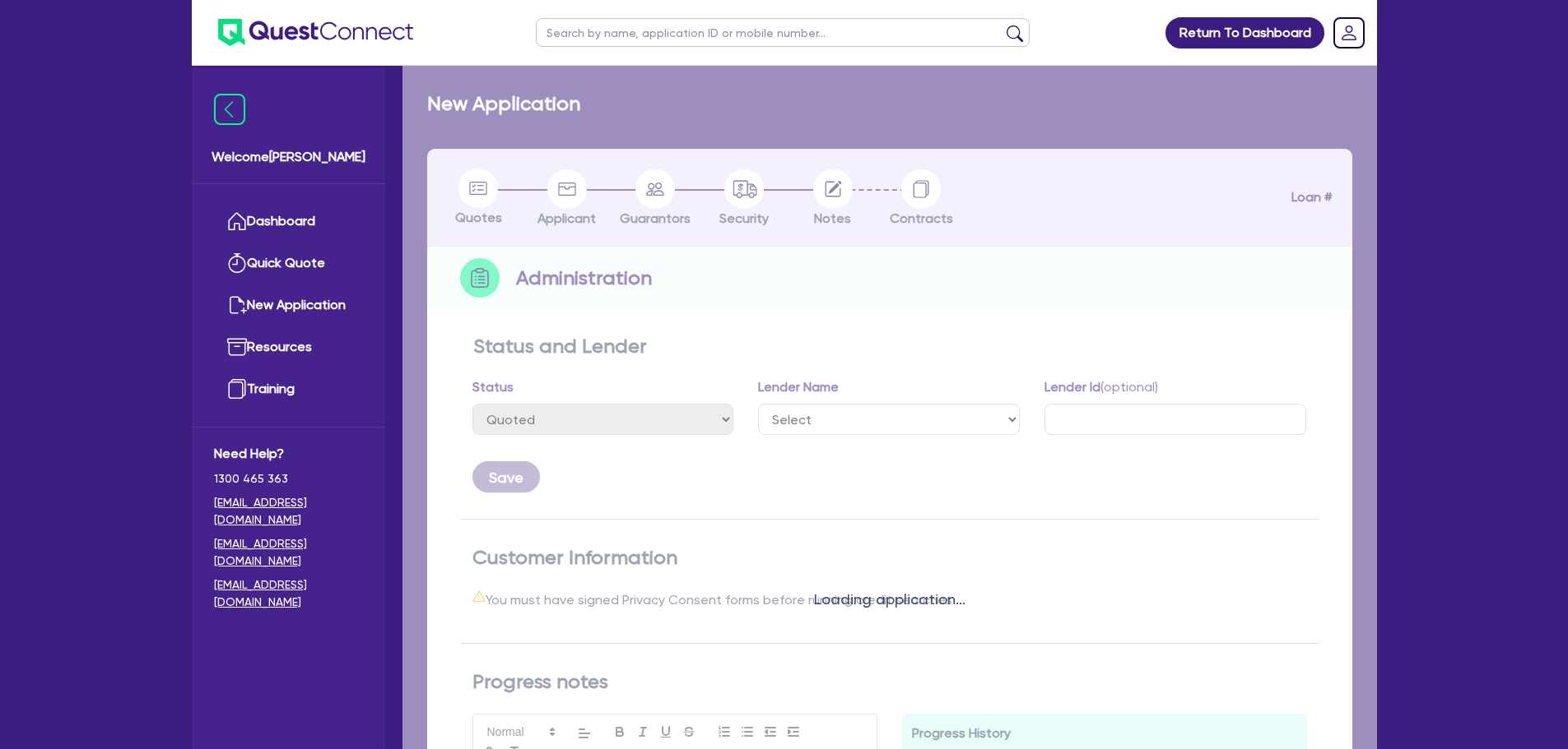
select select "DRAFTED_NEW"
select select "Other"
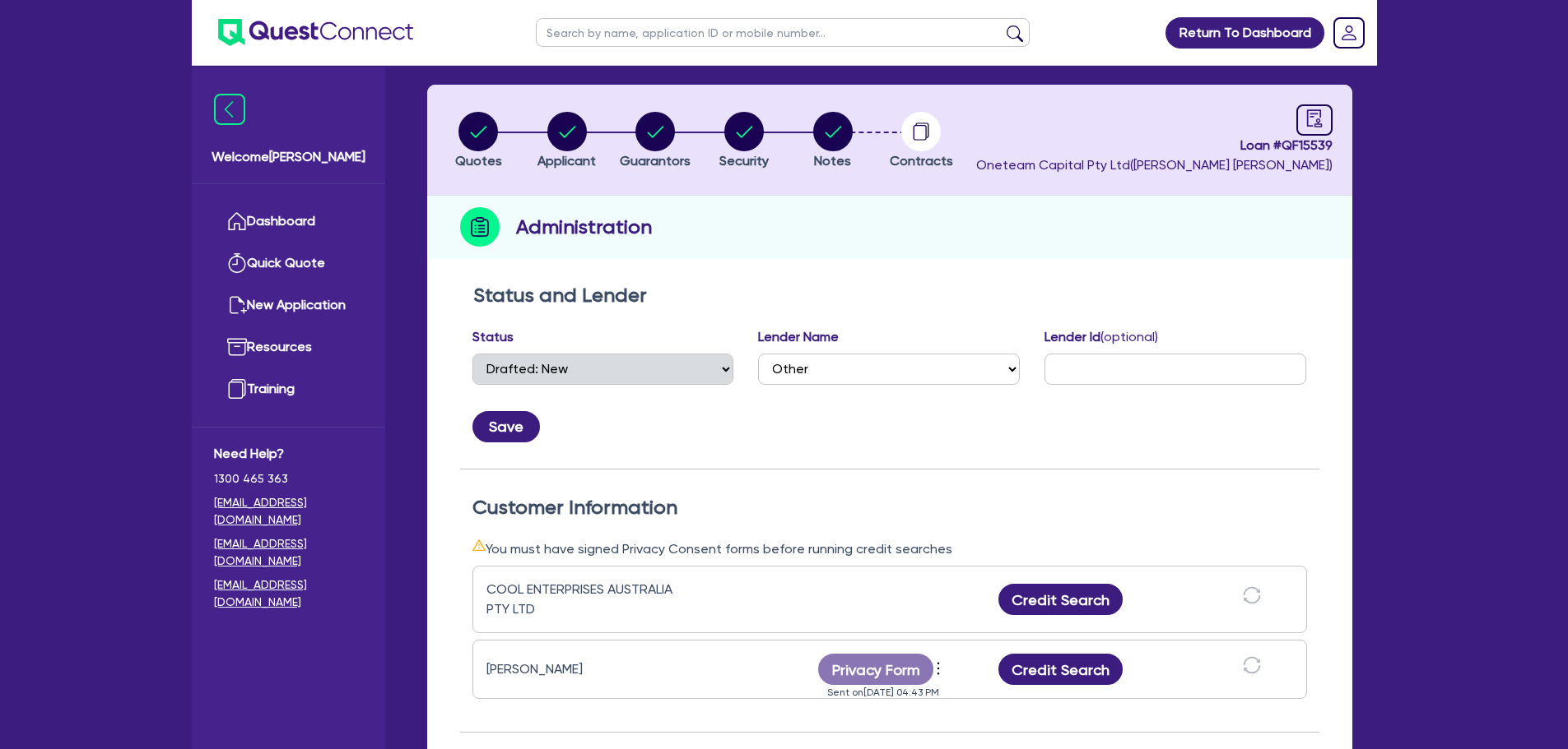
scroll to position [246, 0]
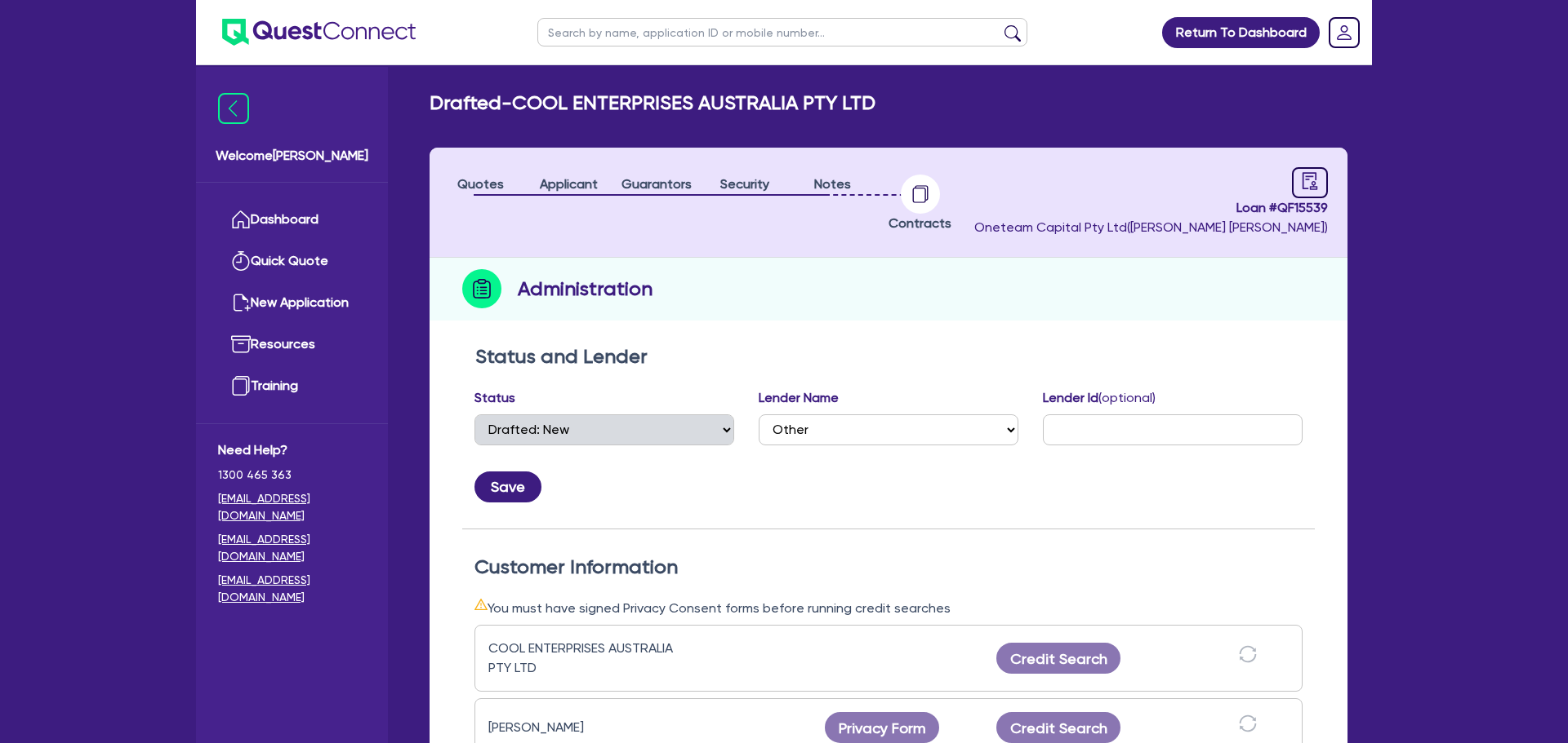
select select "DRAFTED_NEW"
select select "Other"
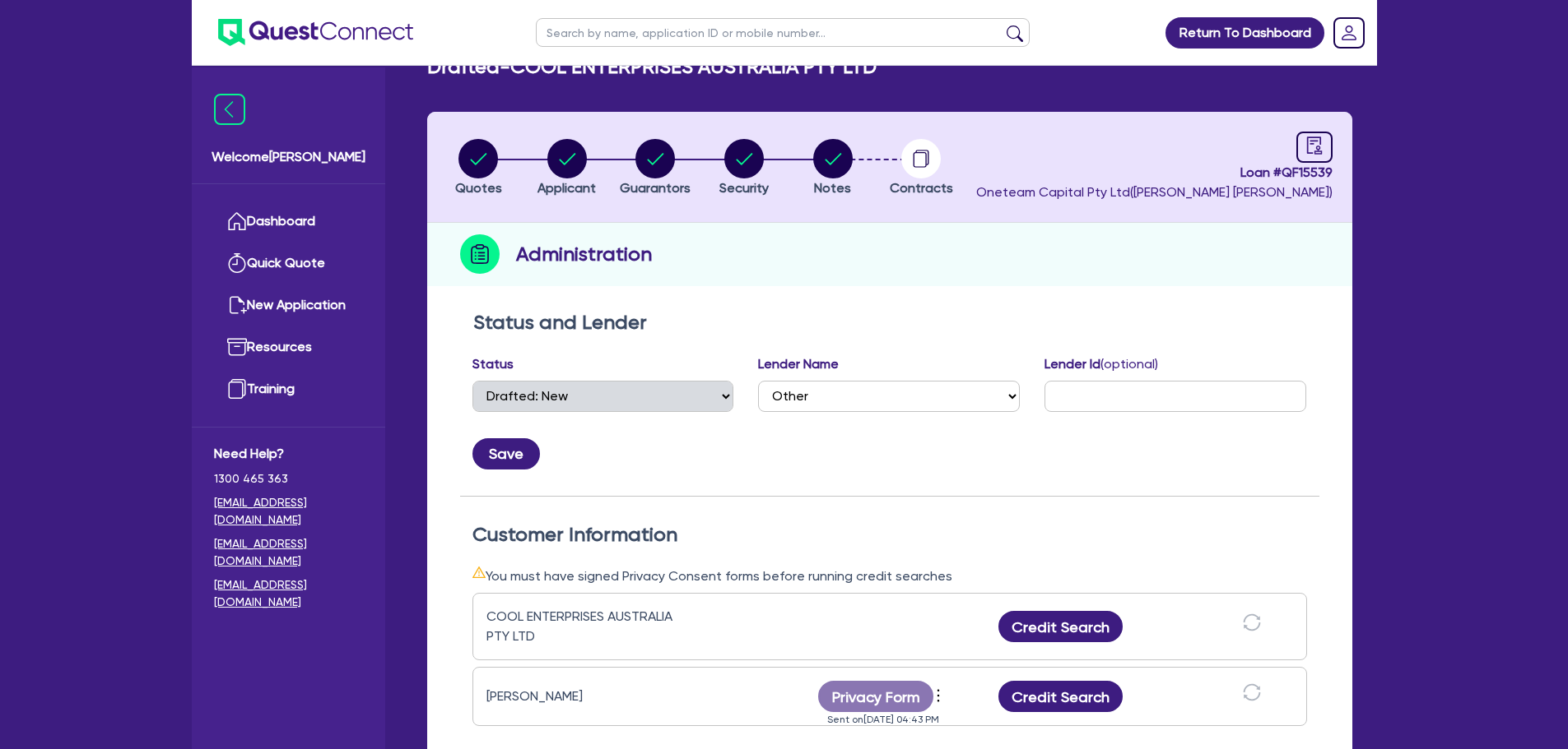
scroll to position [82, 0]
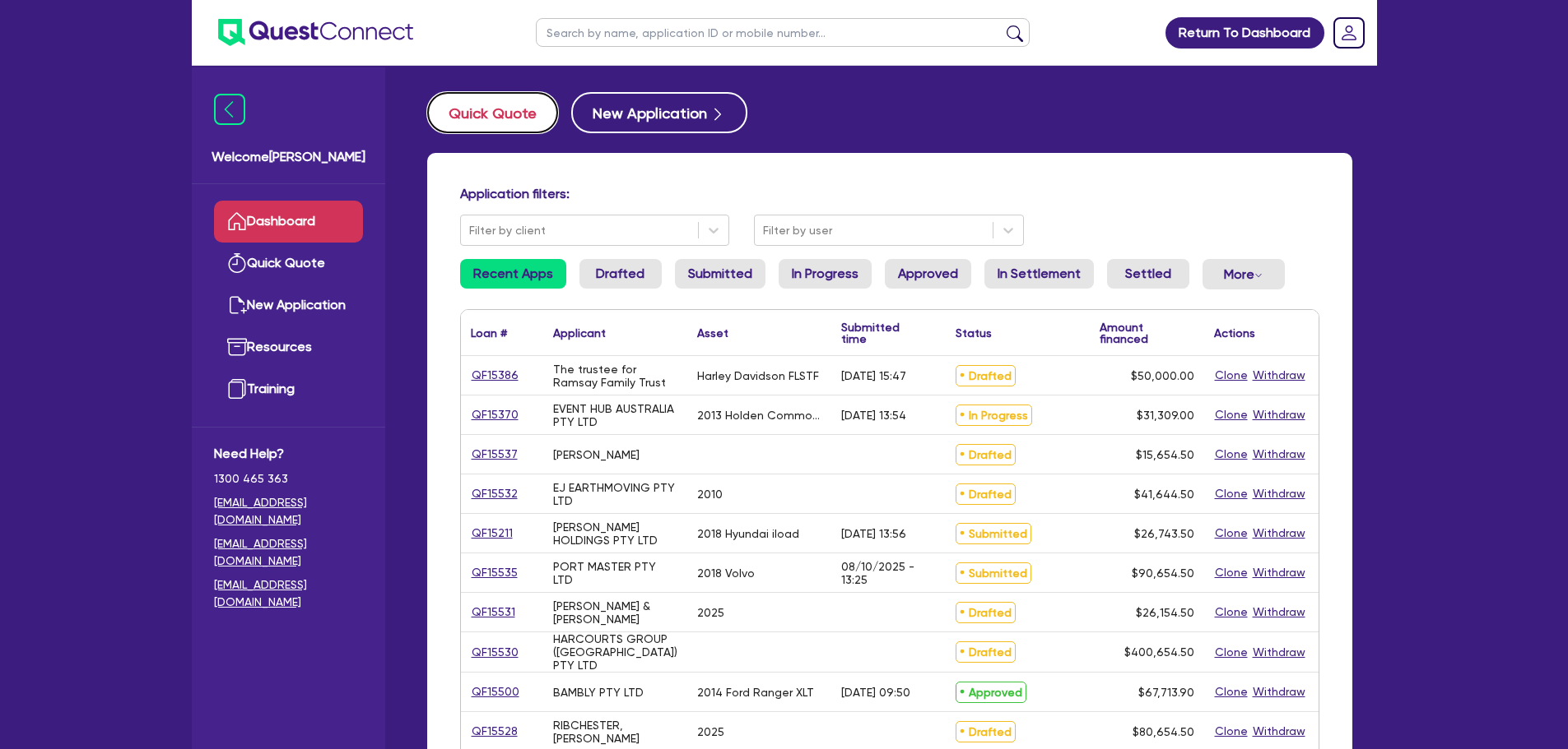
click at [501, 114] on button "Quick Quote" at bounding box center [492, 113] width 131 height 41
select select "Other"
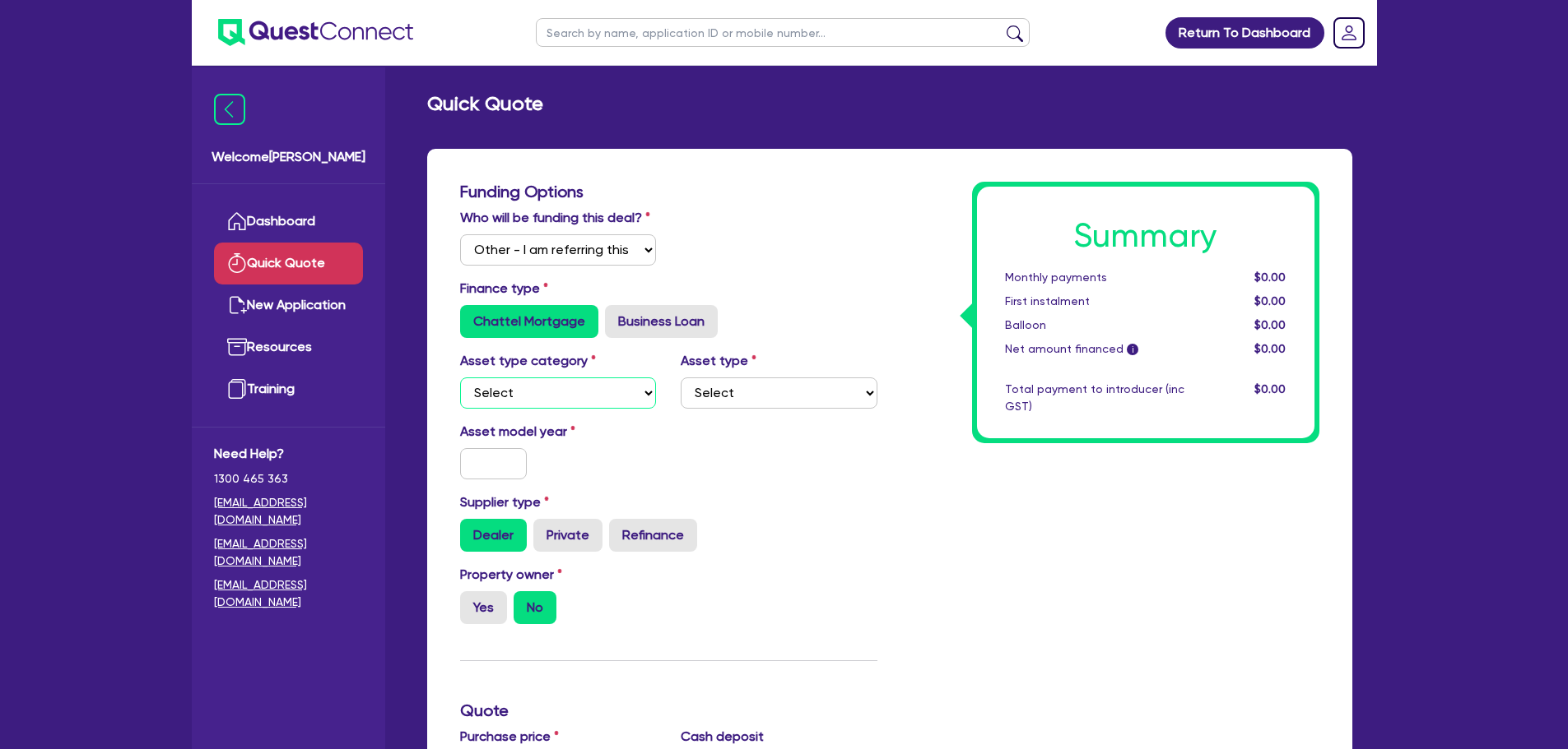
click at [577, 393] on select "Select Cars and light trucks Primary assets Secondary assets Tertiary assets" at bounding box center [559, 393] width 196 height 31
select select "CARS_AND_LIGHT_TRUCKS"
click at [460, 377] on select "Select Cars and light trucks Primary assets Secondary assets Tertiary assets" at bounding box center [559, 393] width 196 height 31
click at [726, 386] on select "Select Passenger vehicles Vans and utes Light trucks up to 4.5 tonne" at bounding box center [779, 393] width 196 height 31
select select "PASSENGER_VEHICLES"
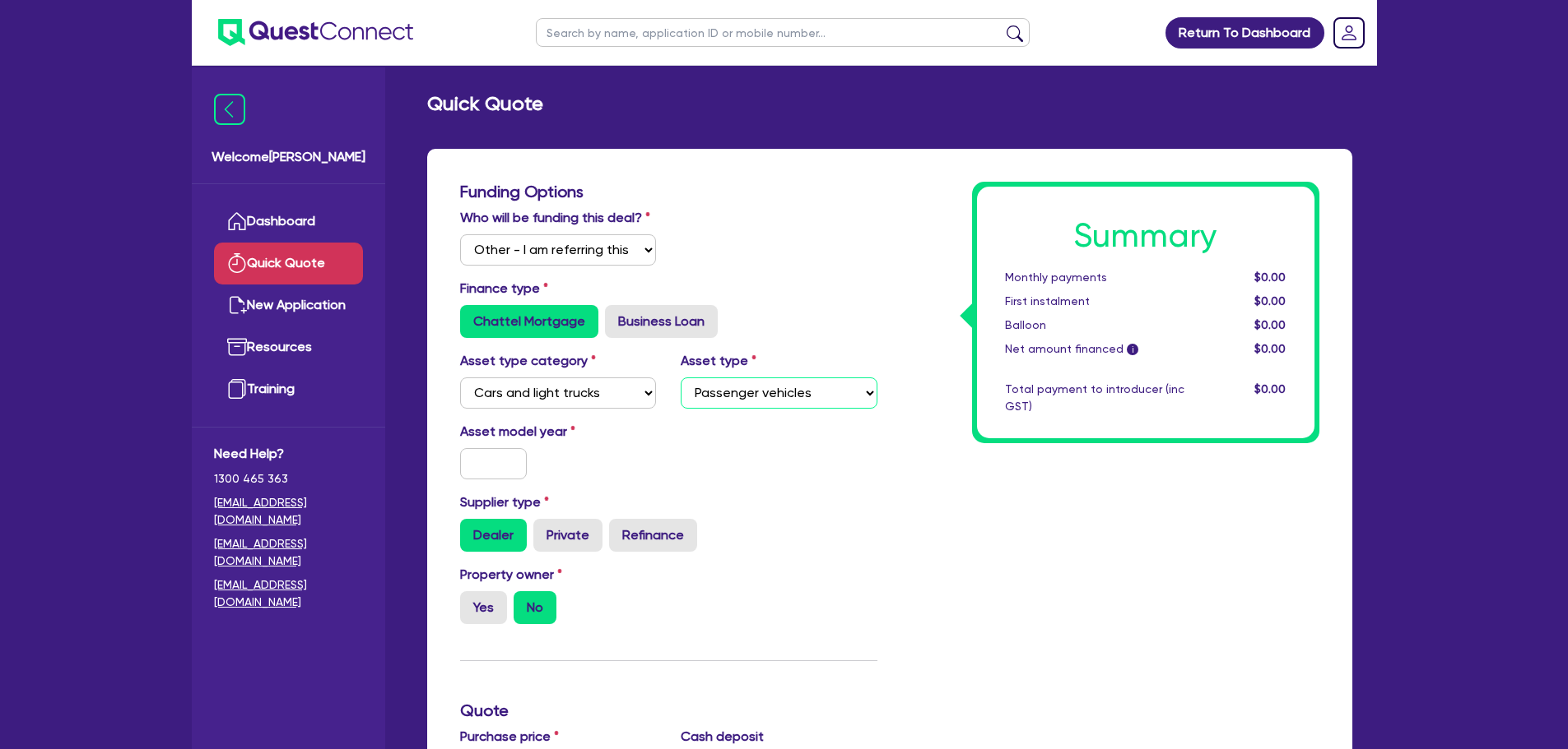
click at [681, 377] on select "Select Passenger vehicles Vans and utes Light trucks up to 4.5 tonne" at bounding box center [779, 393] width 196 height 31
click at [478, 467] on input "text" at bounding box center [494, 464] width 67 height 31
type input "2024"
click at [917, 460] on div "Summary Monthly payments $0.00 First instalment $0.00 Balloon $0.00 Net amount …" at bounding box center [1111, 730] width 442 height 1097
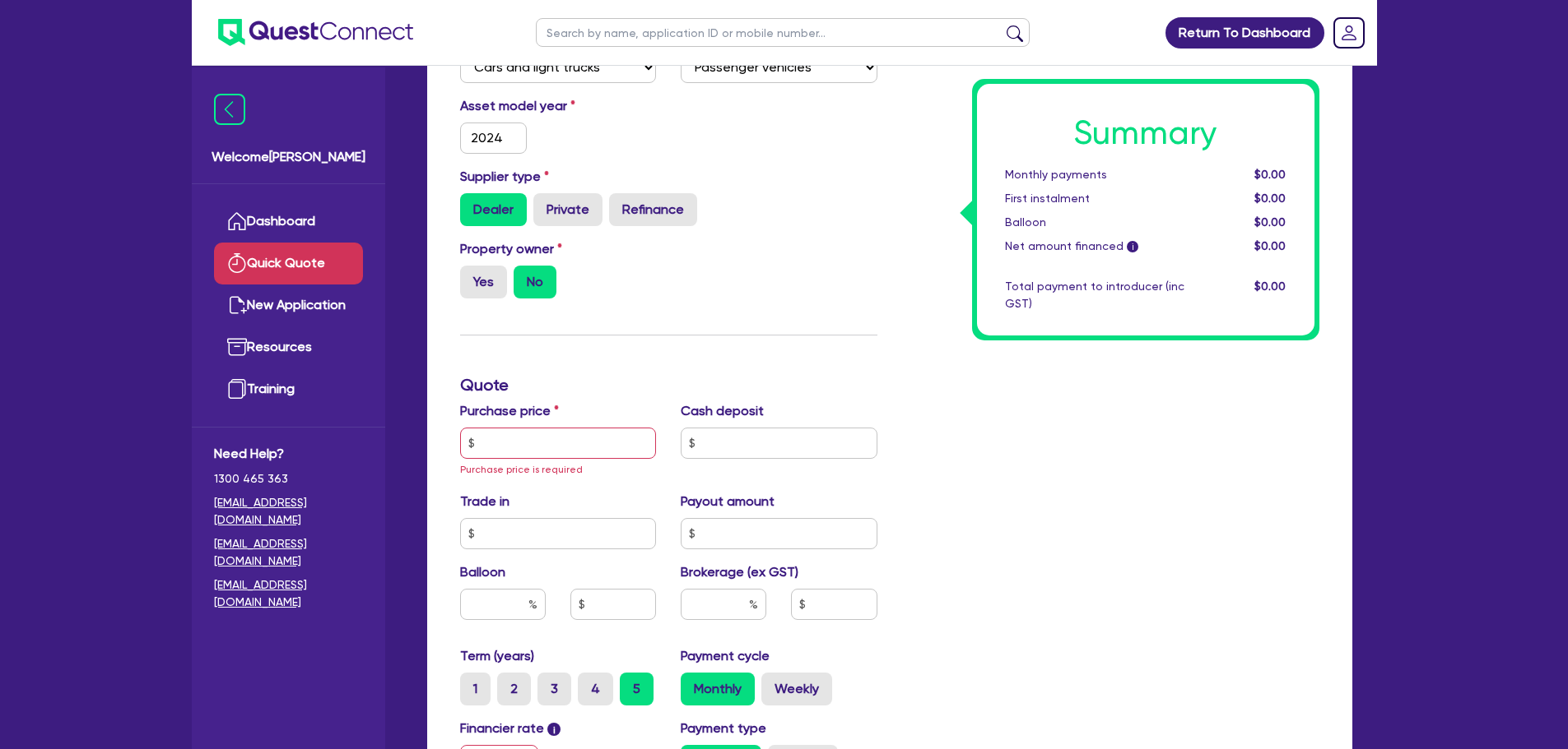
scroll to position [329, 0]
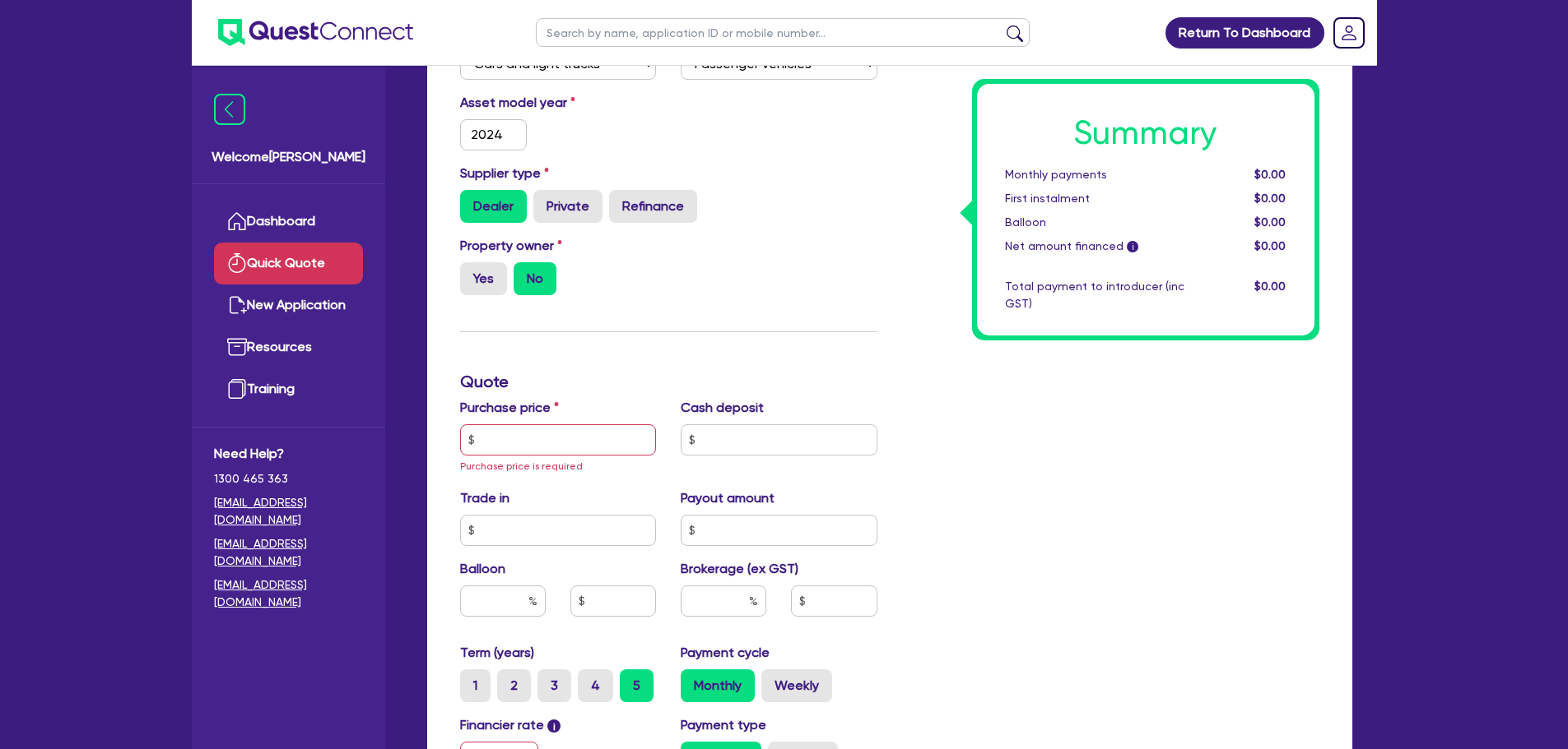
click at [535, 459] on div "Purchase price Purchase price is required" at bounding box center [559, 437] width 222 height 77
click at [540, 452] on input "text" at bounding box center [559, 440] width 196 height 31
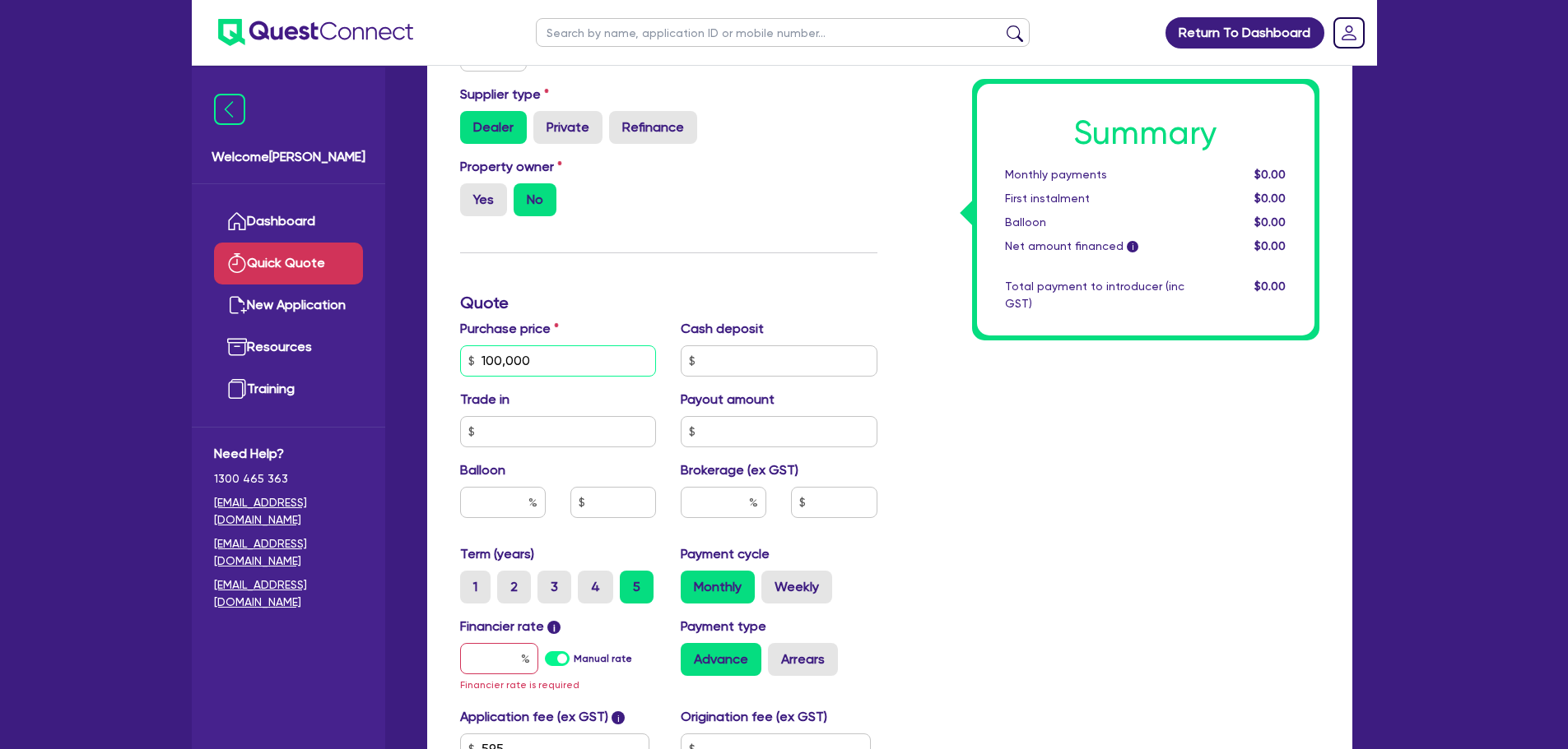
scroll to position [659, 0]
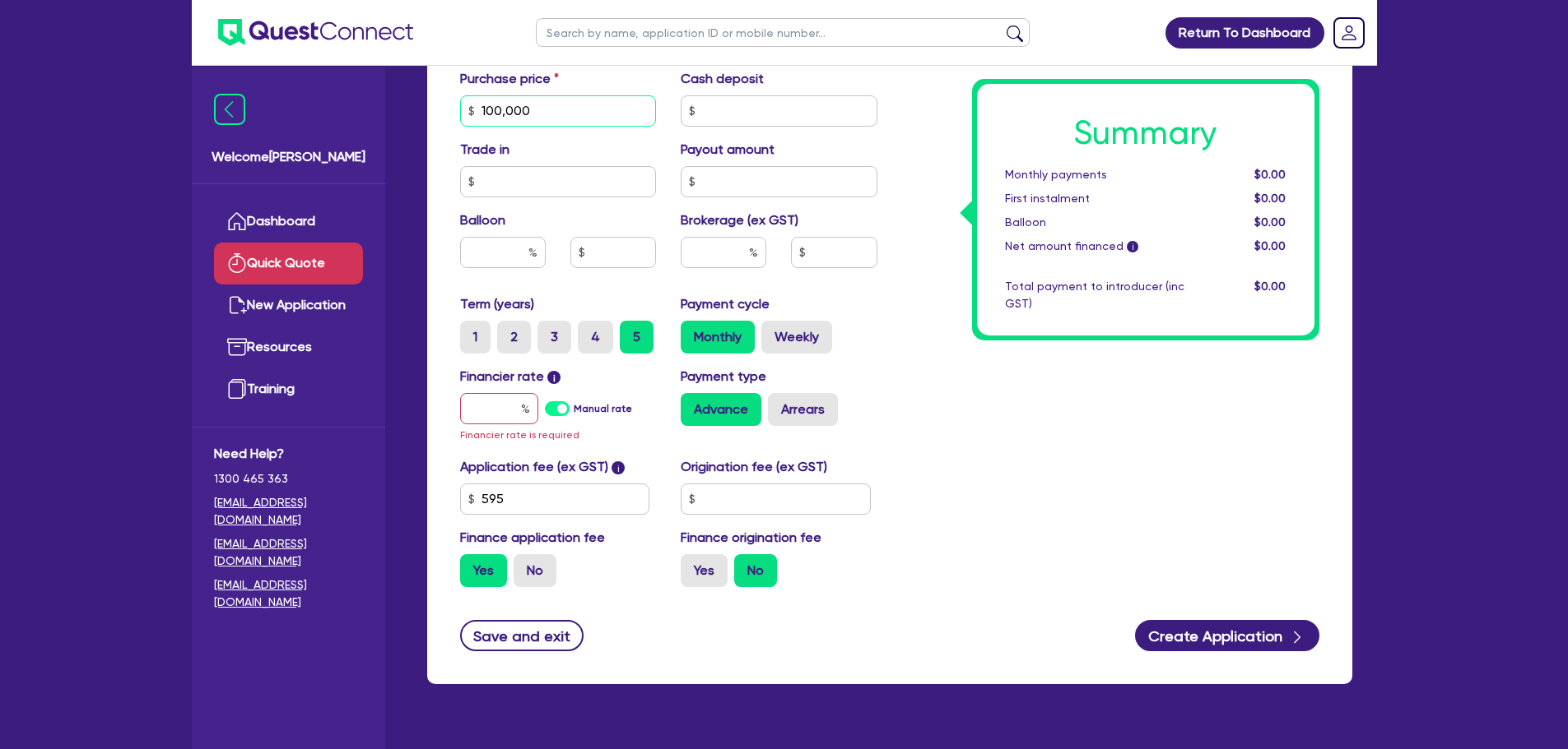
type input "100,000"
click at [478, 406] on input "text" at bounding box center [499, 408] width 78 height 31
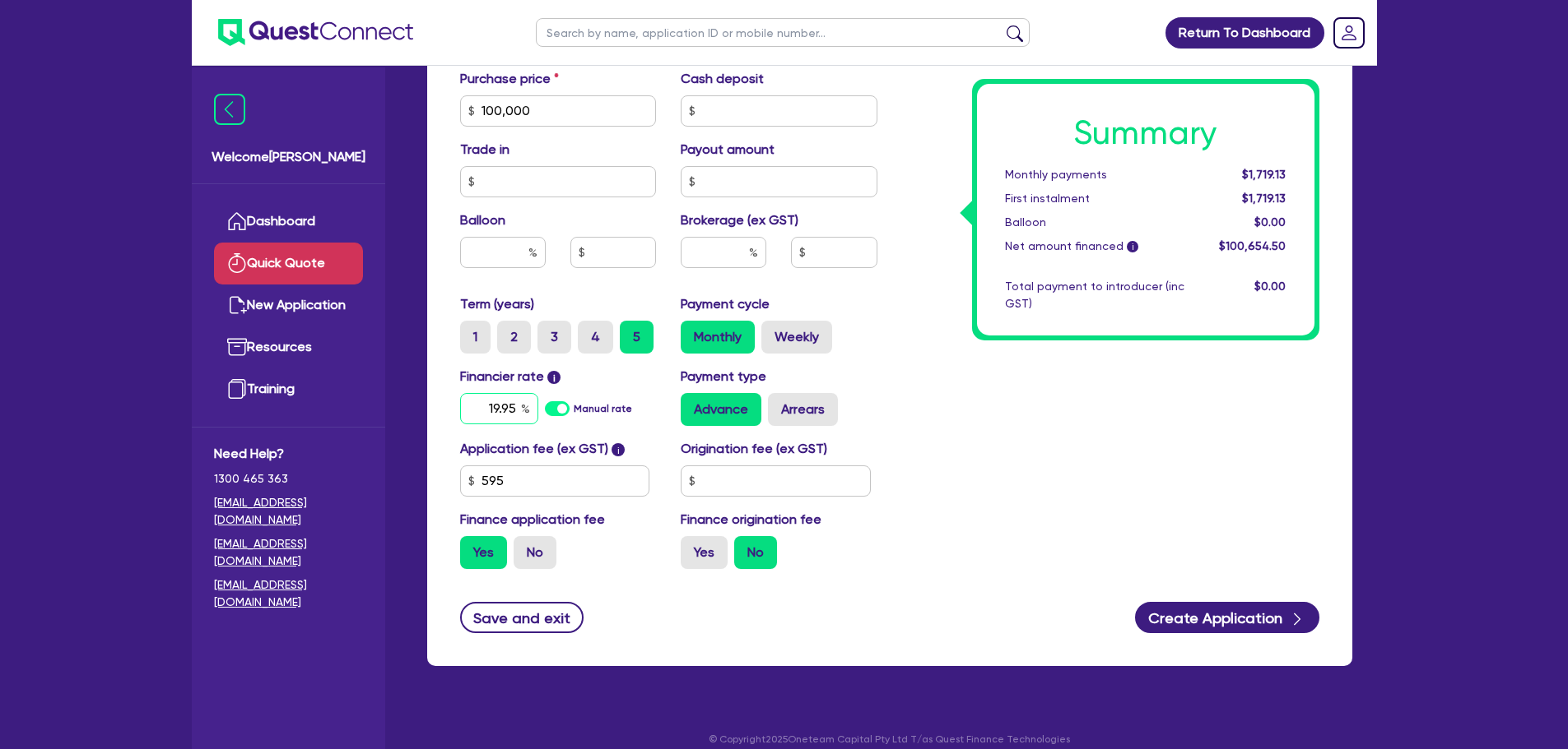
type input "19.95"
click at [741, 251] on input "text" at bounding box center [723, 252] width 86 height 31
click at [958, 358] on div "Summary Monthly payments $2,620.37 First instalment $2,620.37 Balloon $0.00 Net…" at bounding box center [1111, 53] width 442 height 1059
click at [778, 329] on label "Weekly" at bounding box center [796, 337] width 70 height 33
click at [771, 329] on input "Weekly" at bounding box center [766, 325] width 11 height 11
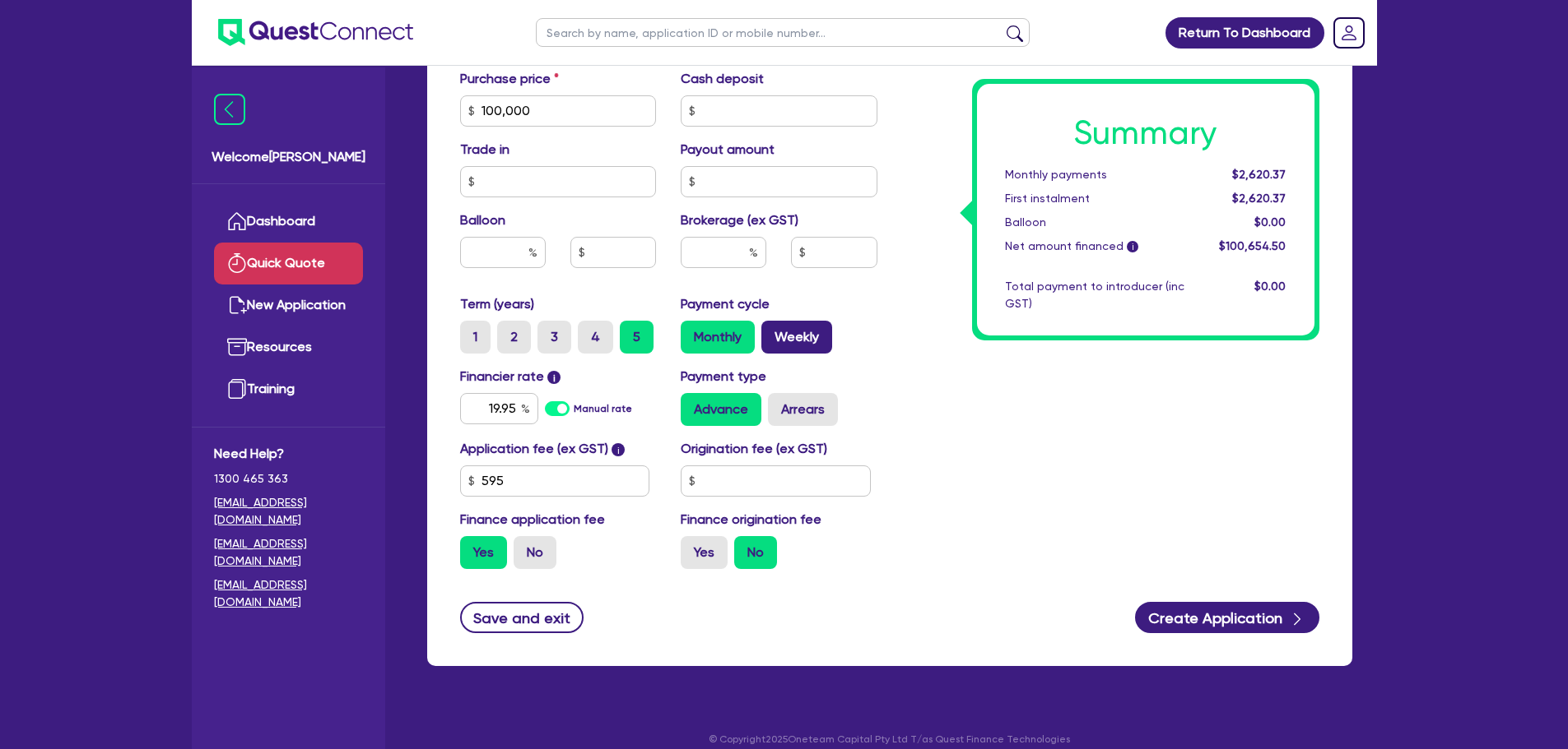
radio input "true"
